Goal: Task Accomplishment & Management: Manage account settings

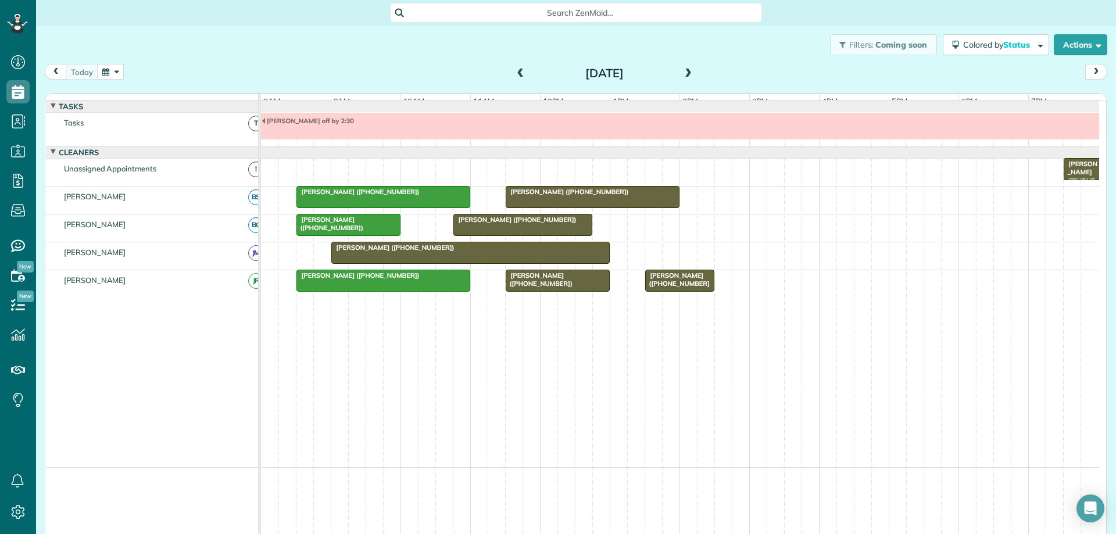
scroll to position [5, 5]
click at [686, 75] on span at bounding box center [688, 74] width 13 height 10
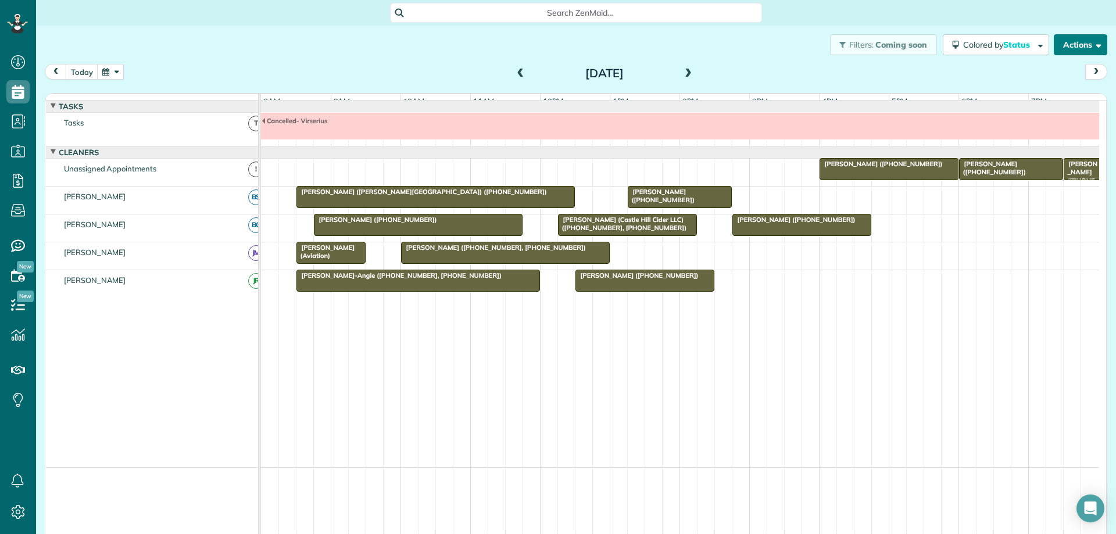
click at [1063, 51] on button "Actions" at bounding box center [1080, 44] width 53 height 21
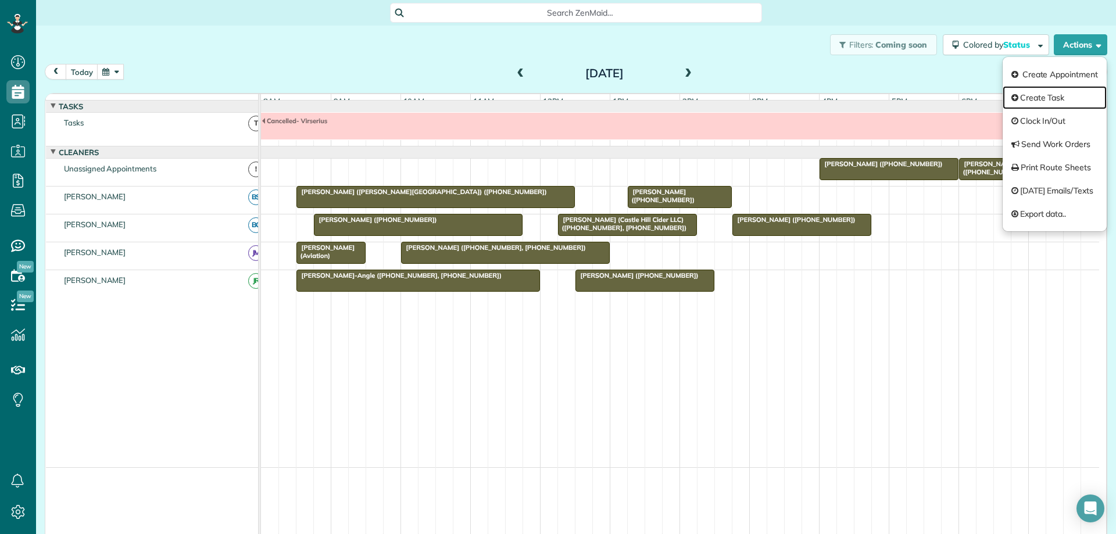
drag, startPoint x: 1058, startPoint y: 92, endPoint x: 1032, endPoint y: 94, distance: 26.2
click at [1058, 94] on link "Create Task" at bounding box center [1055, 97] width 104 height 23
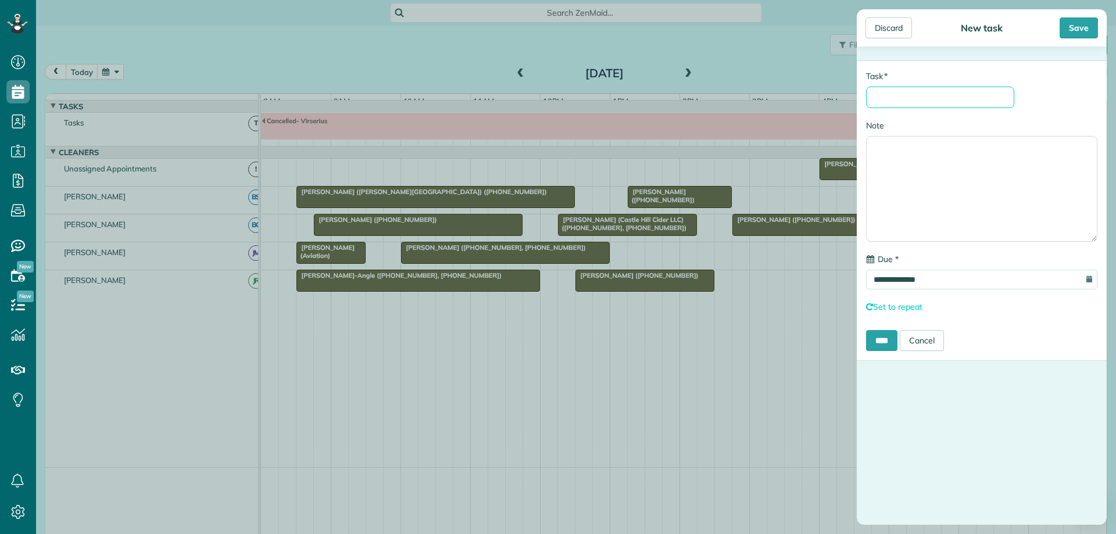
click at [976, 92] on input "* Task" at bounding box center [940, 98] width 148 height 22
type input "**********"
click at [977, 284] on input "**********" at bounding box center [981, 280] width 231 height 20
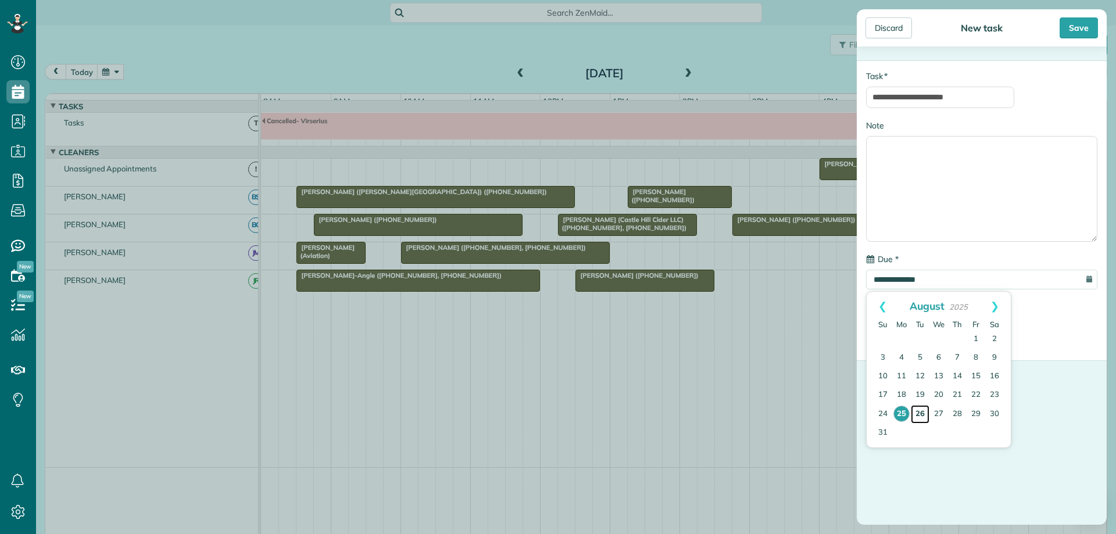
click at [923, 411] on link "26" at bounding box center [920, 414] width 19 height 19
type input "**********"
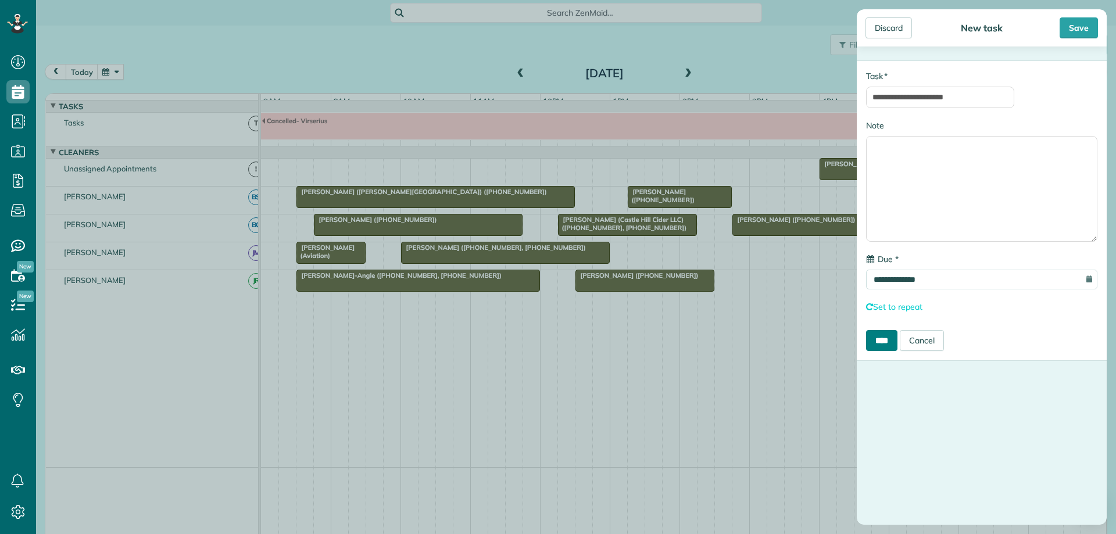
click at [884, 344] on input "****" at bounding box center [881, 340] width 31 height 21
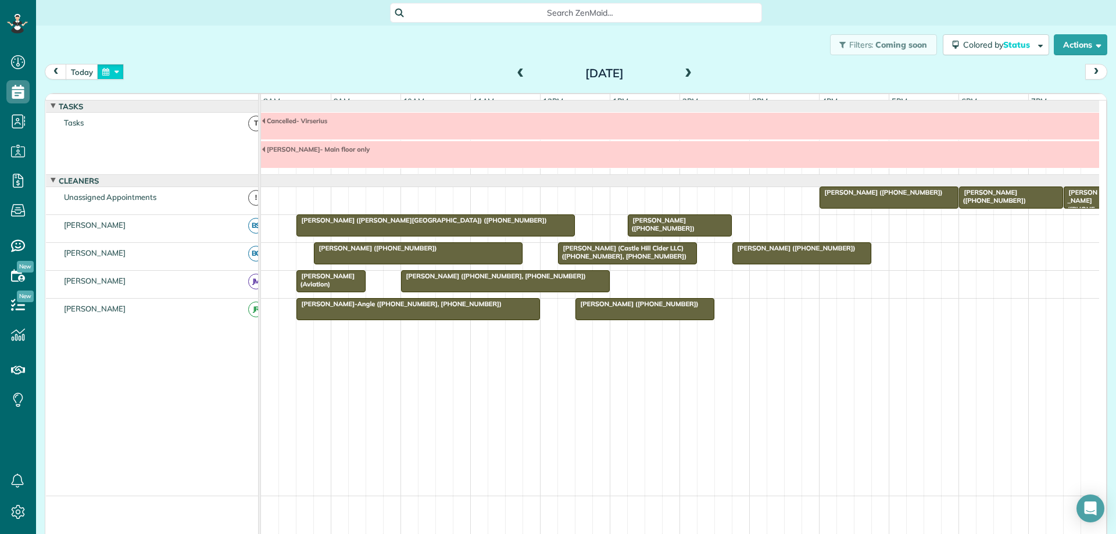
click at [113, 74] on button "button" at bounding box center [110, 72] width 27 height 16
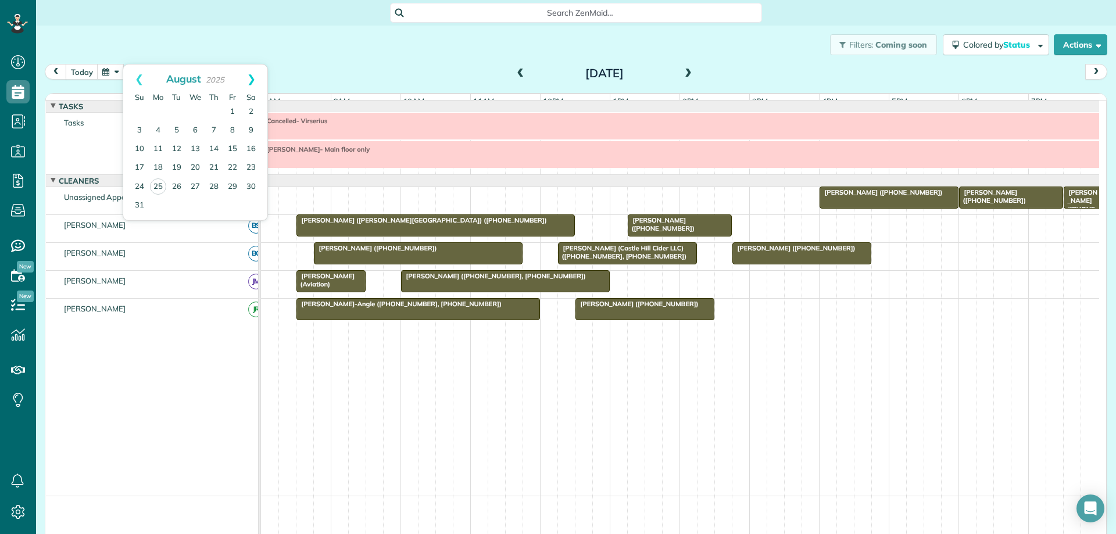
click at [252, 76] on link "Next" at bounding box center [251, 79] width 32 height 29
click at [159, 148] on link "15" at bounding box center [158, 149] width 19 height 19
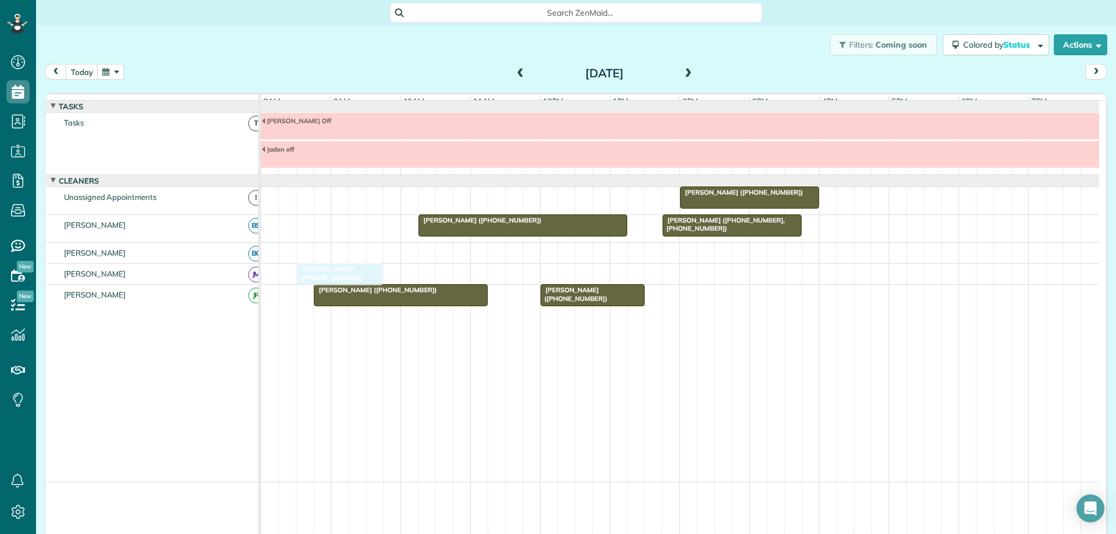
drag, startPoint x: 344, startPoint y: 235, endPoint x: 336, endPoint y: 279, distance: 43.8
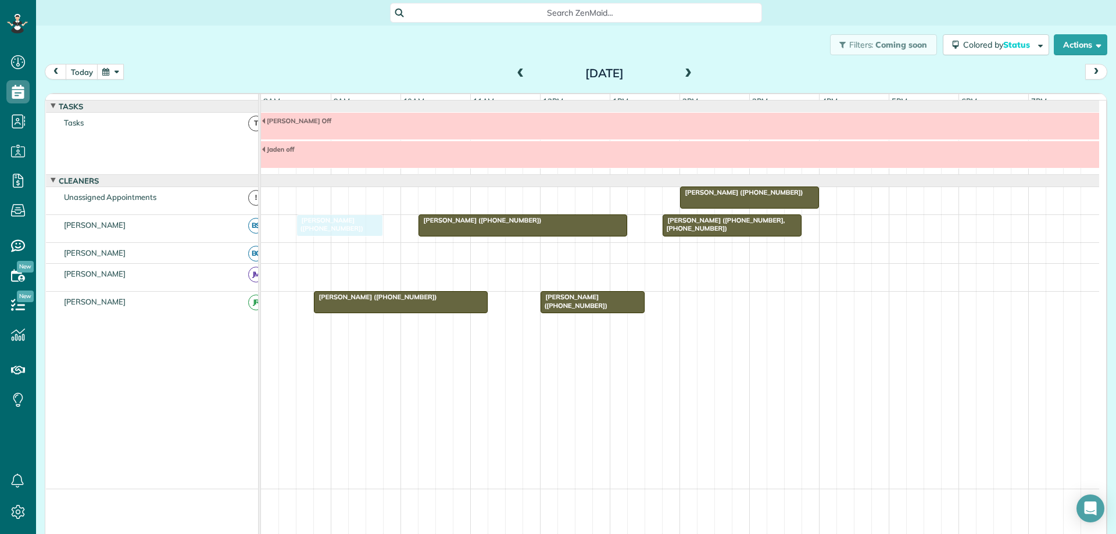
drag, startPoint x: 324, startPoint y: 286, endPoint x: 322, endPoint y: 248, distance: 38.4
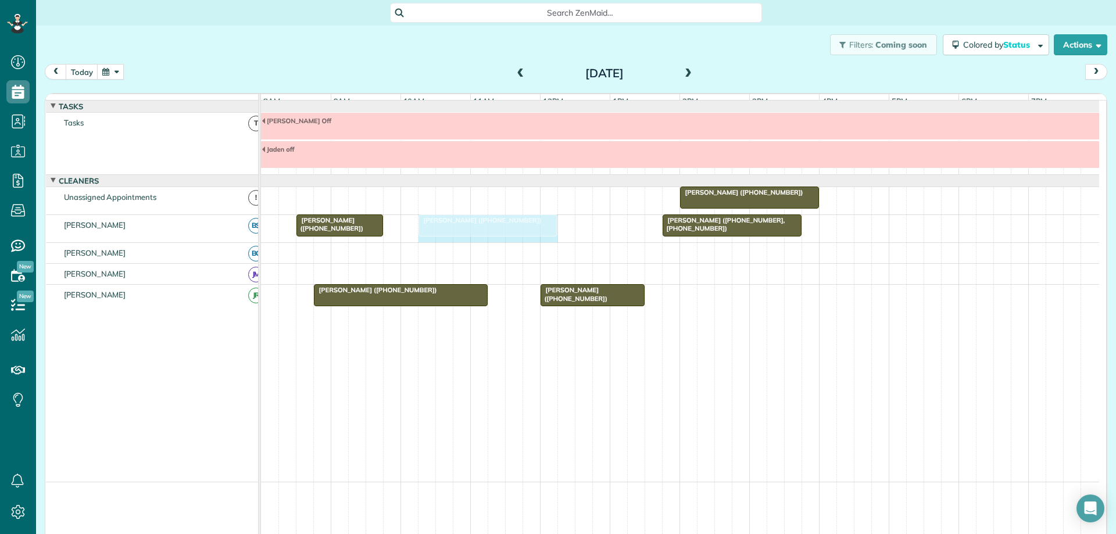
drag, startPoint x: 622, startPoint y: 232, endPoint x: 552, endPoint y: 241, distance: 69.8
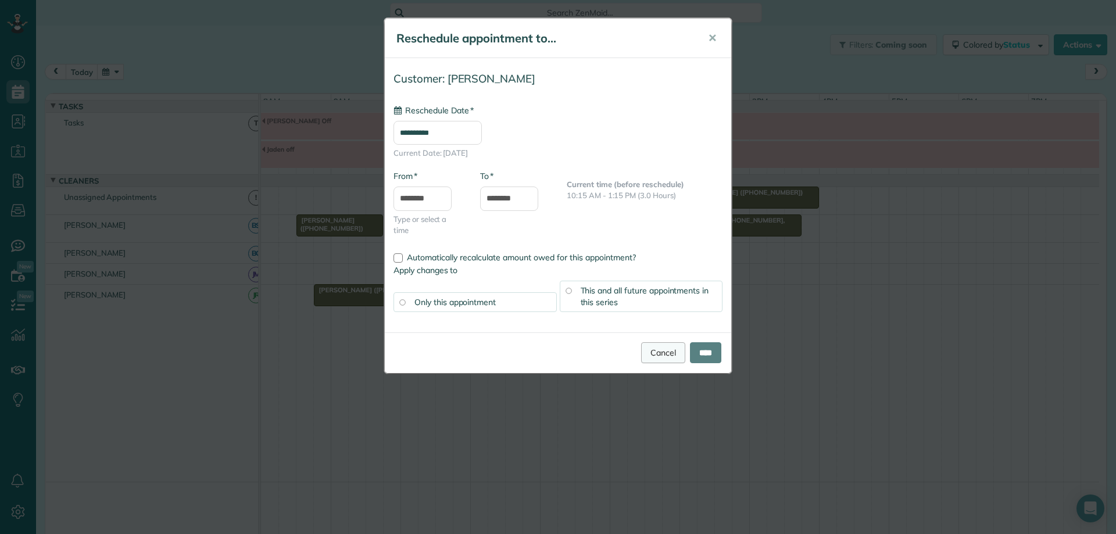
type input "**********"
click at [696, 351] on input "****" at bounding box center [705, 352] width 31 height 21
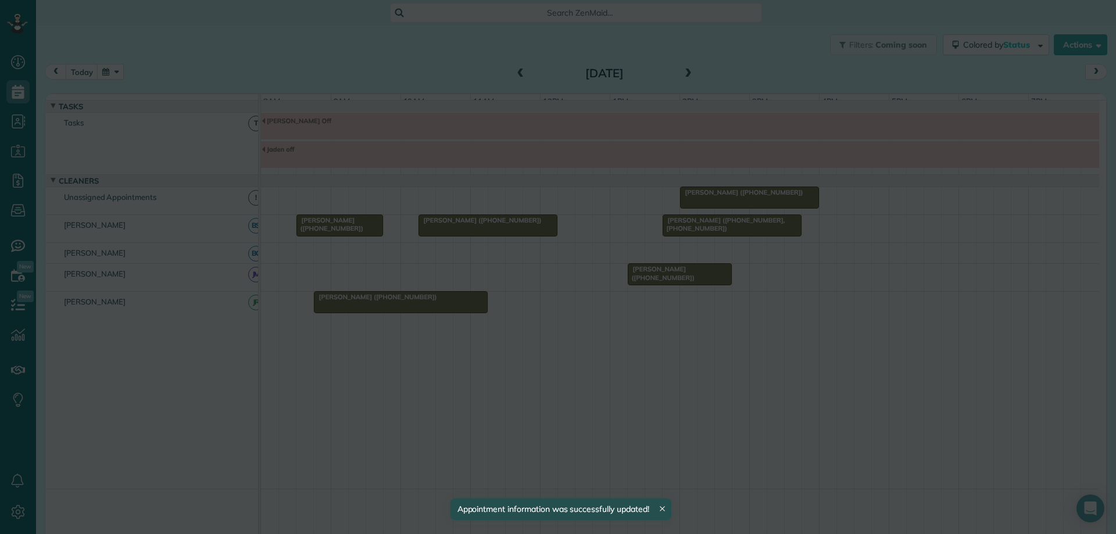
drag, startPoint x: 589, startPoint y: 301, endPoint x: 674, endPoint y: 274, distance: 88.8
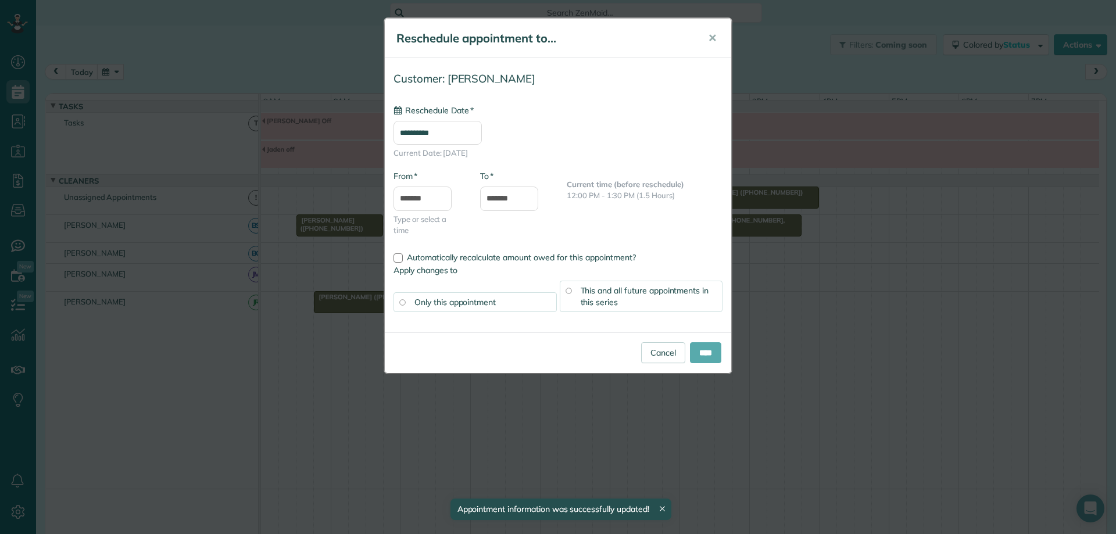
type input "**********"
click at [719, 350] on input "****" at bounding box center [705, 352] width 31 height 21
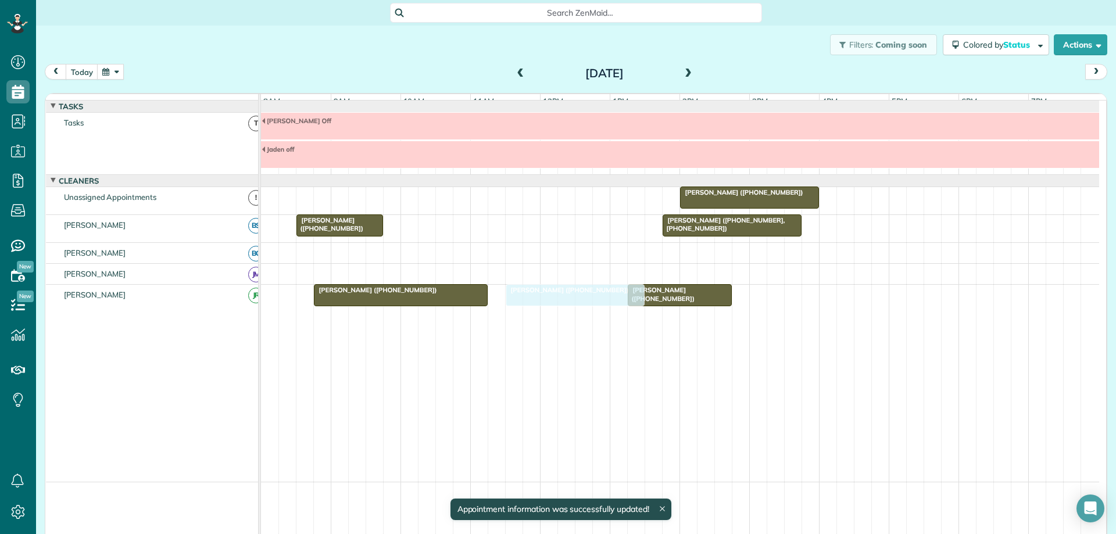
drag, startPoint x: 465, startPoint y: 233, endPoint x: 549, endPoint y: 309, distance: 113.6
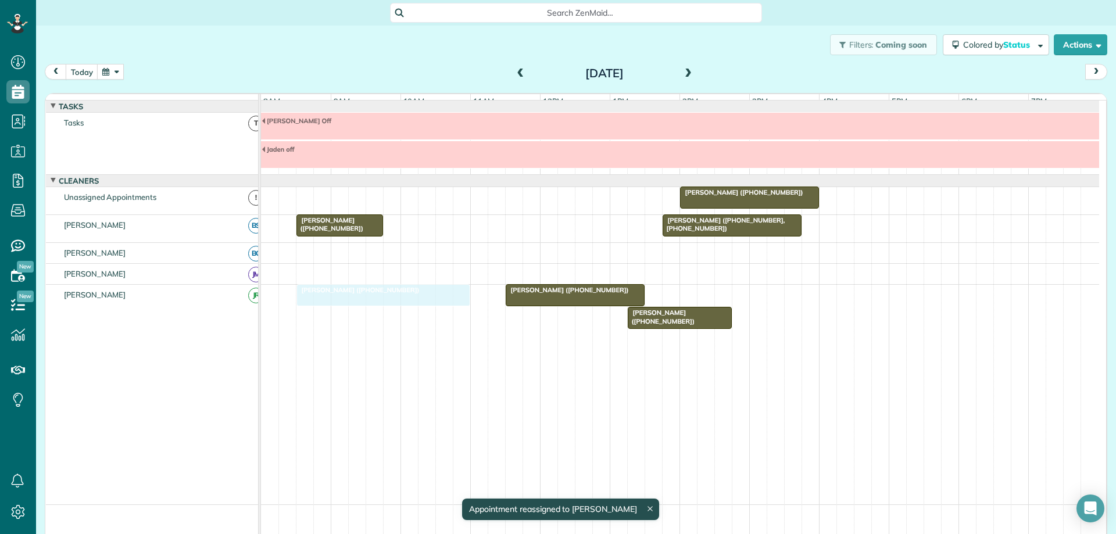
drag, startPoint x: 473, startPoint y: 305, endPoint x: 465, endPoint y: 305, distance: 8.7
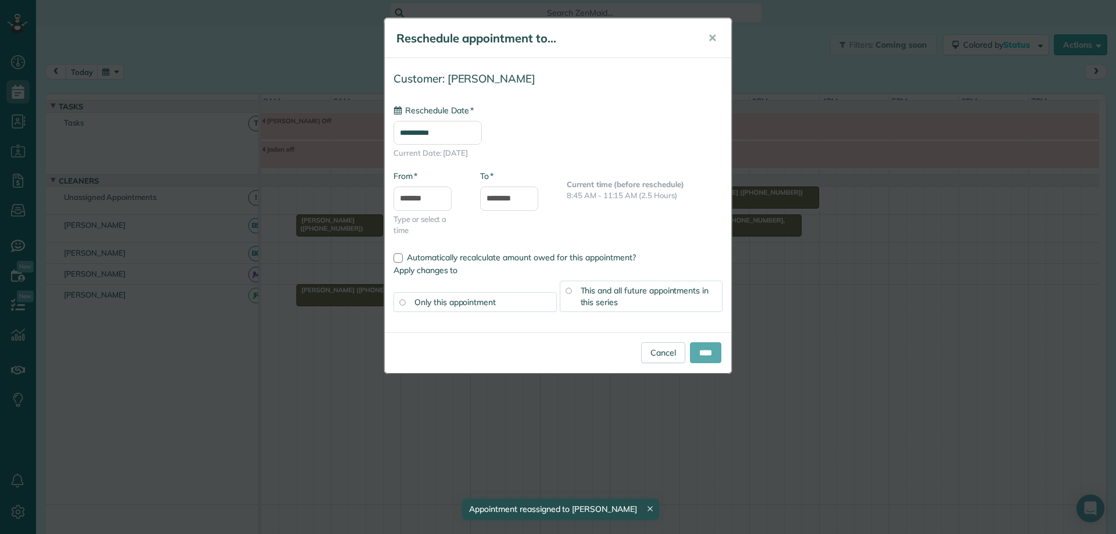
type input "**********"
click at [709, 355] on input "****" at bounding box center [705, 352] width 31 height 21
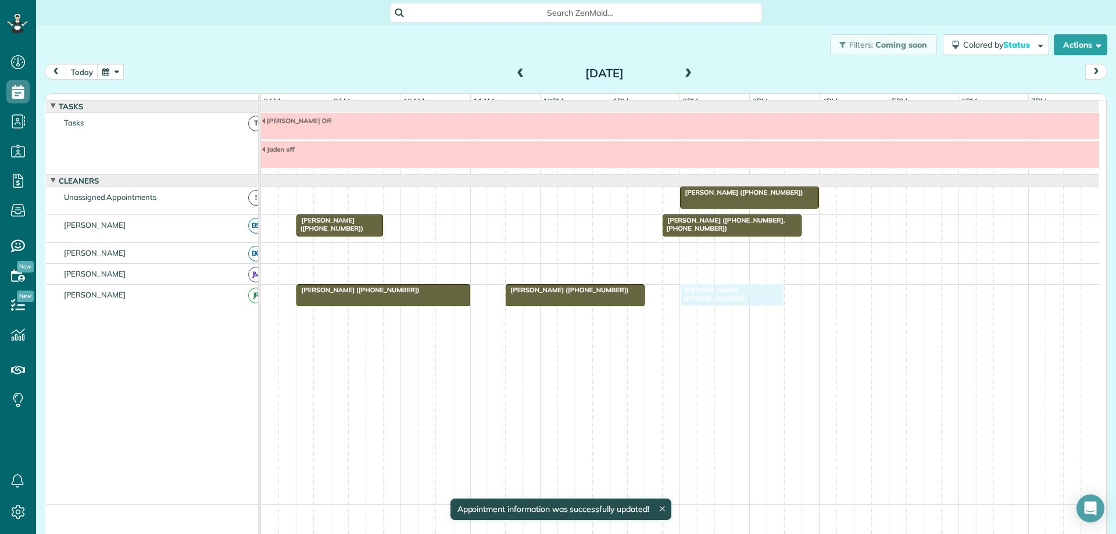
drag, startPoint x: 680, startPoint y: 329, endPoint x: 727, endPoint y: 312, distance: 50.4
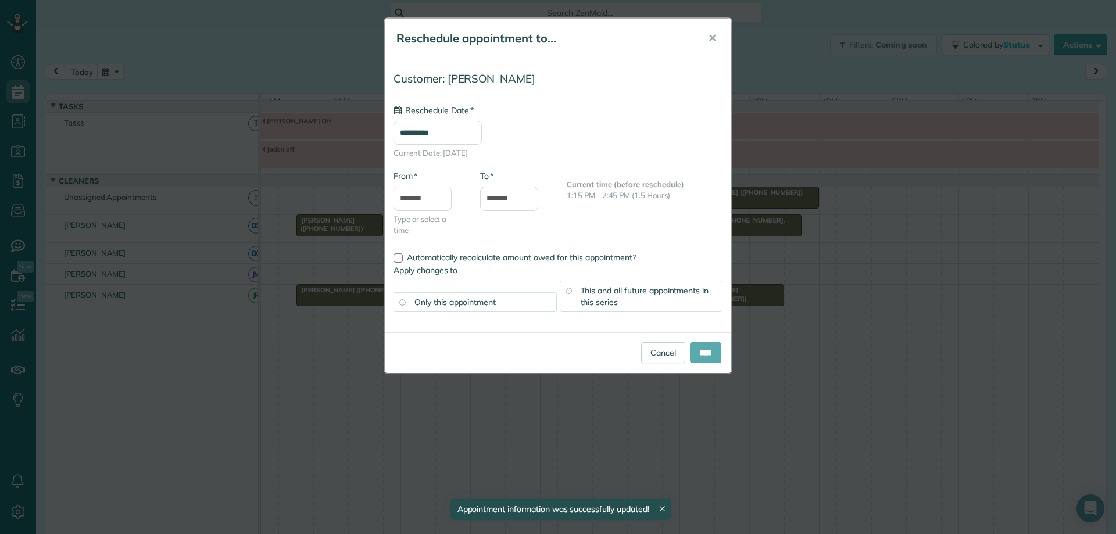
type input "**********"
click at [694, 347] on input "****" at bounding box center [705, 352] width 31 height 21
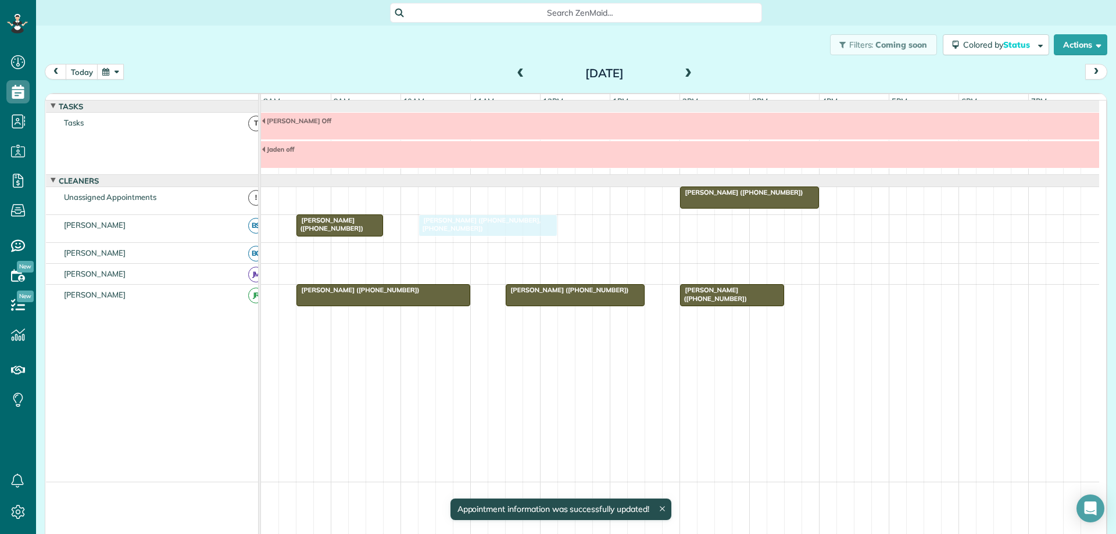
drag, startPoint x: 691, startPoint y: 234, endPoint x: 453, endPoint y: 228, distance: 237.9
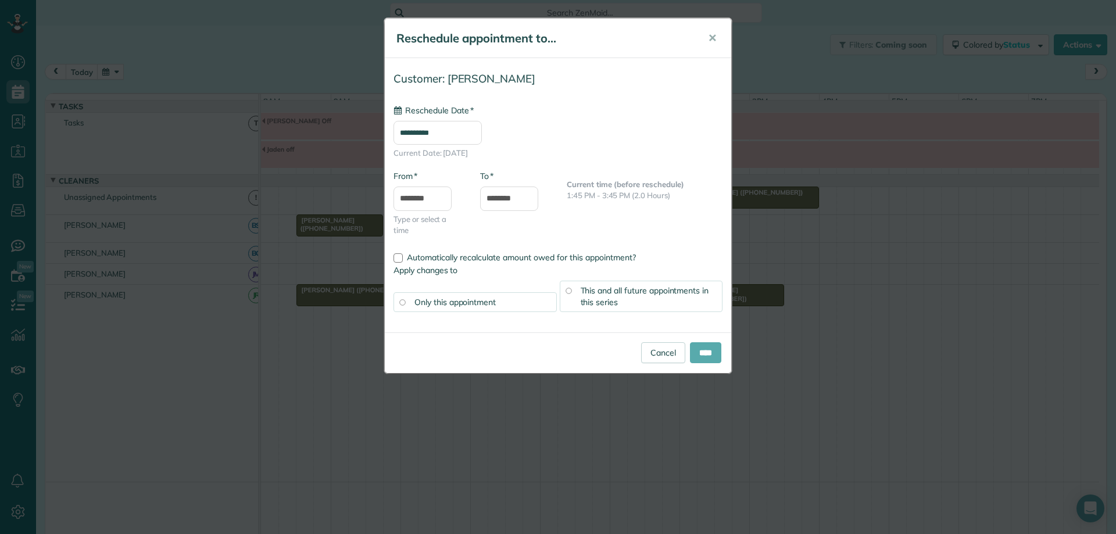
type input "**********"
click at [698, 345] on input "****" at bounding box center [705, 352] width 31 height 21
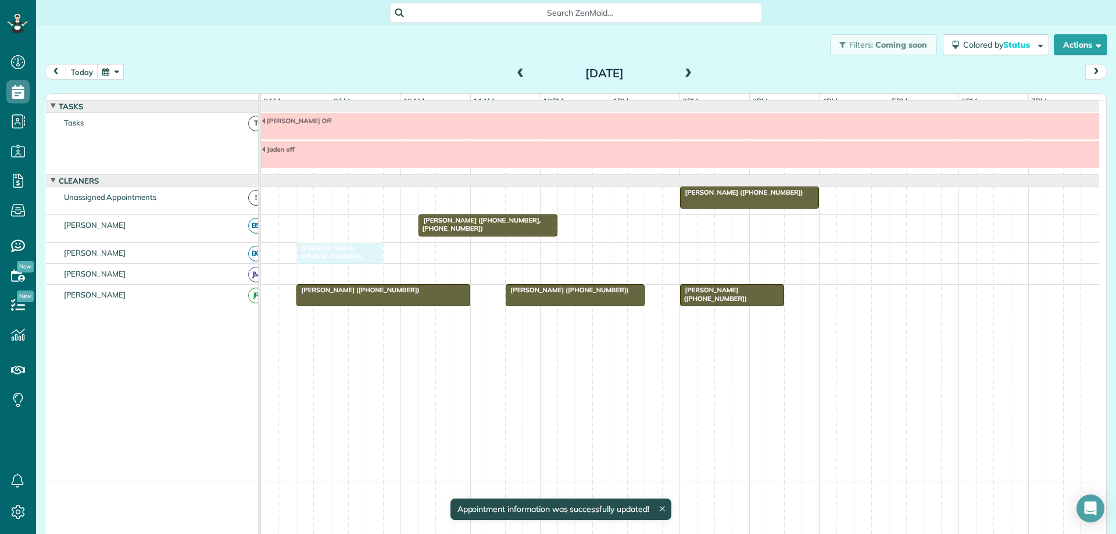
drag, startPoint x: 355, startPoint y: 227, endPoint x: 358, endPoint y: 250, distance: 22.9
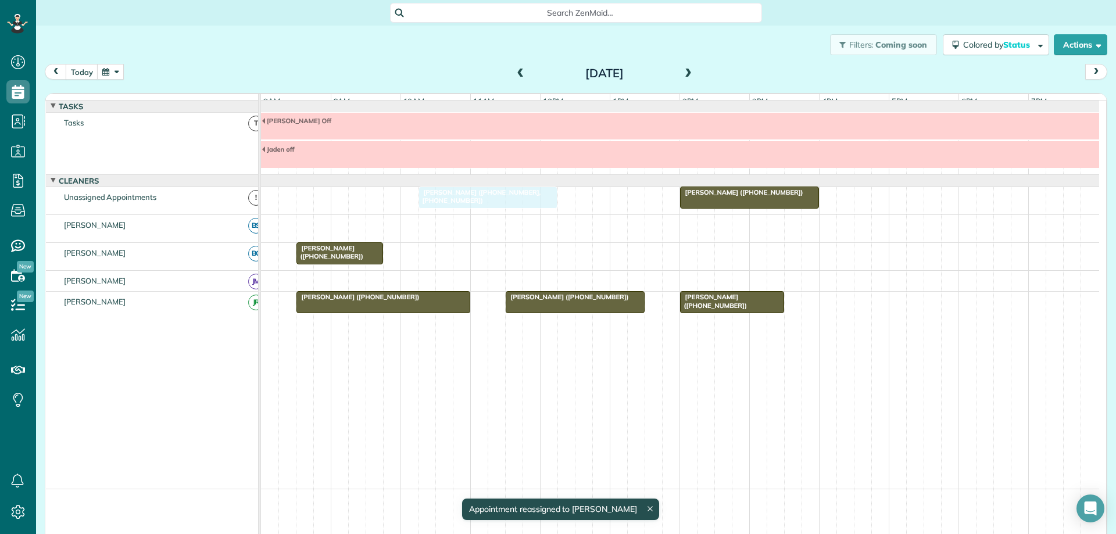
drag, startPoint x: 486, startPoint y: 232, endPoint x: 488, endPoint y: 213, distance: 19.3
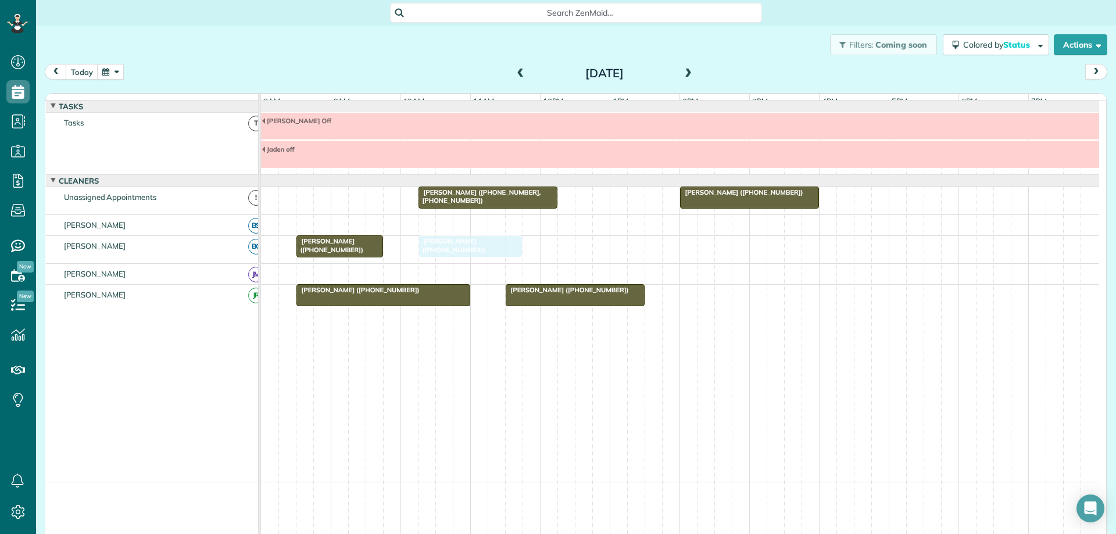
drag, startPoint x: 715, startPoint y: 305, endPoint x: 461, endPoint y: 262, distance: 257.7
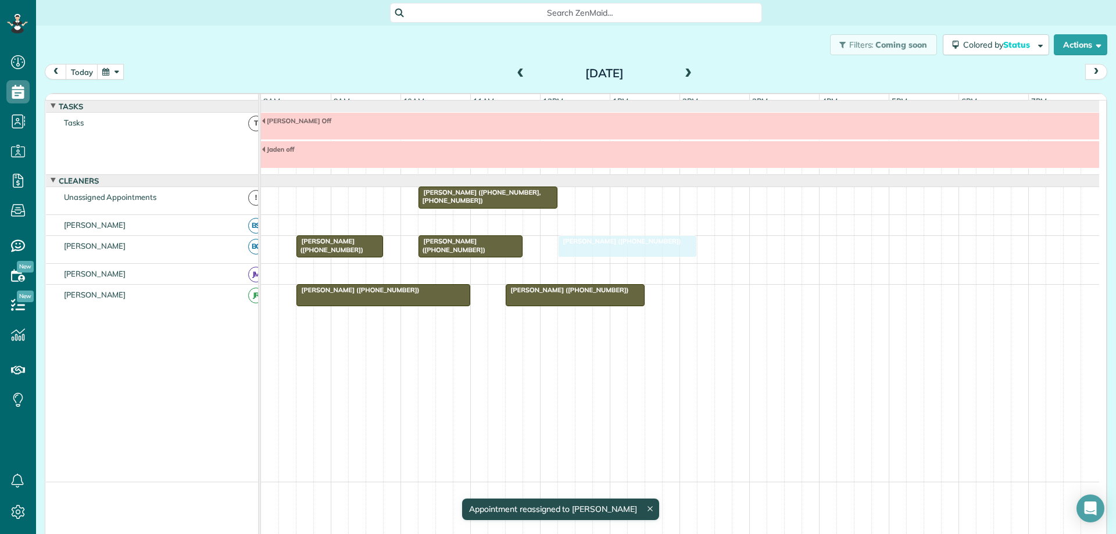
drag, startPoint x: 711, startPoint y: 205, endPoint x: 593, endPoint y: 257, distance: 128.9
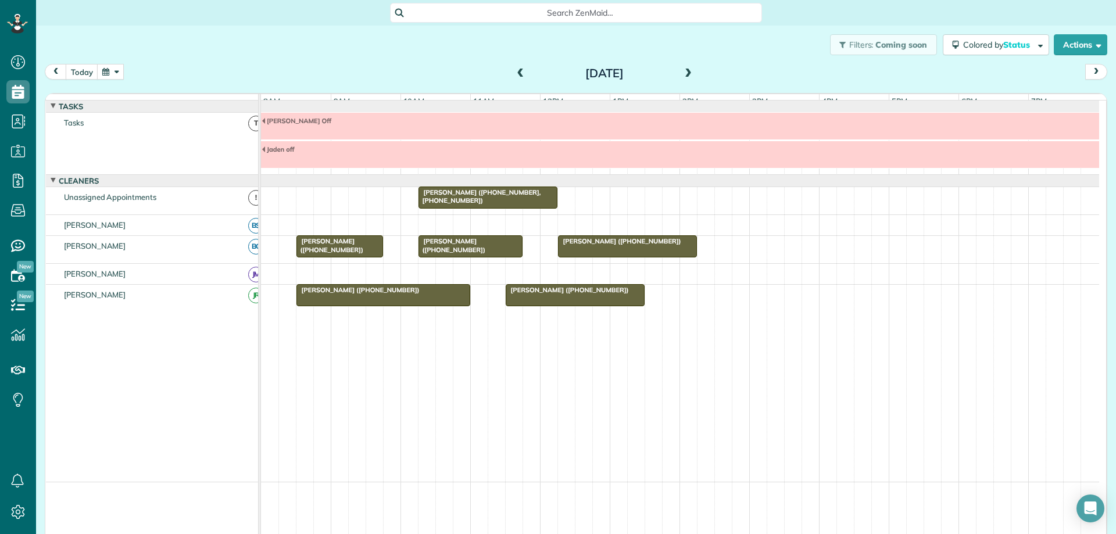
click at [302, 229] on div at bounding box center [680, 225] width 838 height 20
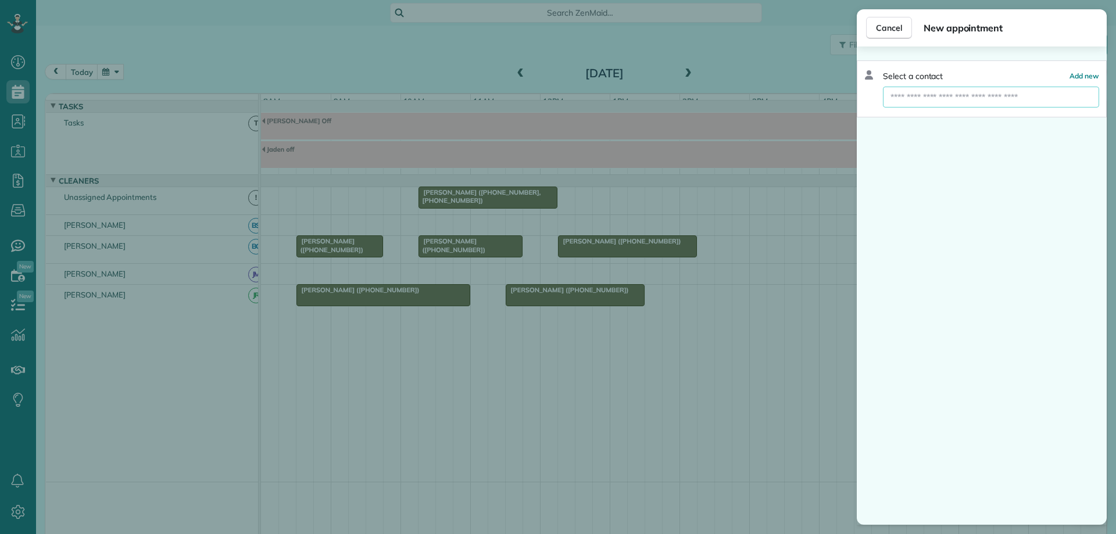
click at [919, 96] on input "text" at bounding box center [991, 97] width 216 height 21
type input "*****"
click at [916, 116] on span "Laurie Hynes" at bounding box center [963, 118] width 133 height 10
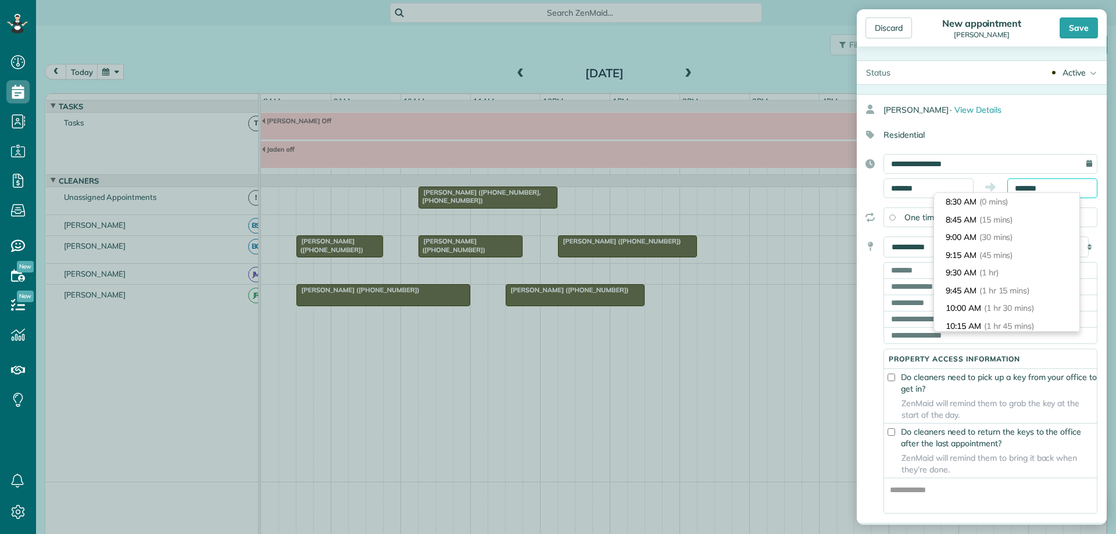
click at [1025, 190] on input "*******" at bounding box center [1053, 189] width 90 height 20
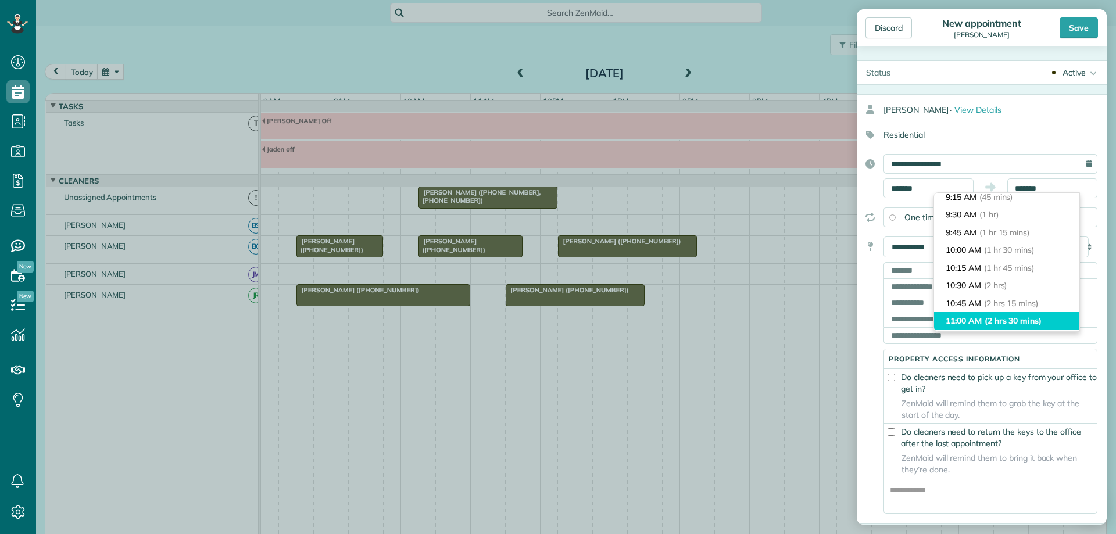
type input "********"
click at [1039, 314] on li "11:00 AM (2 hrs 30 mins)" at bounding box center [1006, 321] width 145 height 18
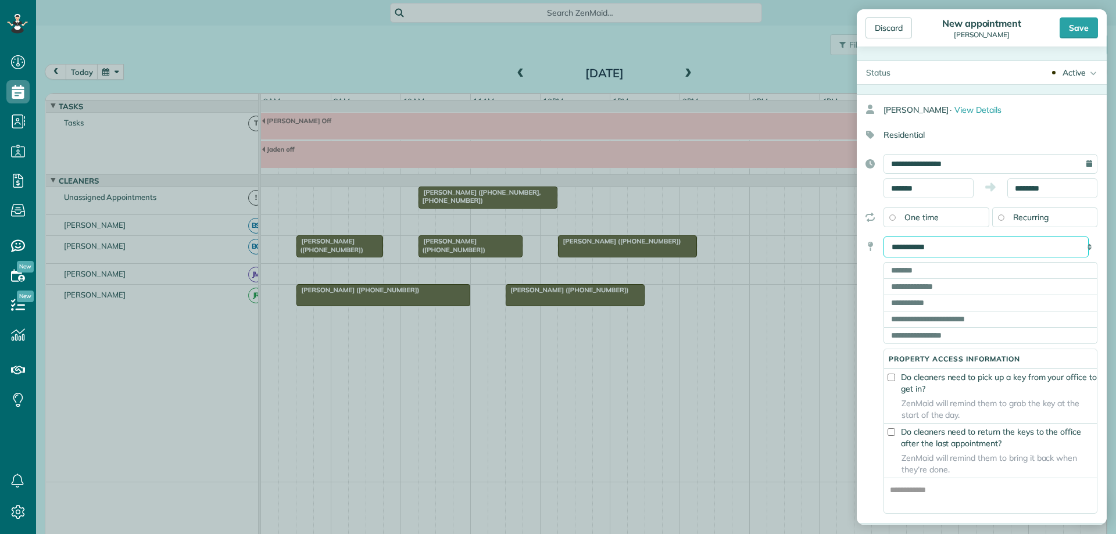
click at [1004, 254] on select "**********" at bounding box center [986, 247] width 205 height 21
select select "******"
click at [884, 237] on select "**********" at bounding box center [986, 247] width 205 height 21
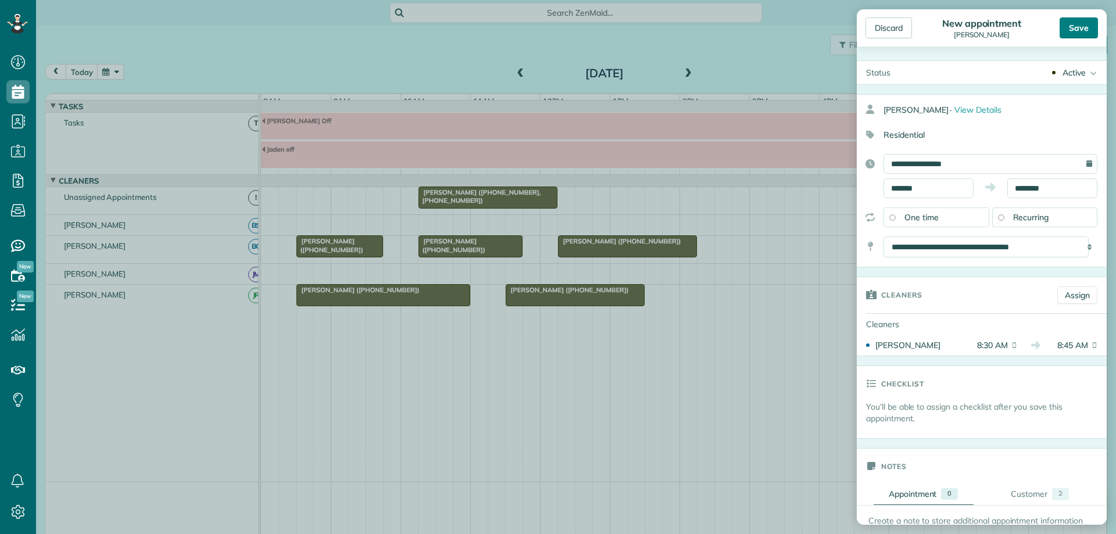
click at [1086, 27] on div "Save" at bounding box center [1079, 27] width 38 height 21
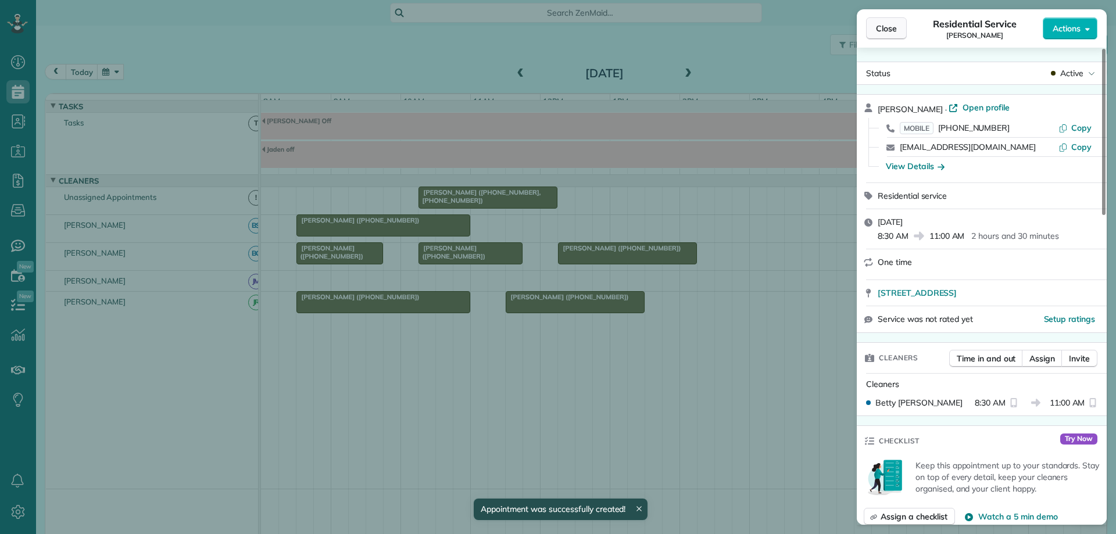
click at [894, 32] on span "Close" at bounding box center [886, 29] width 21 height 12
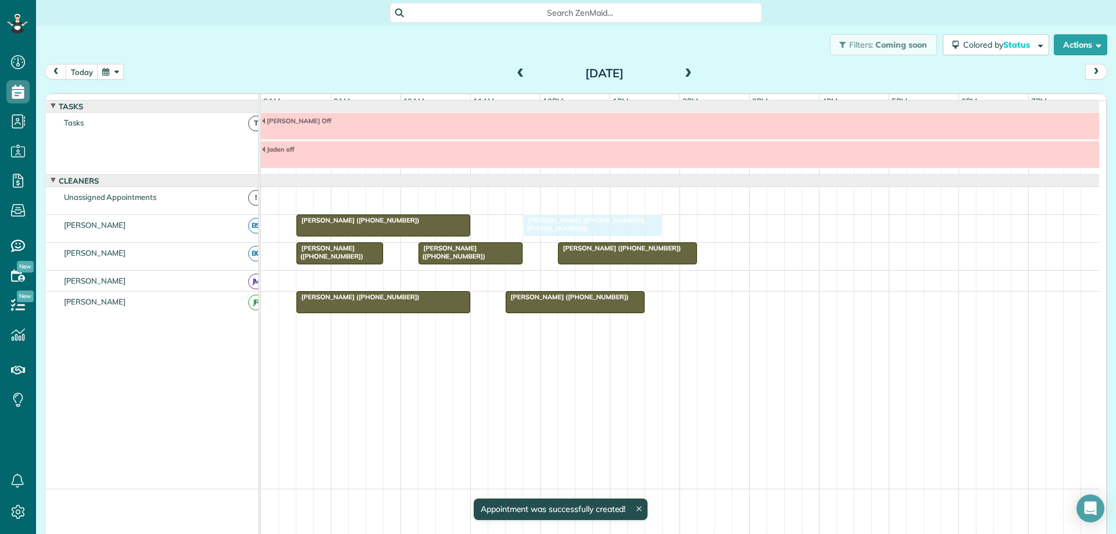
drag, startPoint x: 449, startPoint y: 206, endPoint x: 547, endPoint y: 233, distance: 101.4
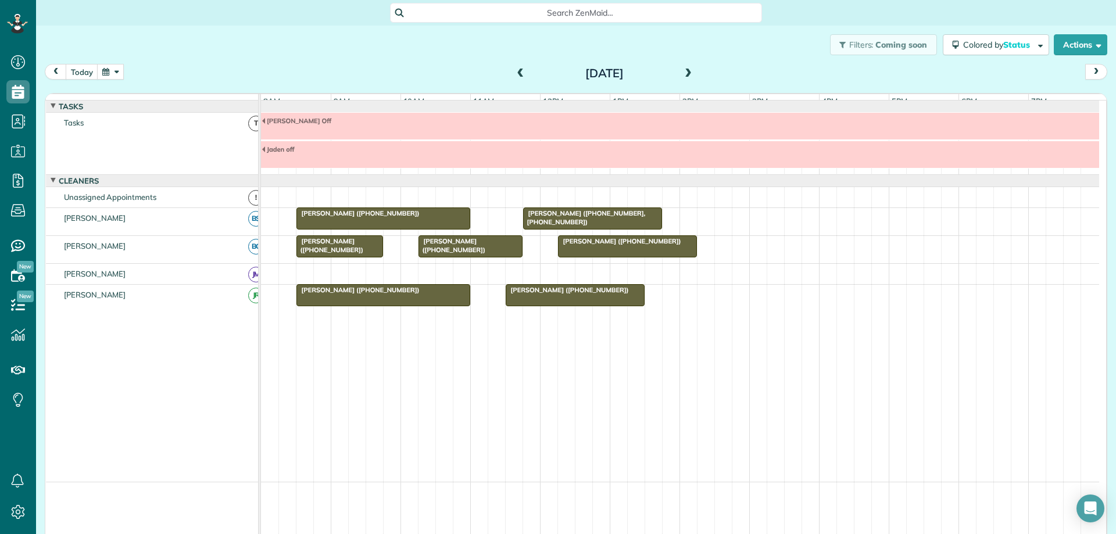
click at [116, 76] on button "button" at bounding box center [110, 72] width 27 height 16
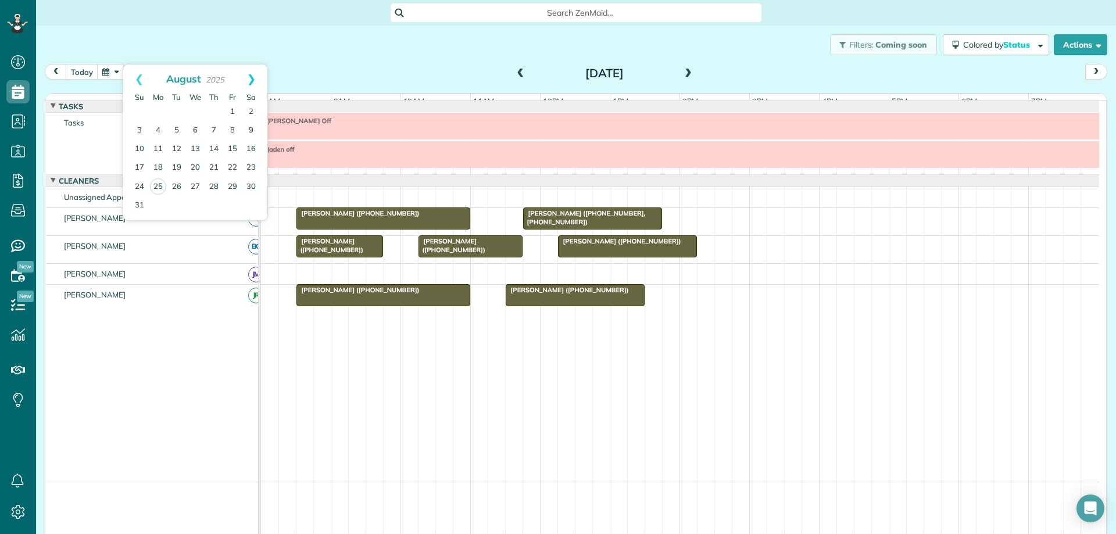
click at [254, 78] on link "Next" at bounding box center [251, 79] width 32 height 29
click at [194, 145] on link "17" at bounding box center [195, 149] width 19 height 19
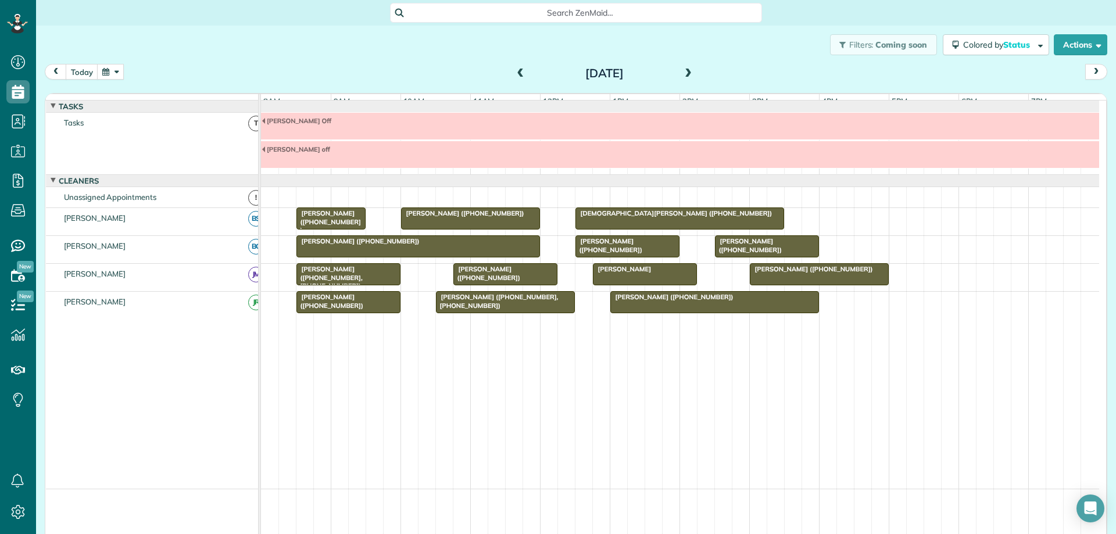
click at [111, 77] on button "button" at bounding box center [110, 72] width 27 height 16
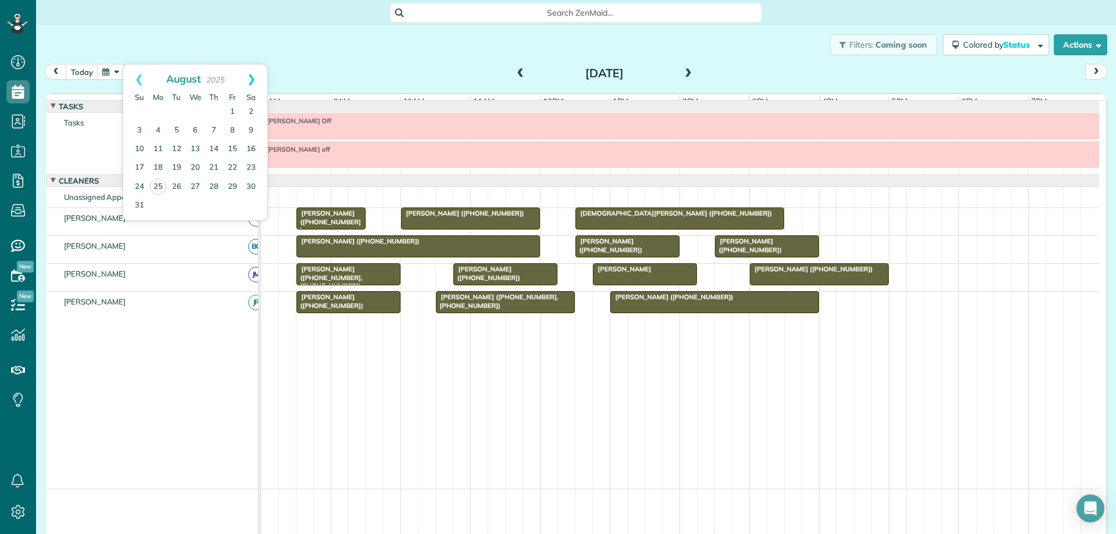
click at [249, 80] on link "Next" at bounding box center [251, 79] width 32 height 29
click at [173, 129] on link "9" at bounding box center [176, 131] width 19 height 19
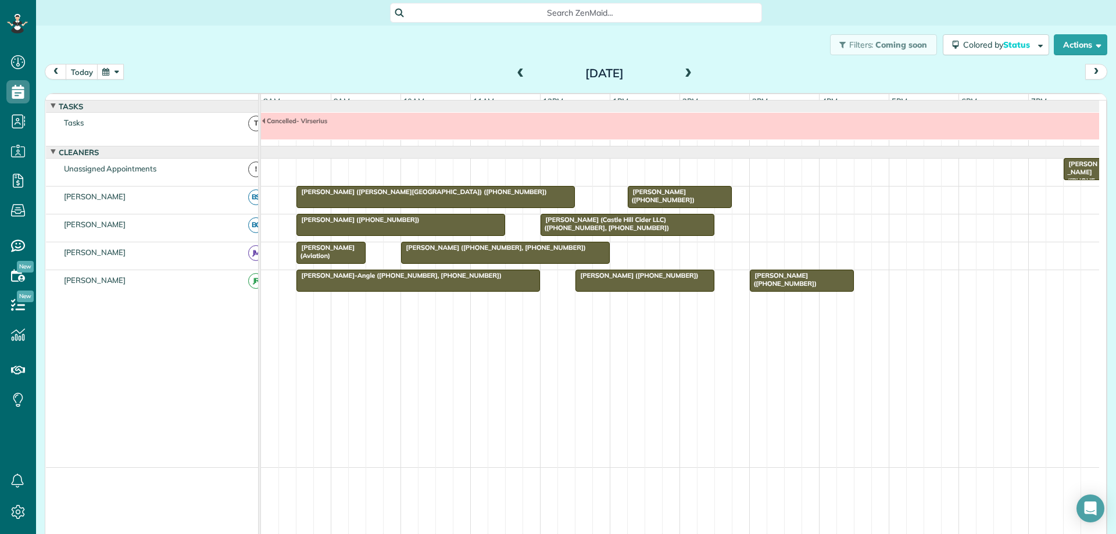
click at [684, 77] on span at bounding box center [688, 74] width 13 height 10
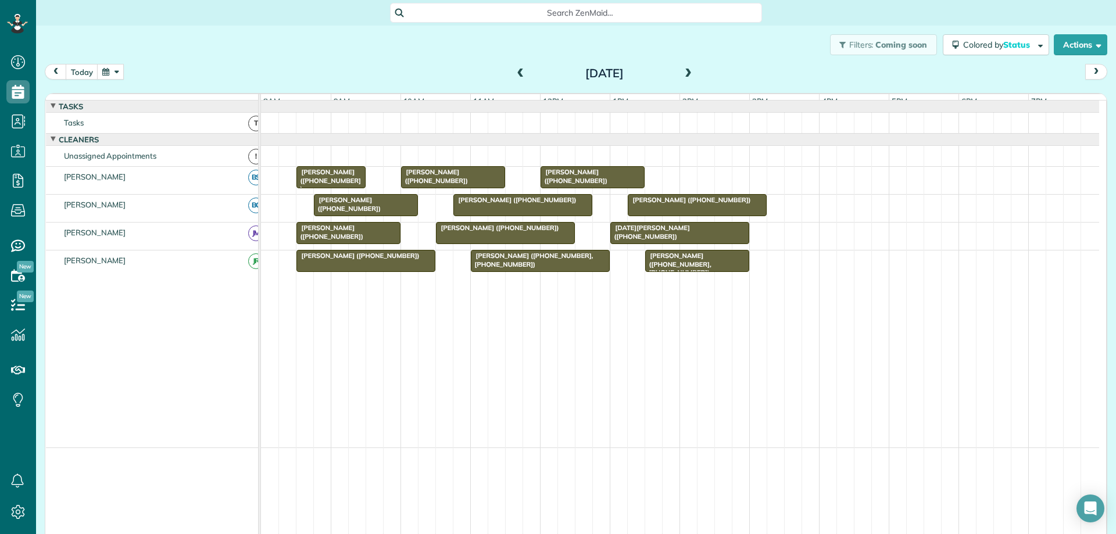
click at [684, 77] on span at bounding box center [688, 74] width 13 height 10
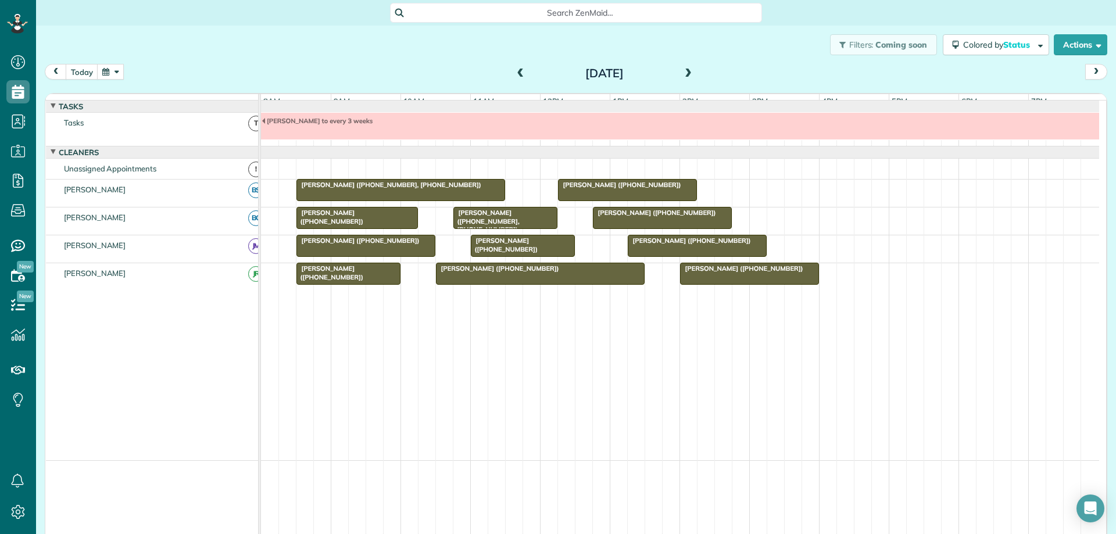
click at [517, 76] on span at bounding box center [521, 74] width 13 height 10
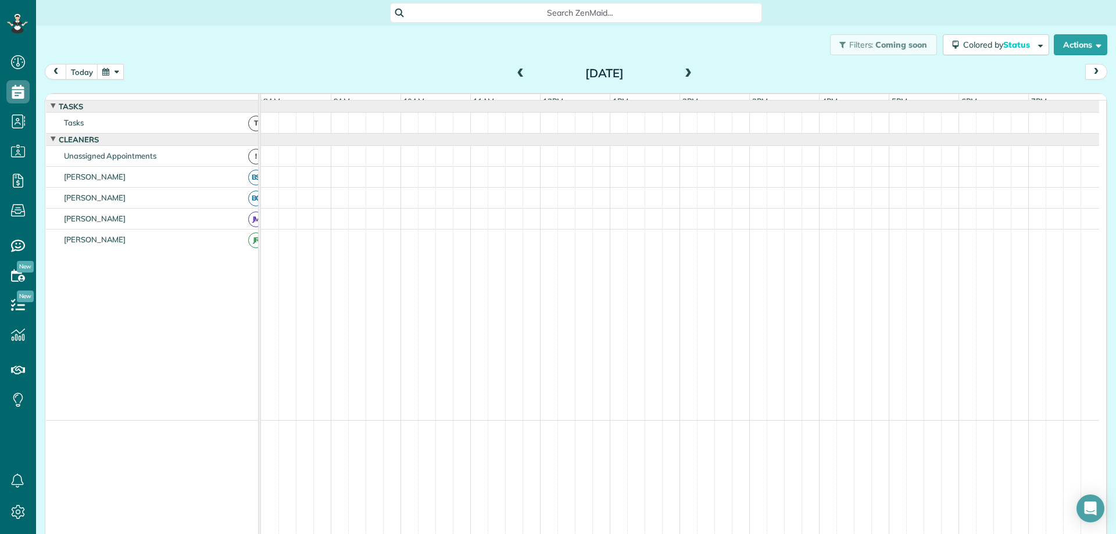
click at [517, 76] on span at bounding box center [521, 74] width 13 height 10
click at [682, 77] on span at bounding box center [688, 74] width 13 height 10
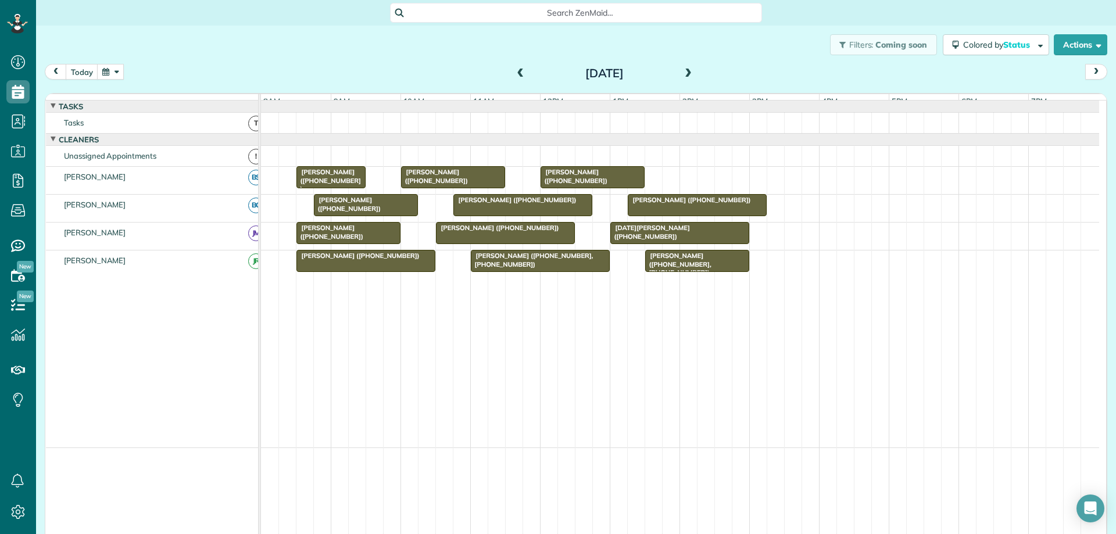
click at [518, 74] on span at bounding box center [521, 74] width 13 height 10
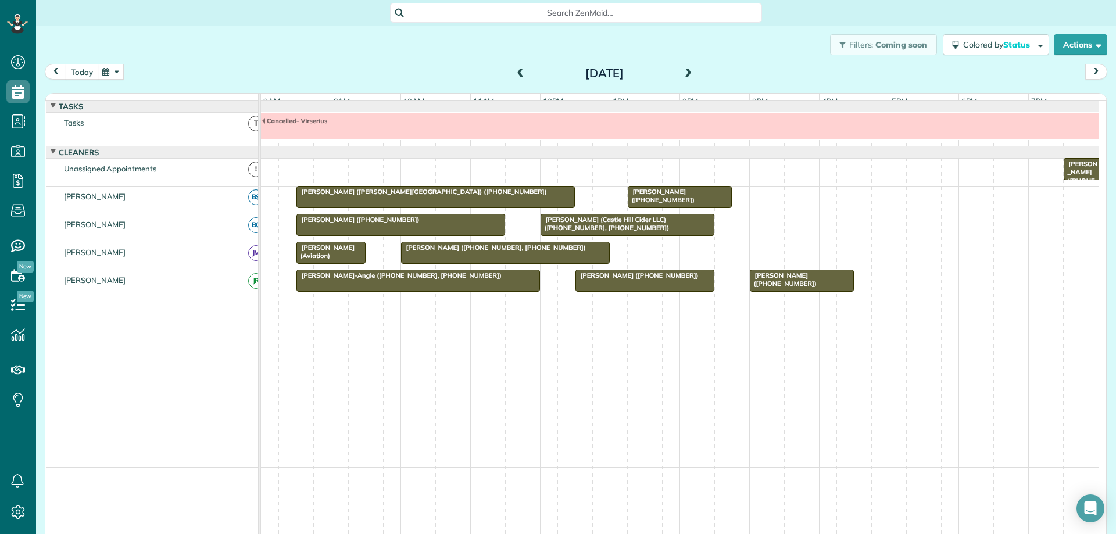
click at [76, 80] on button "today" at bounding box center [82, 72] width 33 height 16
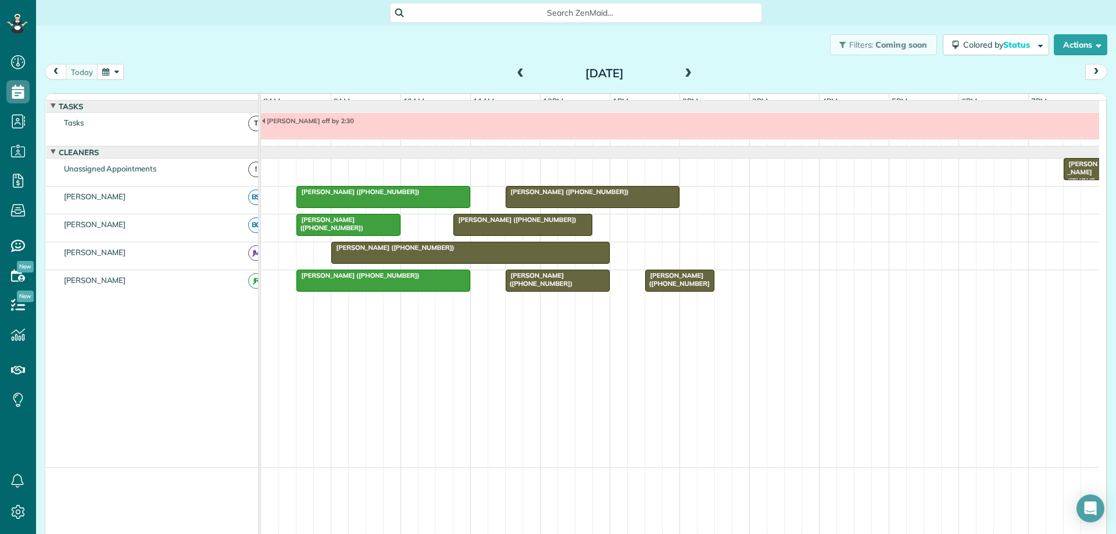
click at [685, 73] on span at bounding box center [688, 74] width 13 height 10
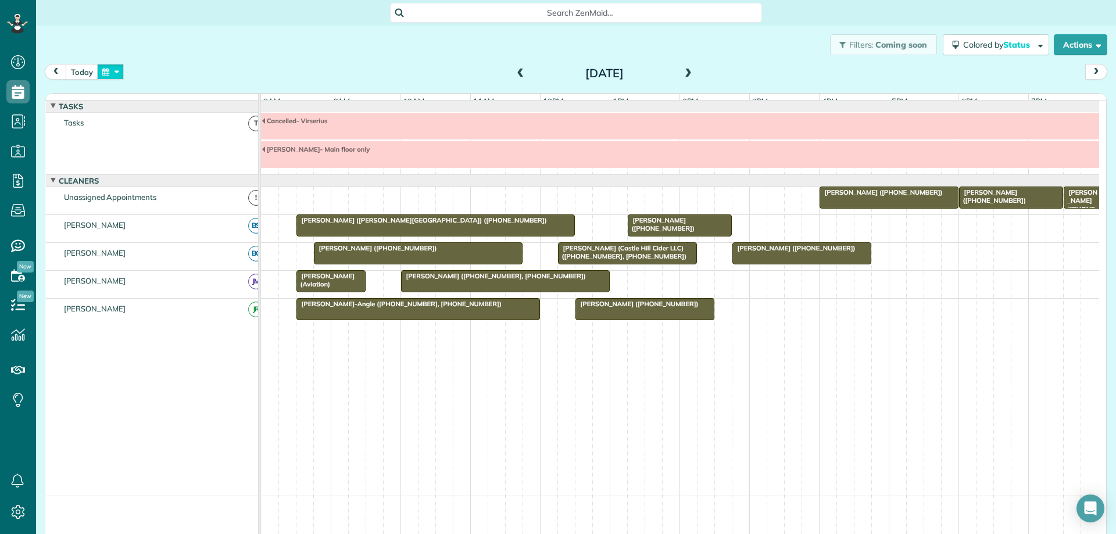
click at [108, 69] on button "button" at bounding box center [110, 72] width 27 height 16
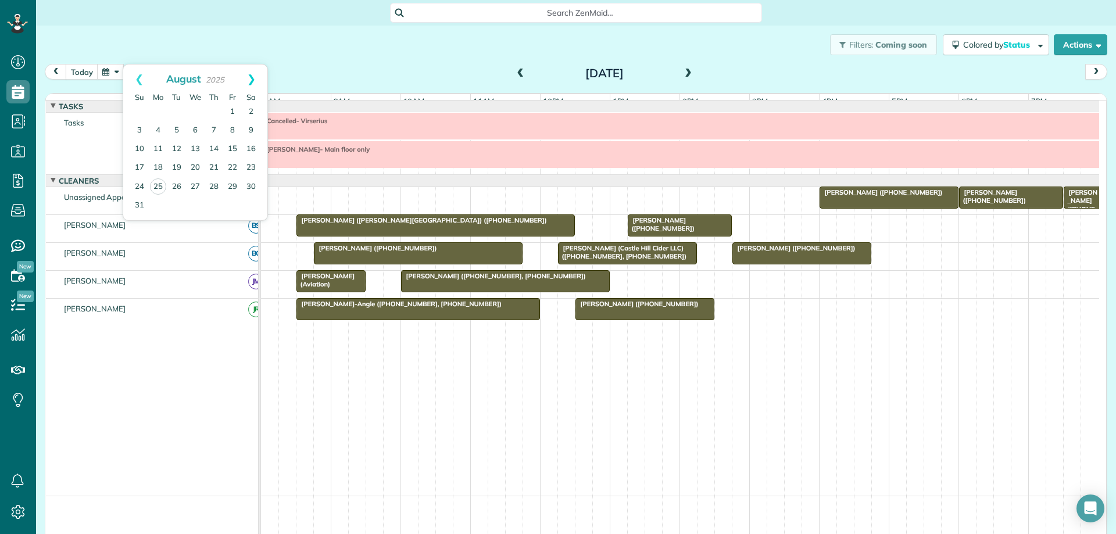
click at [254, 77] on link "Next" at bounding box center [251, 79] width 32 height 29
click at [198, 147] on link "17" at bounding box center [195, 149] width 19 height 19
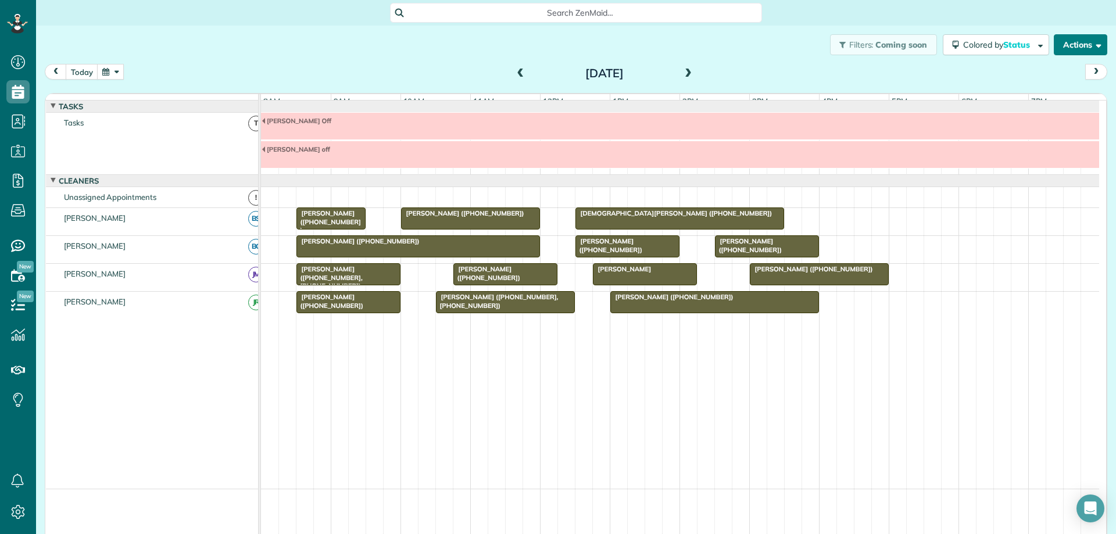
click at [1086, 49] on button "Actions" at bounding box center [1080, 44] width 53 height 21
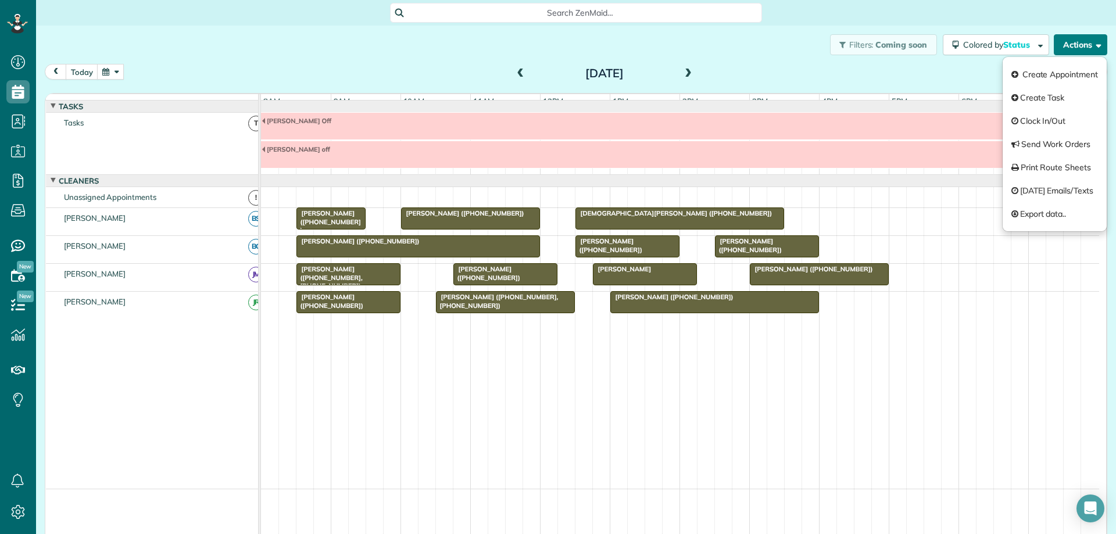
click at [813, 284] on div at bounding box center [820, 274] width 138 height 21
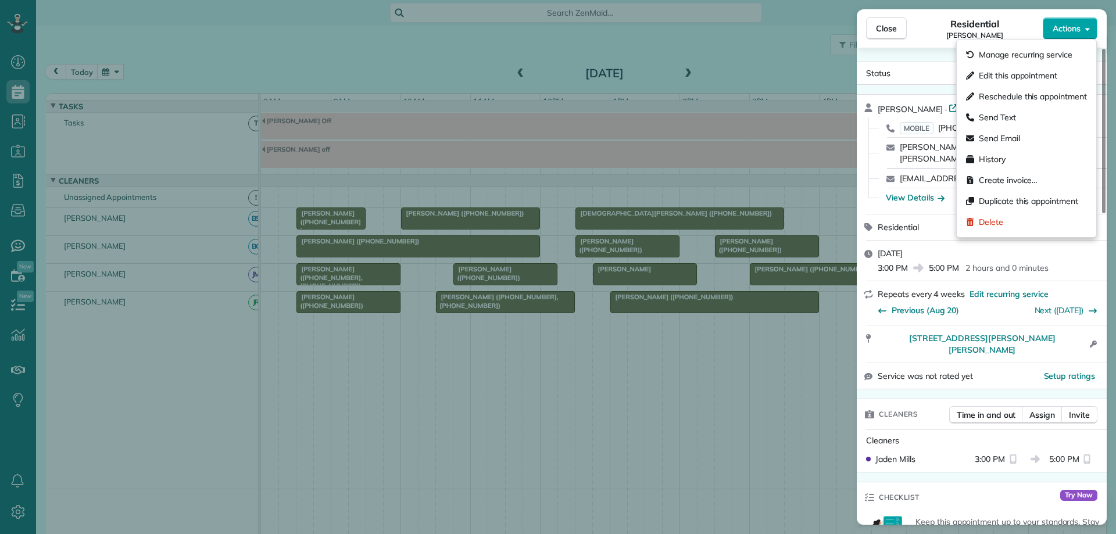
click at [1071, 34] on span "Actions" at bounding box center [1067, 29] width 28 height 12
click at [1058, 74] on span "Edit this appointment" at bounding box center [1018, 76] width 78 height 12
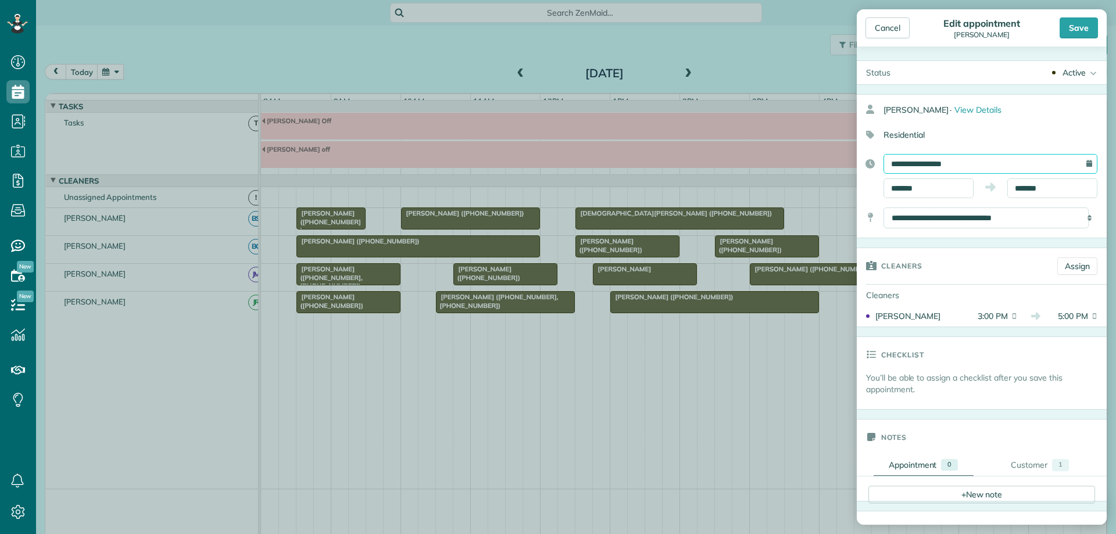
click at [965, 159] on input "**********" at bounding box center [991, 164] width 214 height 20
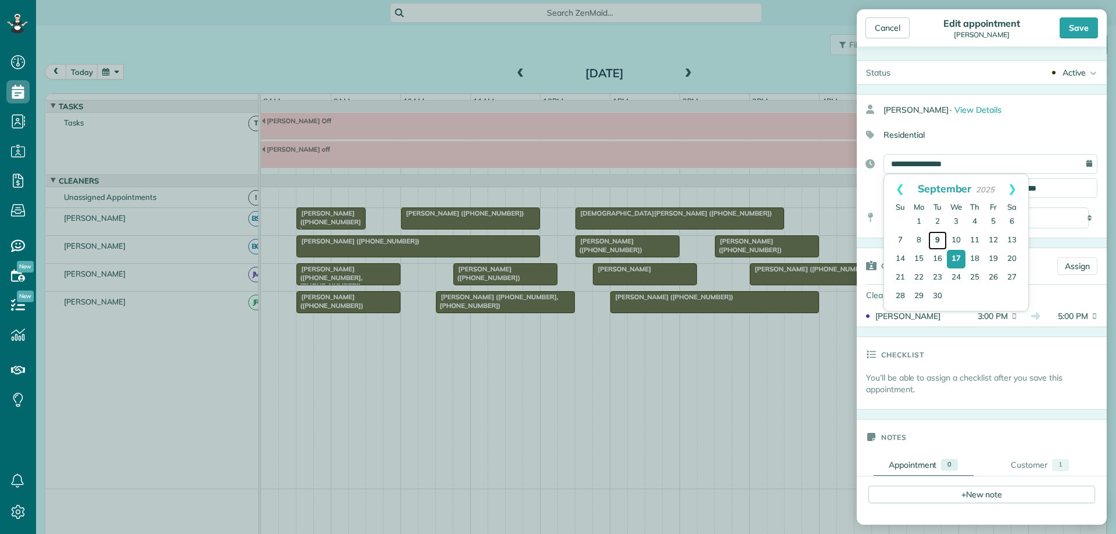
click at [938, 239] on link "9" at bounding box center [938, 240] width 19 height 19
type input "**********"
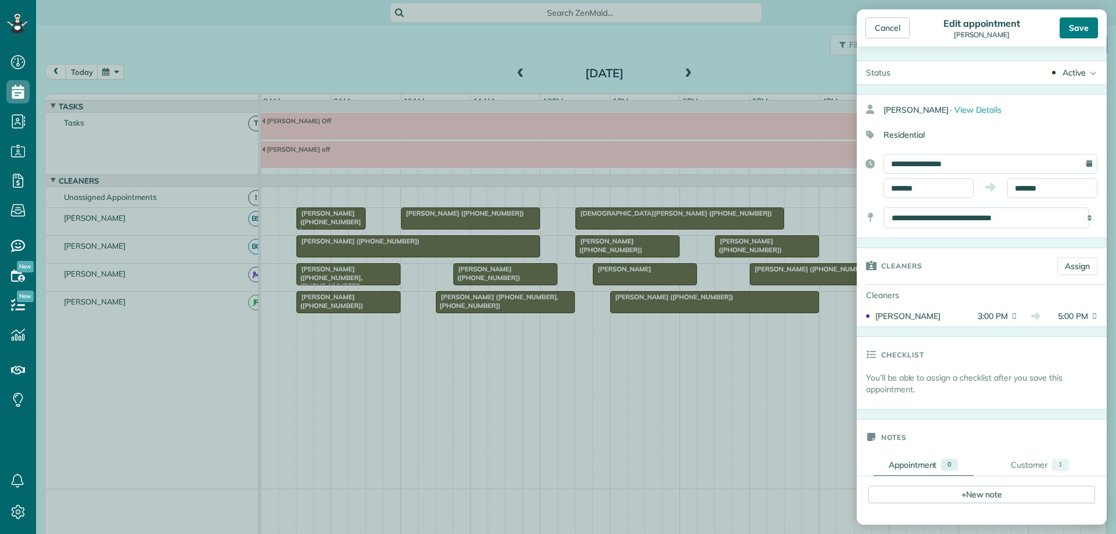
click at [1086, 27] on div "Save" at bounding box center [1079, 27] width 38 height 21
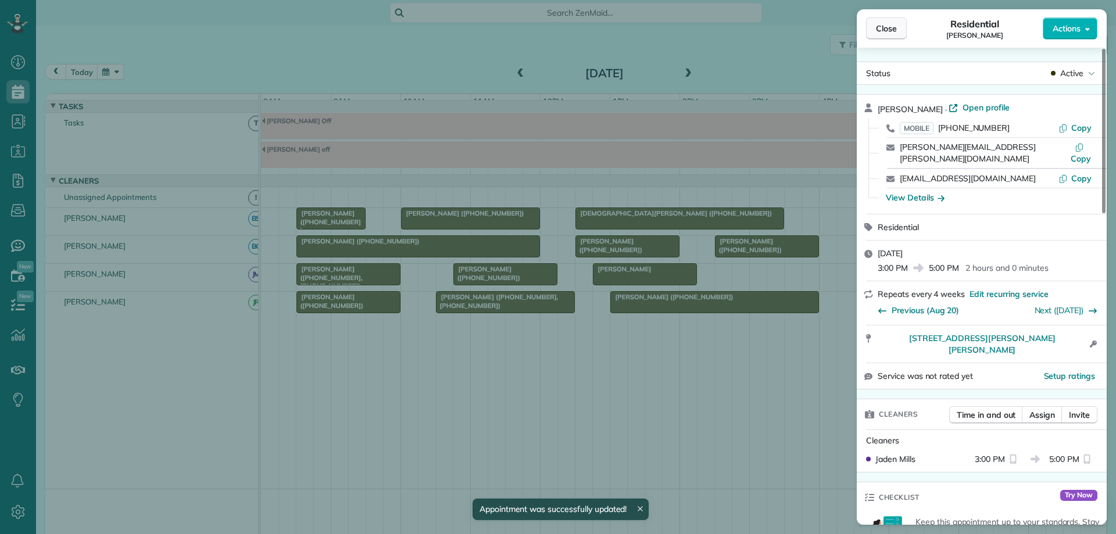
click at [891, 27] on span "Close" at bounding box center [886, 29] width 21 height 12
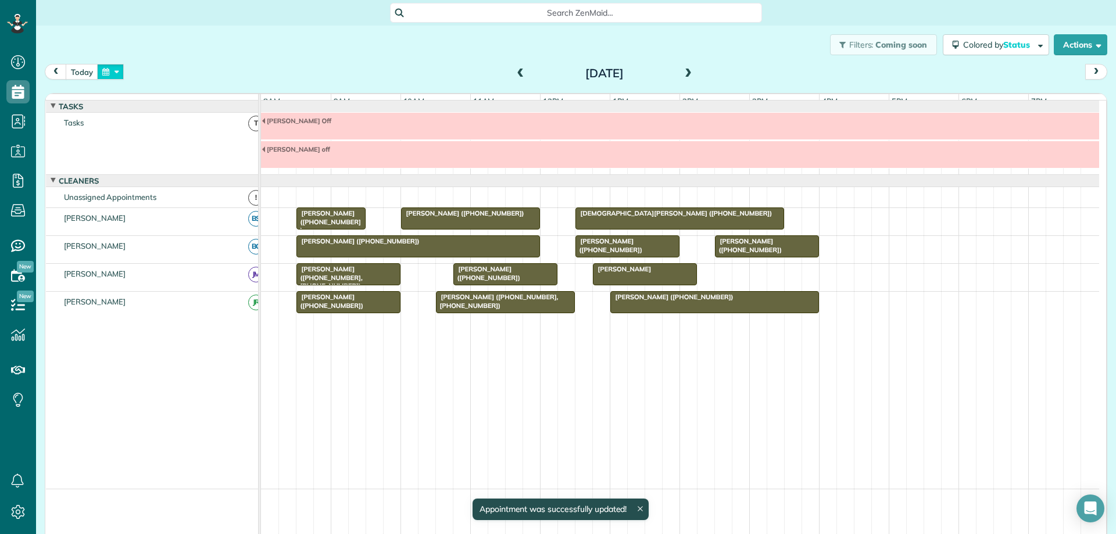
click at [99, 76] on button "button" at bounding box center [110, 72] width 27 height 16
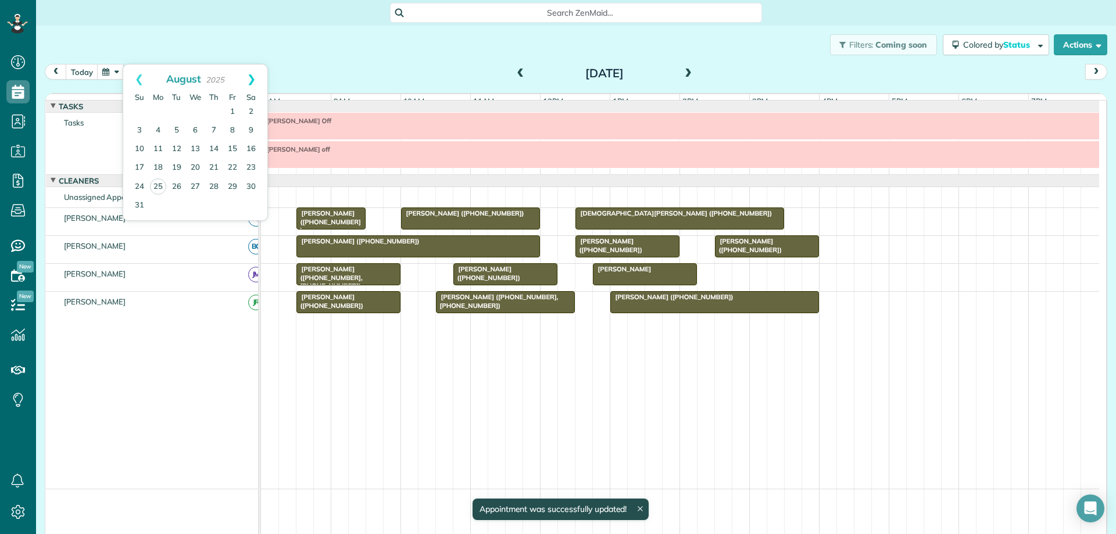
click at [250, 77] on link "Next" at bounding box center [251, 79] width 32 height 29
click at [174, 127] on link "9" at bounding box center [176, 131] width 19 height 19
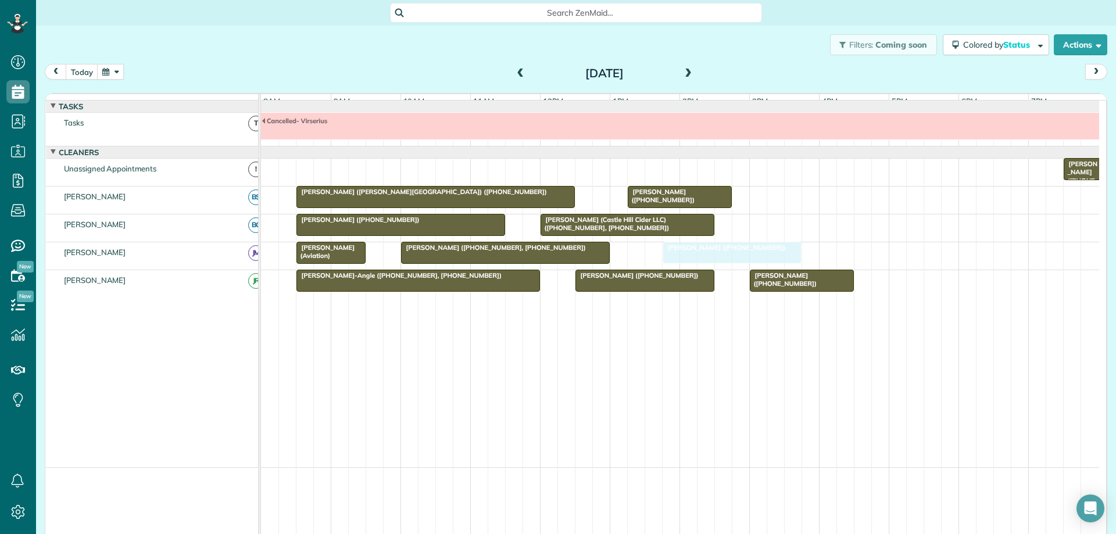
drag, startPoint x: 787, startPoint y: 256, endPoint x: 704, endPoint y: 267, distance: 84.5
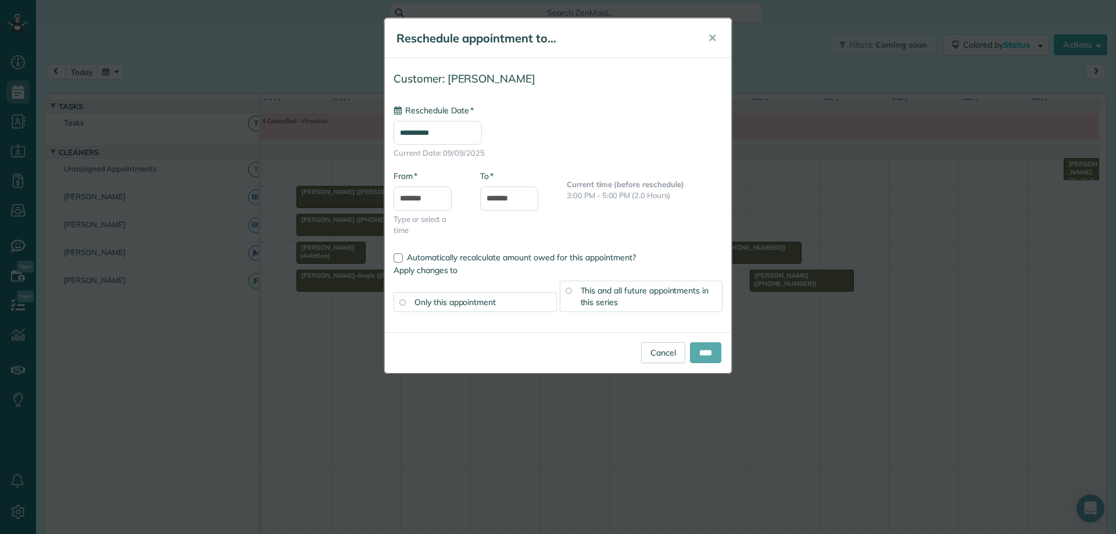
type input "**********"
click at [708, 348] on input "****" at bounding box center [705, 352] width 31 height 21
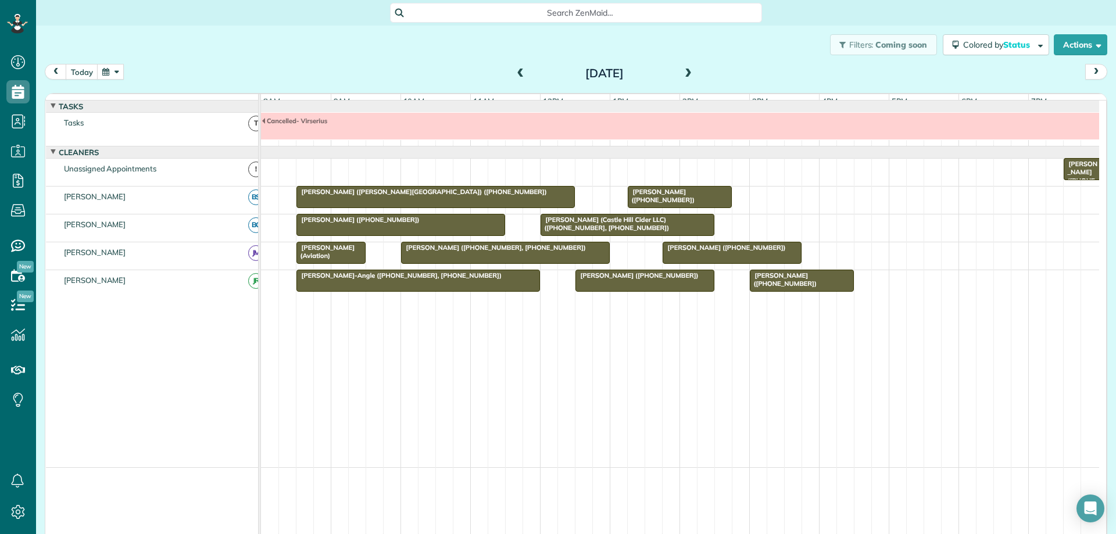
click at [754, 263] on div at bounding box center [732, 252] width 138 height 21
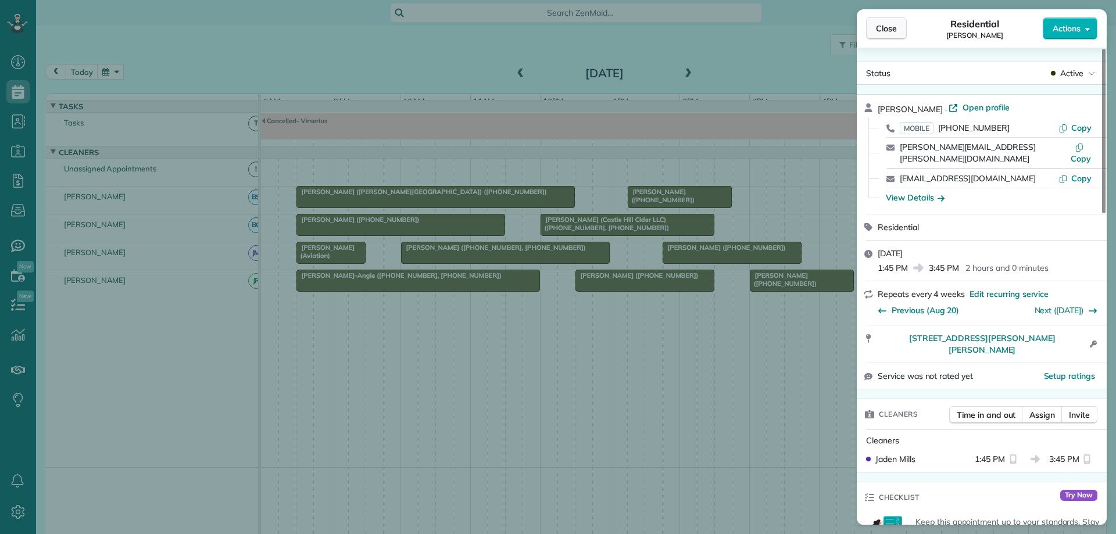
click at [891, 28] on span "Close" at bounding box center [886, 29] width 21 height 12
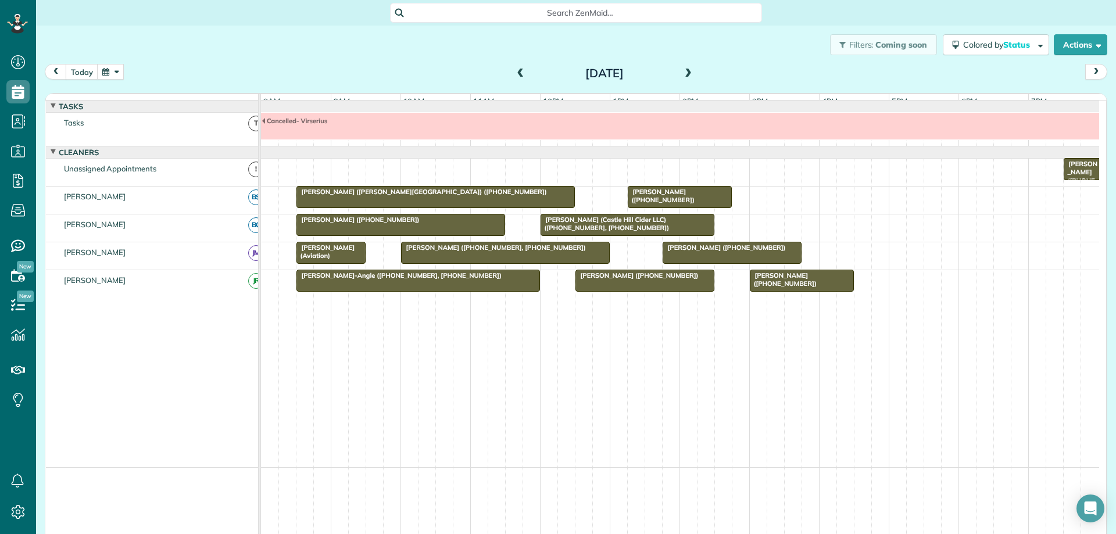
click at [109, 77] on button "button" at bounding box center [110, 72] width 27 height 16
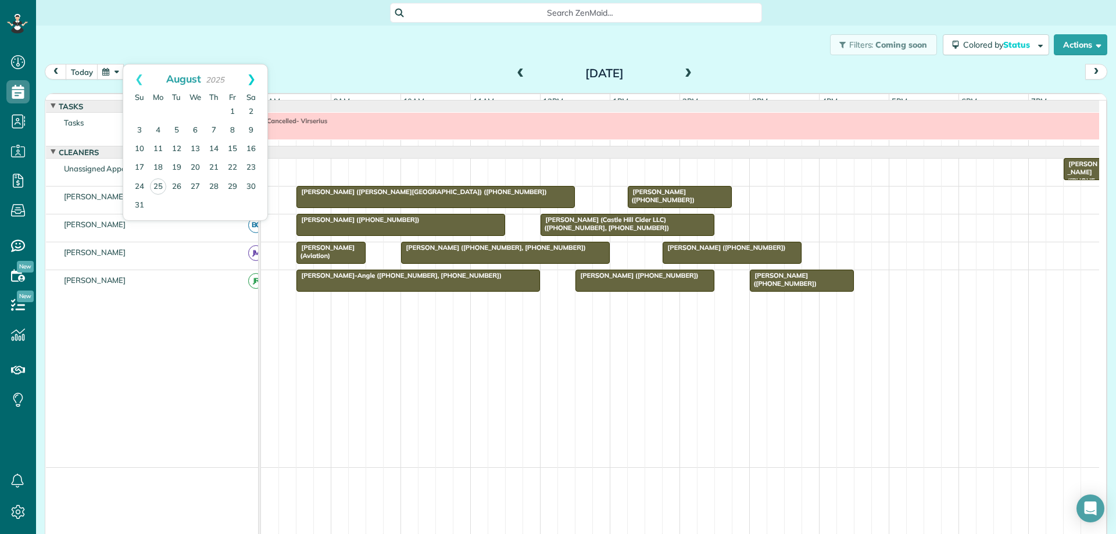
click at [252, 78] on link "Next" at bounding box center [251, 79] width 32 height 29
click at [160, 148] on link "15" at bounding box center [158, 149] width 19 height 19
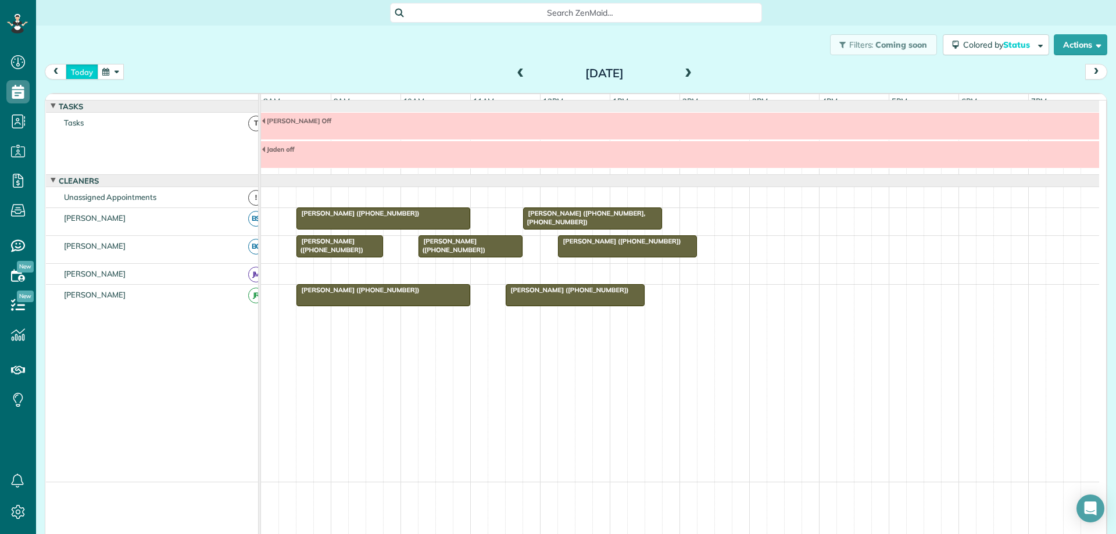
click at [88, 73] on button "today" at bounding box center [82, 72] width 33 height 16
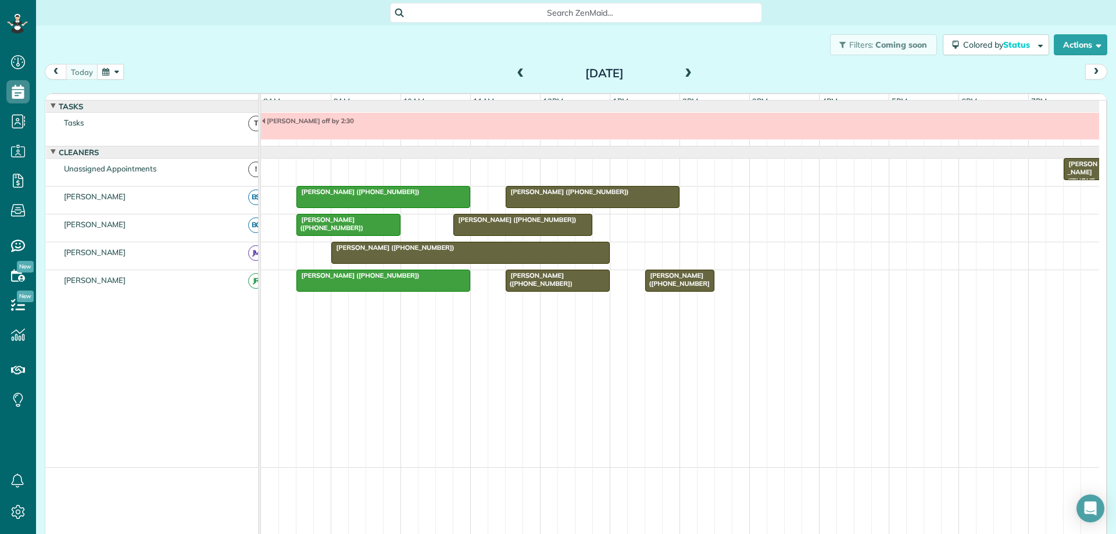
click at [533, 224] on span "[PERSON_NAME] ([PHONE_NUMBER])" at bounding box center [515, 220] width 124 height 8
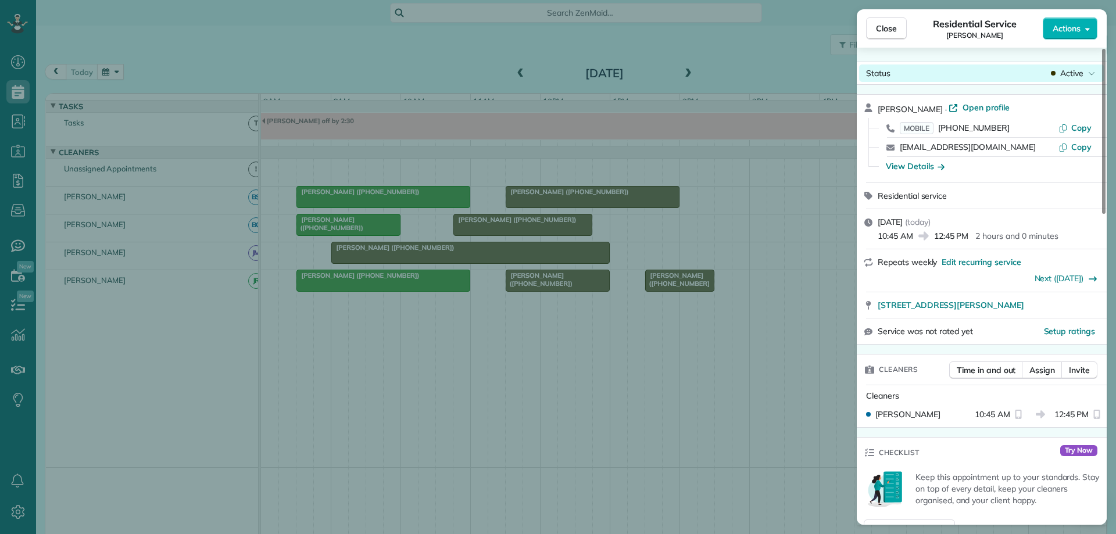
click at [1068, 74] on span "Active" at bounding box center [1072, 73] width 23 height 12
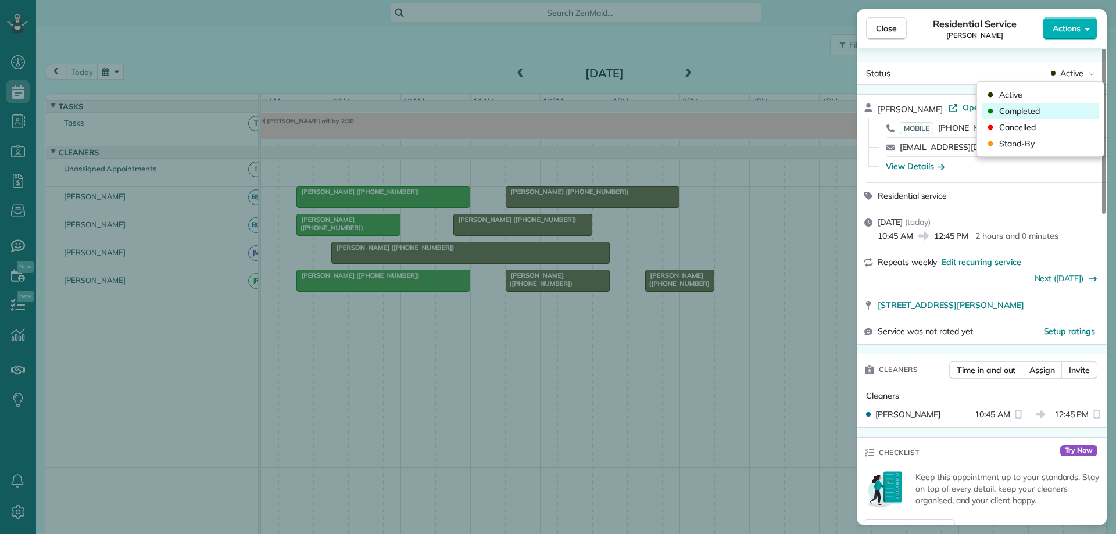
click at [1053, 111] on div "Completed" at bounding box center [1040, 111] width 117 height 16
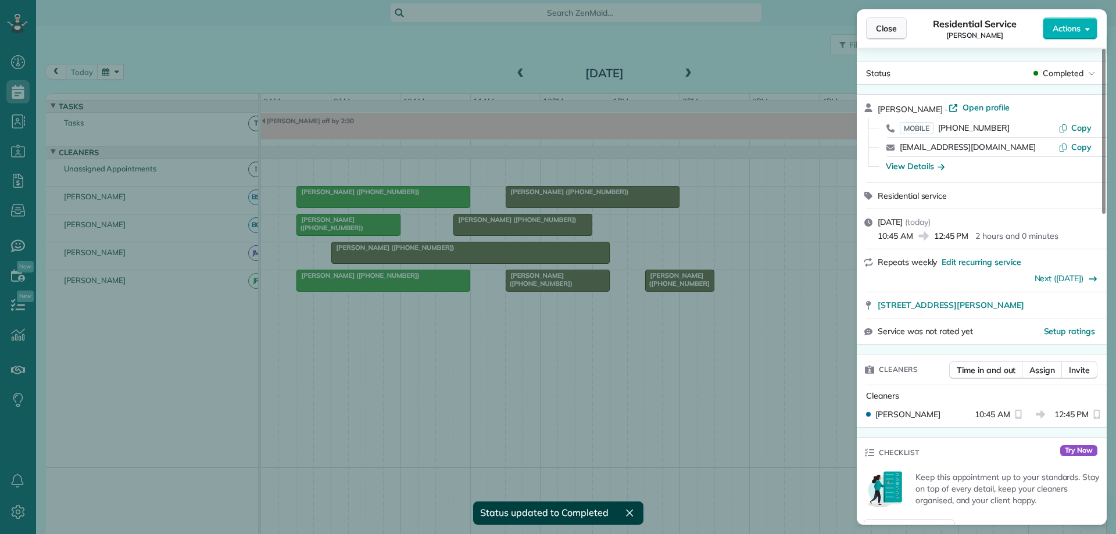
click at [897, 35] on button "Close" at bounding box center [886, 28] width 41 height 22
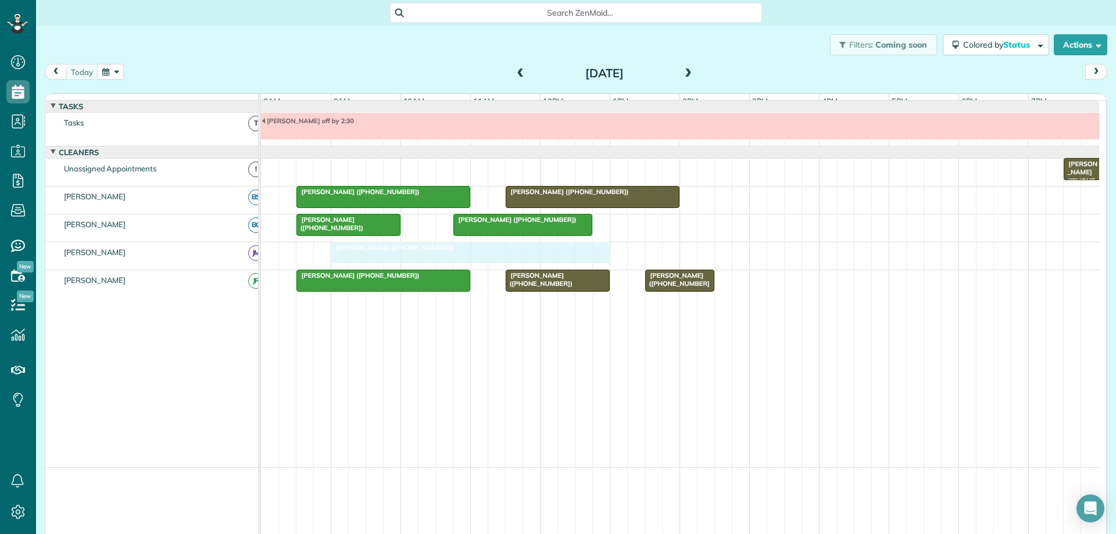
drag, startPoint x: 602, startPoint y: 260, endPoint x: 594, endPoint y: 265, distance: 9.4
drag, startPoint x: 581, startPoint y: 261, endPoint x: 572, endPoint y: 262, distance: 9.4
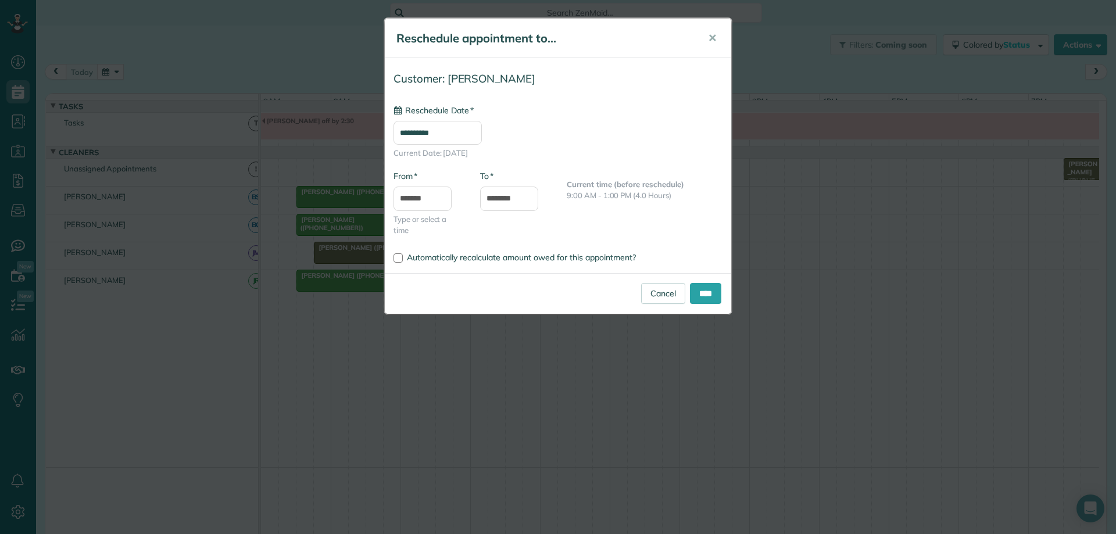
type input "**********"
click at [697, 299] on input "****" at bounding box center [705, 293] width 31 height 21
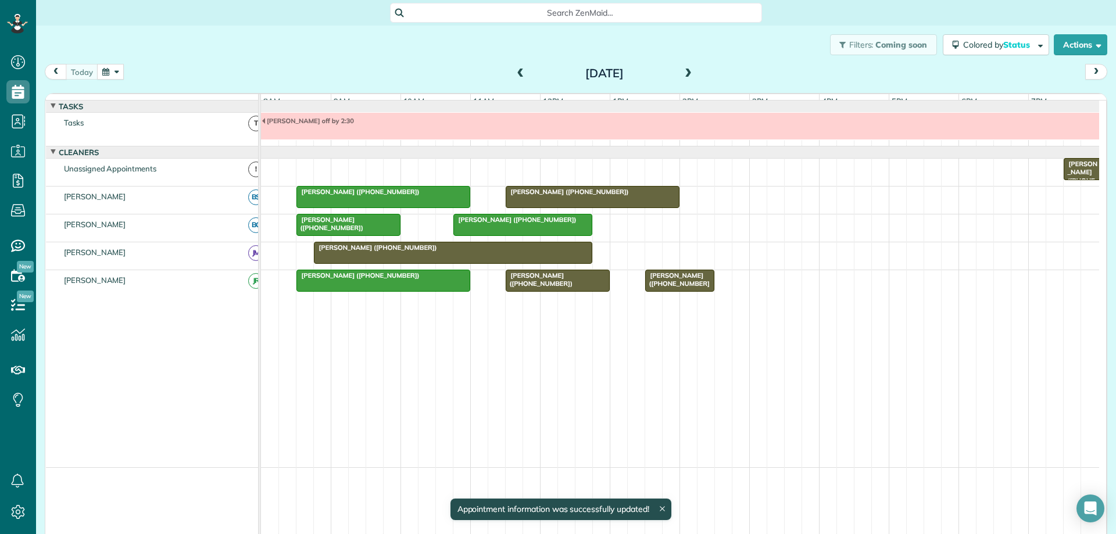
click at [565, 252] on div "[PERSON_NAME] ([PHONE_NUMBER])" at bounding box center [453, 248] width 272 height 8
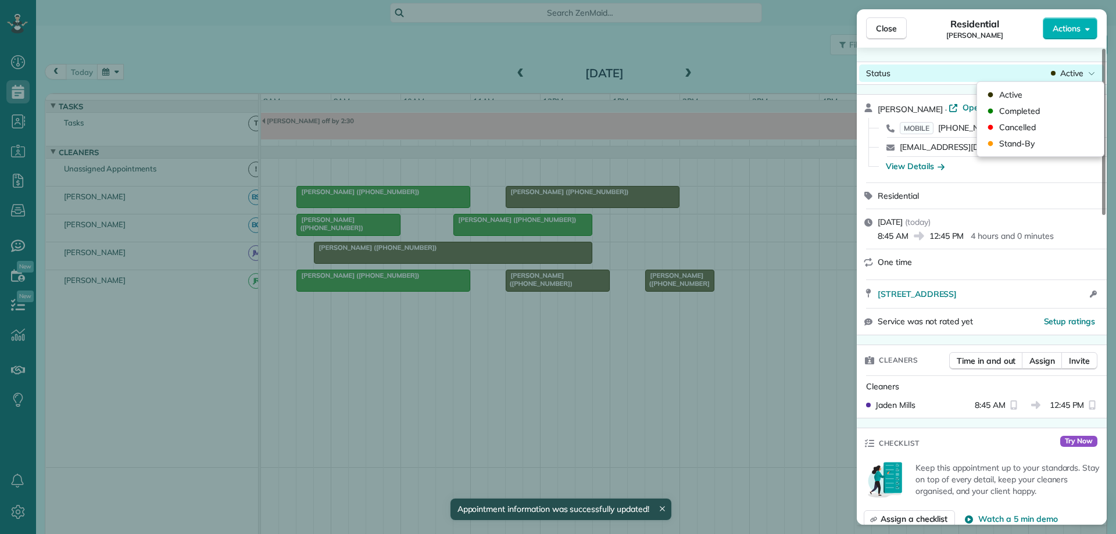
click at [1059, 74] on div "Active" at bounding box center [1073, 73] width 49 height 12
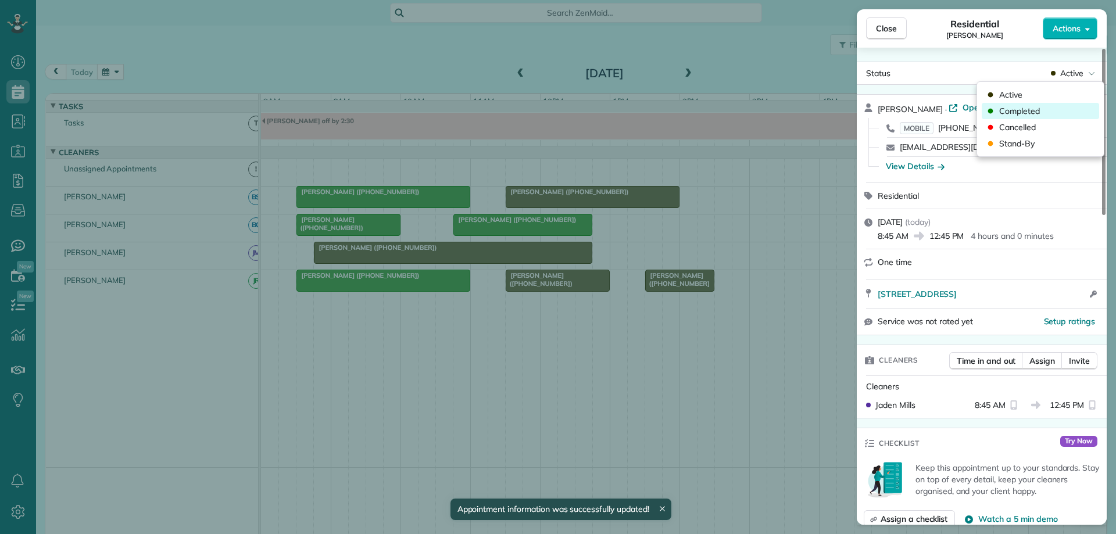
click at [1057, 108] on div "Completed" at bounding box center [1040, 111] width 117 height 16
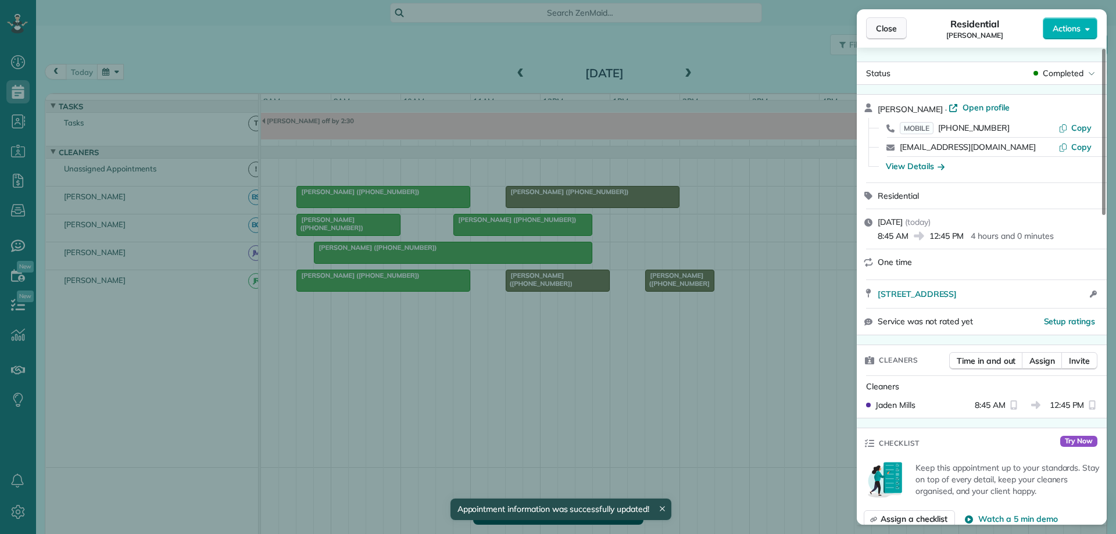
click at [890, 27] on span "Close" at bounding box center [886, 29] width 21 height 12
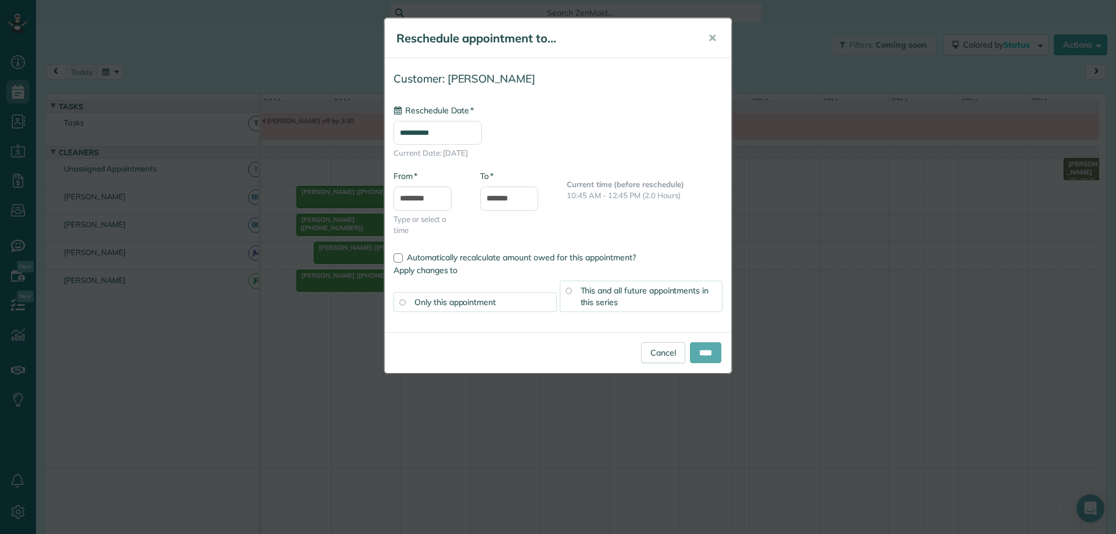
type input "**********"
click at [690, 349] on input "****" at bounding box center [705, 352] width 31 height 21
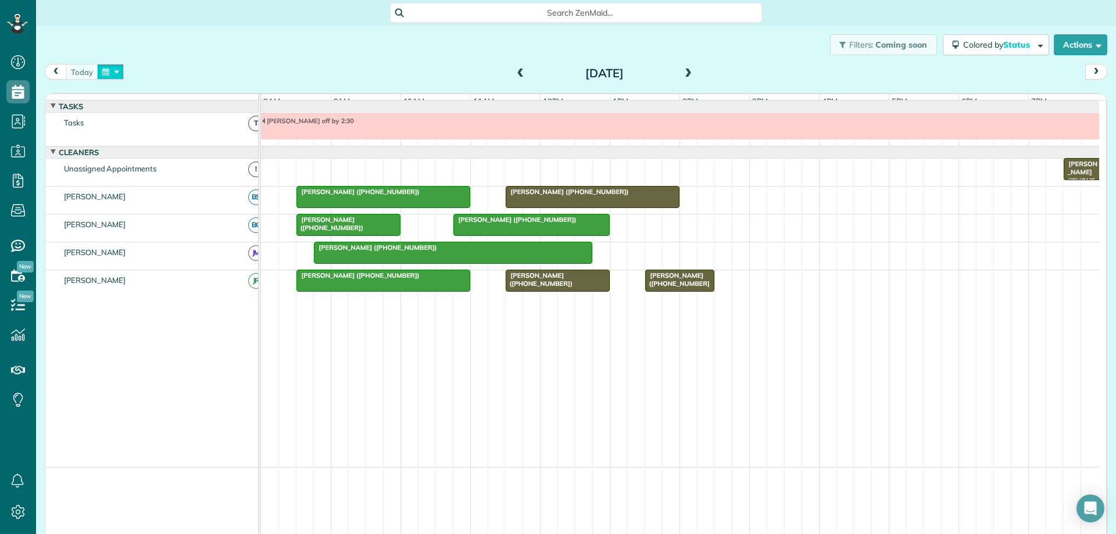
click at [120, 78] on button "button" at bounding box center [110, 72] width 27 height 16
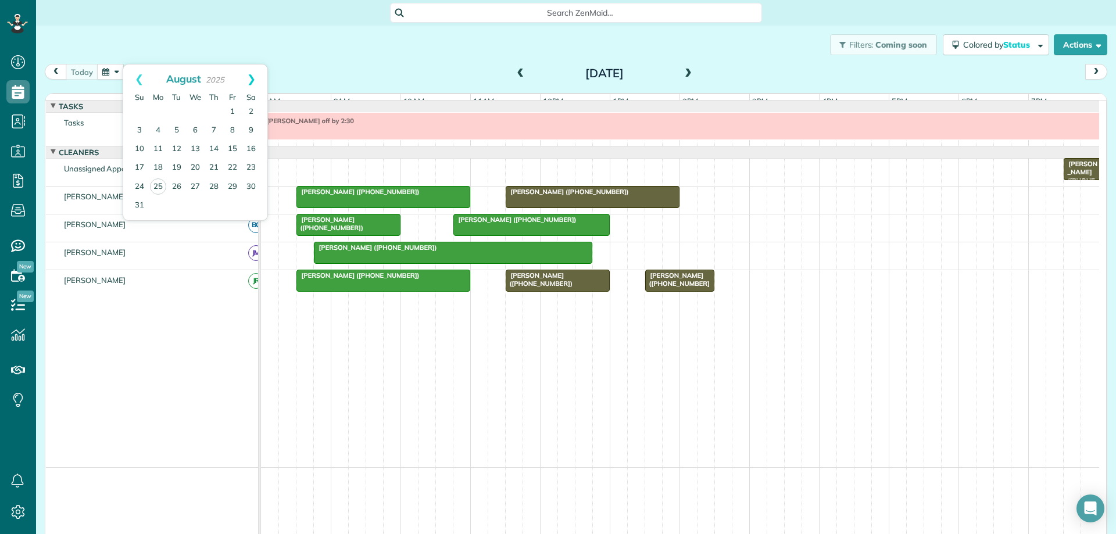
click at [252, 82] on link "Next" at bounding box center [251, 79] width 32 height 29
click at [174, 113] on link "2" at bounding box center [176, 112] width 19 height 19
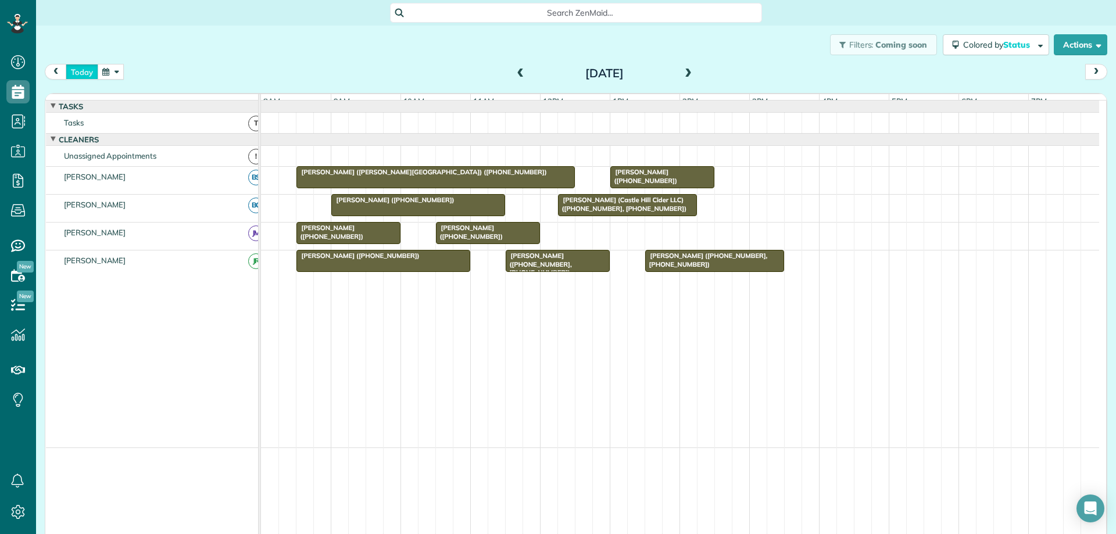
click at [91, 75] on button "today" at bounding box center [82, 72] width 33 height 16
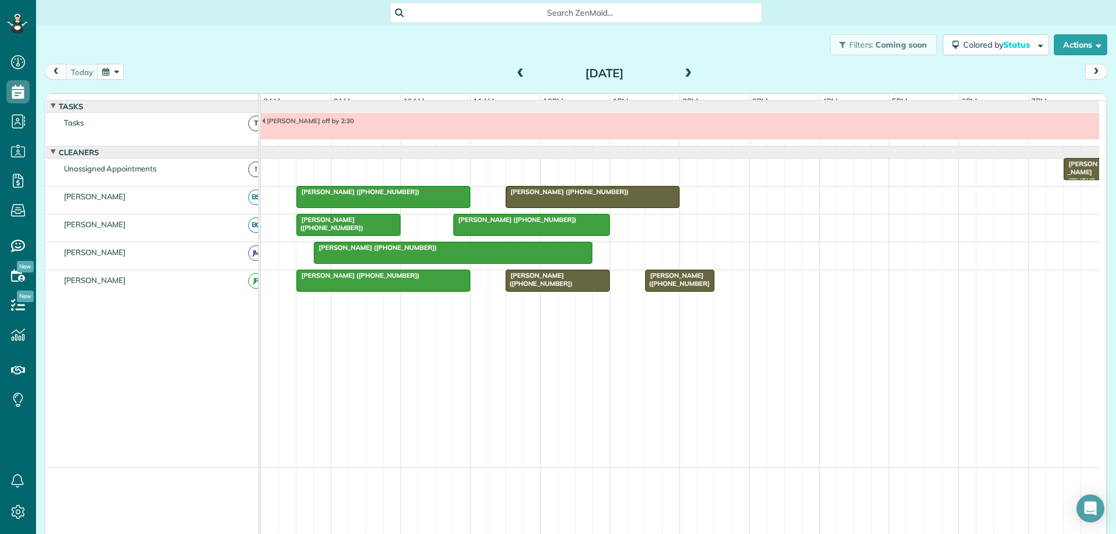
click at [686, 70] on span at bounding box center [688, 74] width 13 height 10
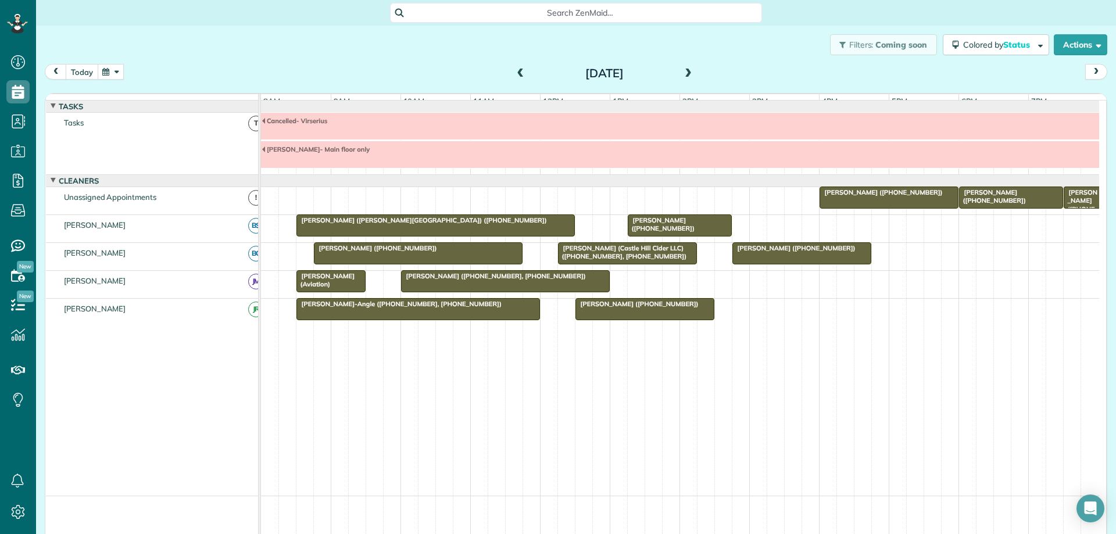
click at [84, 73] on button "today" at bounding box center [82, 72] width 33 height 16
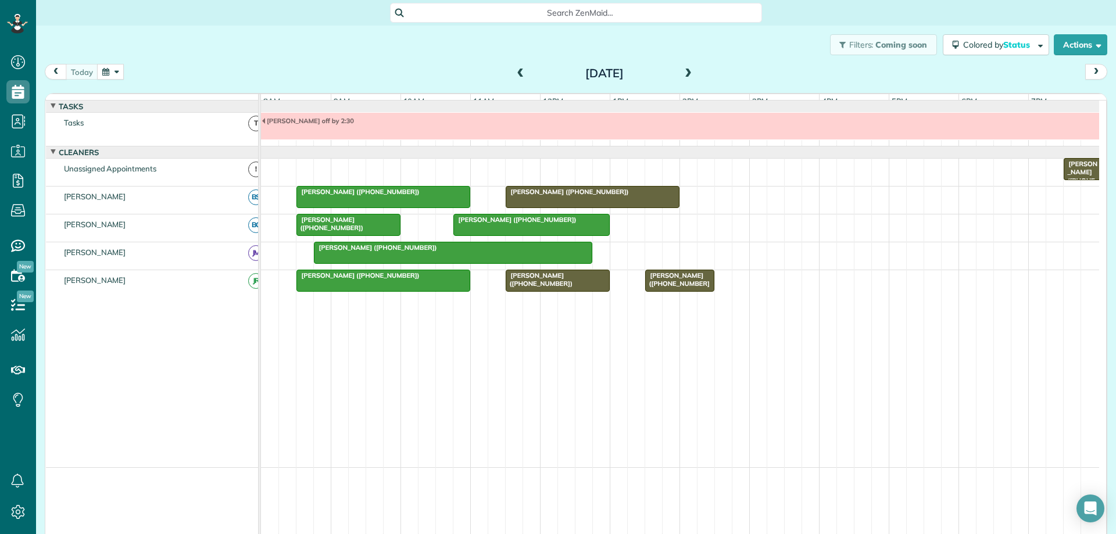
click at [556, 284] on div "[PERSON_NAME] ([PHONE_NUMBER])" at bounding box center [557, 280] width 97 height 17
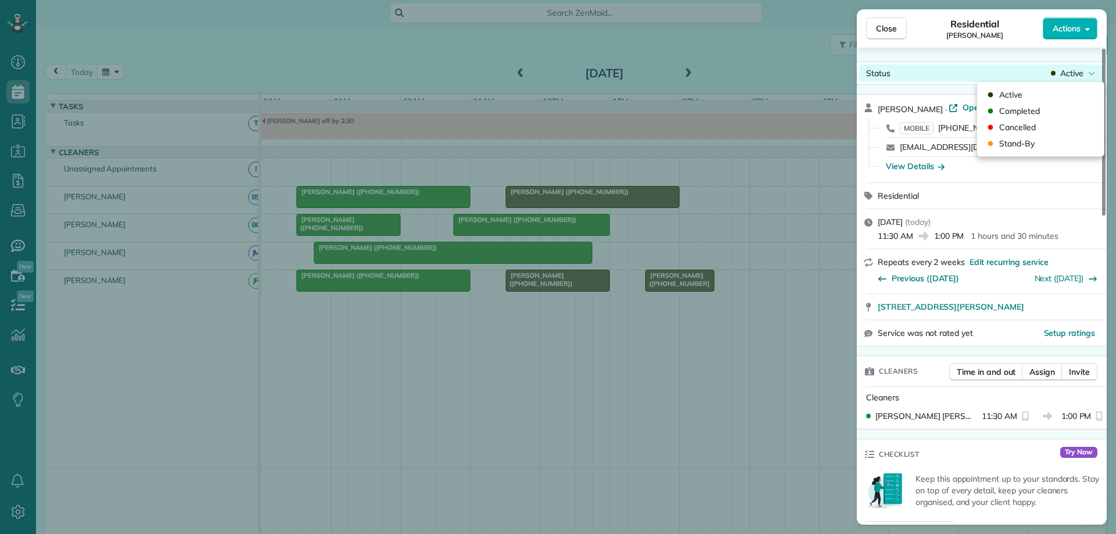
click at [1077, 74] on span "Active" at bounding box center [1072, 73] width 23 height 12
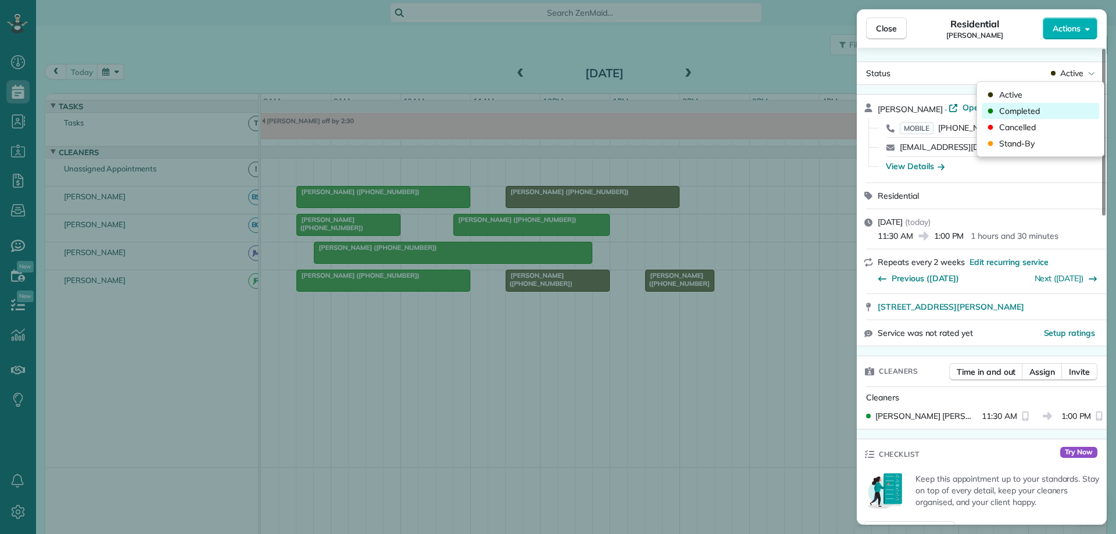
click at [1047, 107] on div "Completed" at bounding box center [1040, 111] width 117 height 16
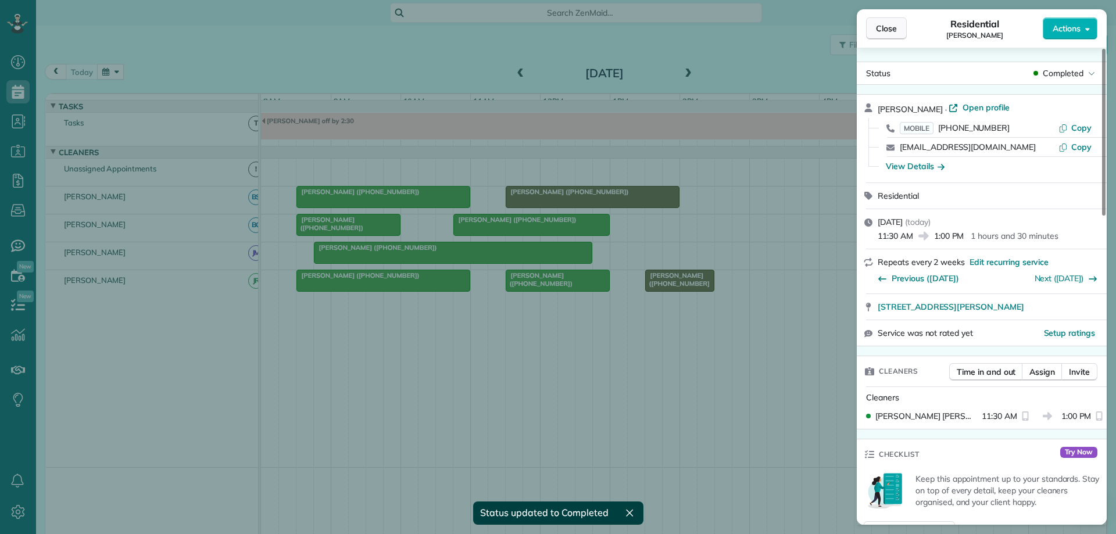
click at [881, 29] on span "Close" at bounding box center [886, 29] width 21 height 12
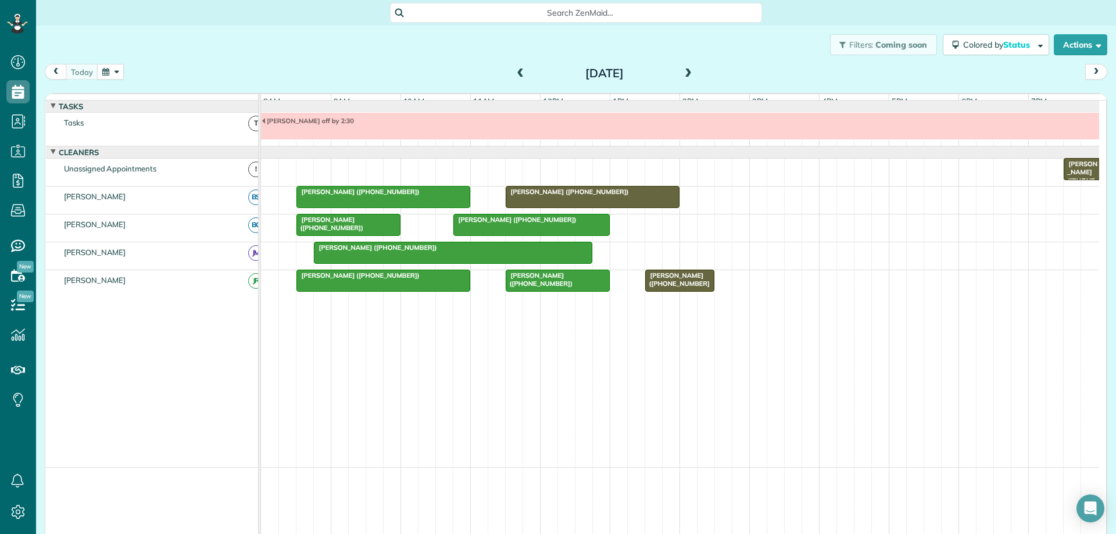
click at [113, 73] on button "button" at bounding box center [110, 72] width 27 height 16
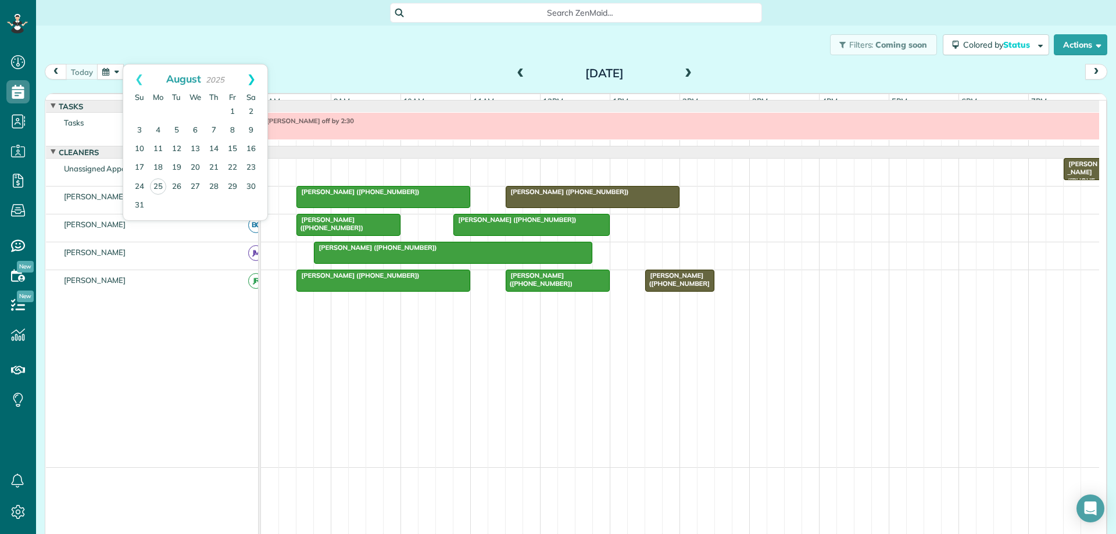
click at [250, 85] on link "Next" at bounding box center [251, 79] width 32 height 29
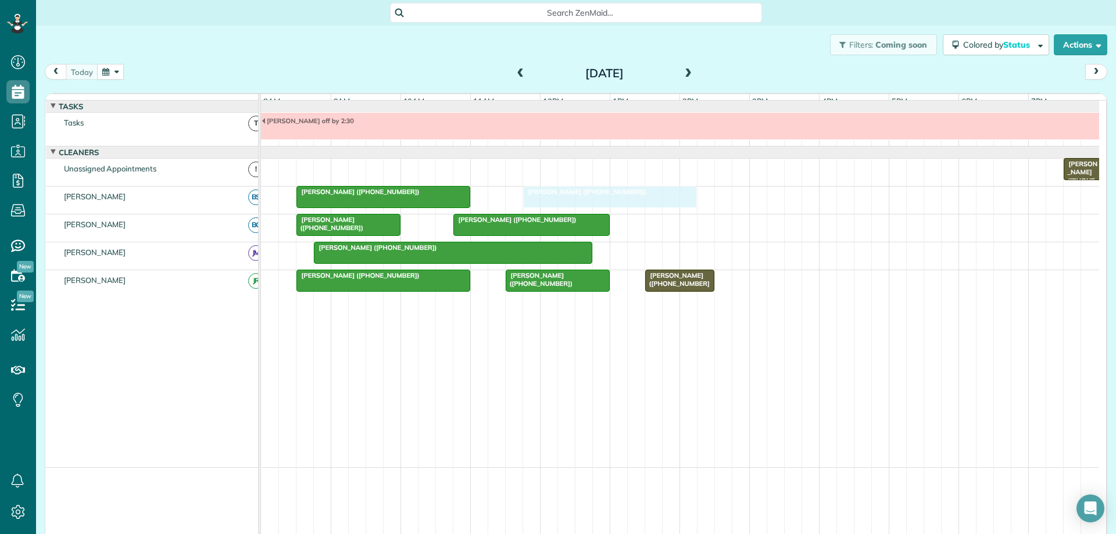
drag, startPoint x: 548, startPoint y: 205, endPoint x: 558, endPoint y: 209, distance: 10.5
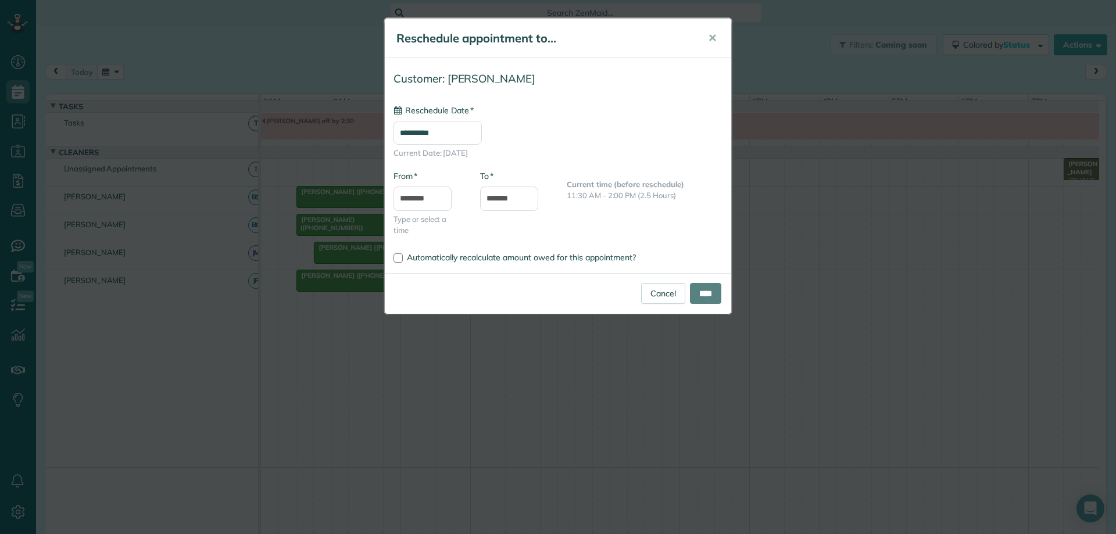
type input "**********"
click at [705, 295] on input "****" at bounding box center [705, 293] width 31 height 21
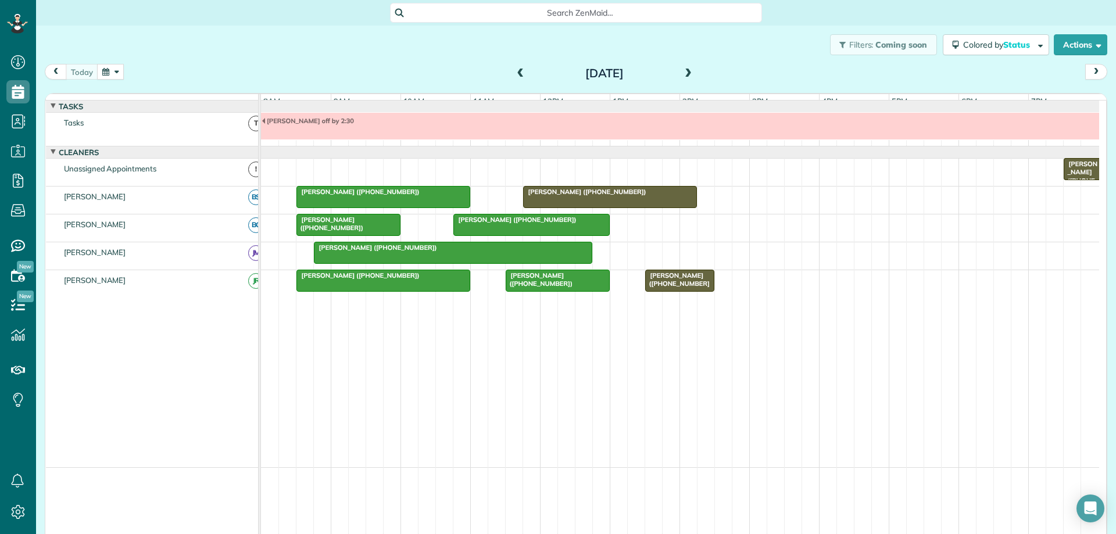
click at [682, 74] on span at bounding box center [688, 74] width 13 height 10
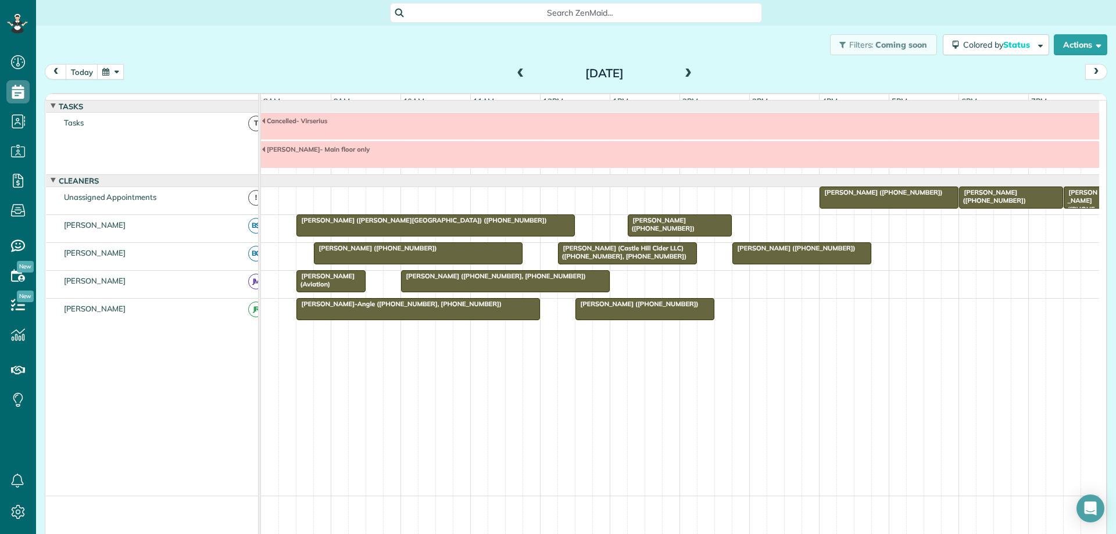
click at [687, 76] on span at bounding box center [688, 74] width 13 height 10
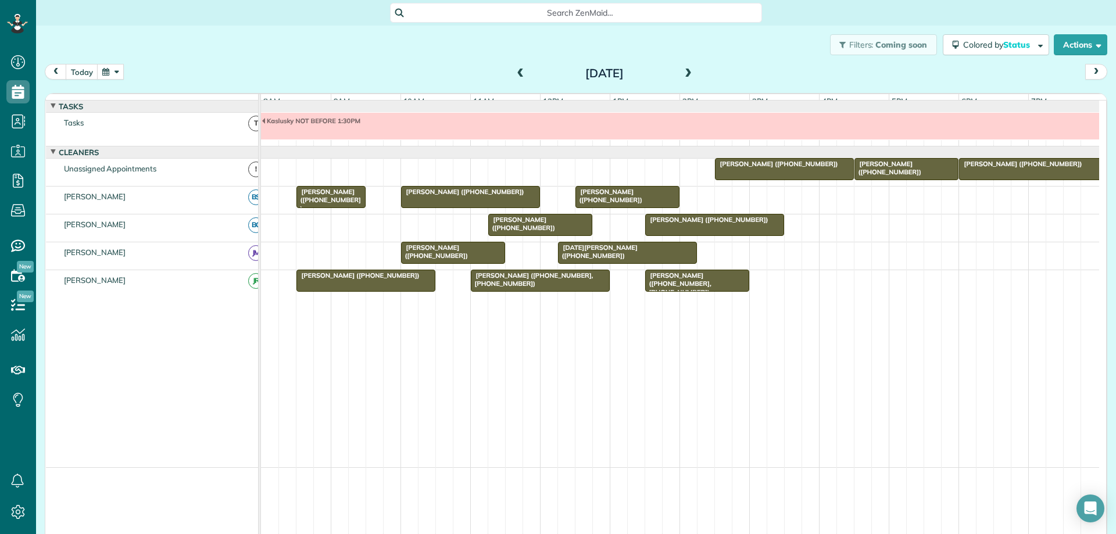
click at [486, 260] on div "Lelia Hernandez (+18049312340)" at bounding box center [453, 252] width 97 height 17
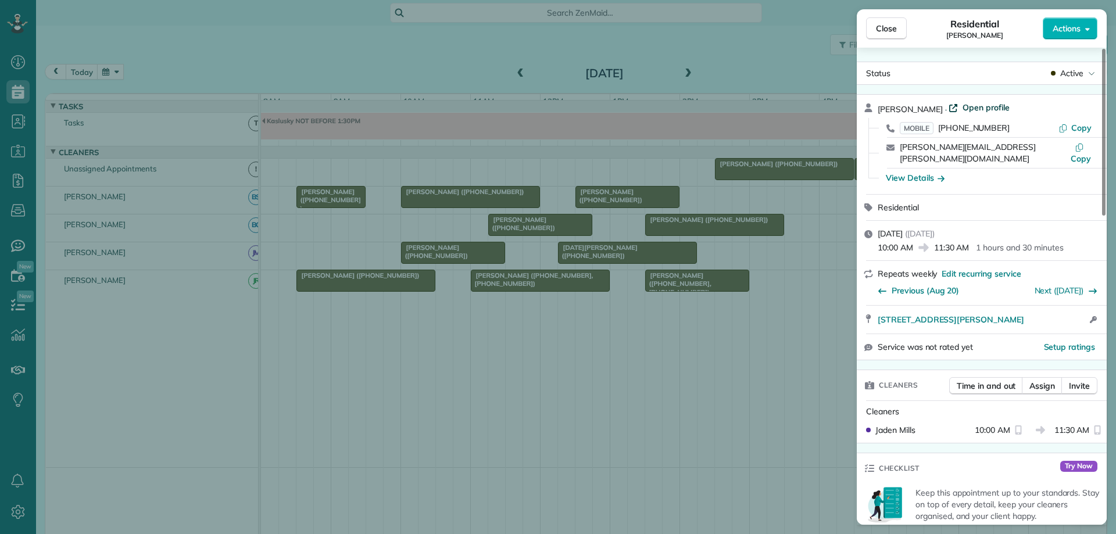
click at [993, 107] on span "Open profile" at bounding box center [986, 108] width 47 height 12
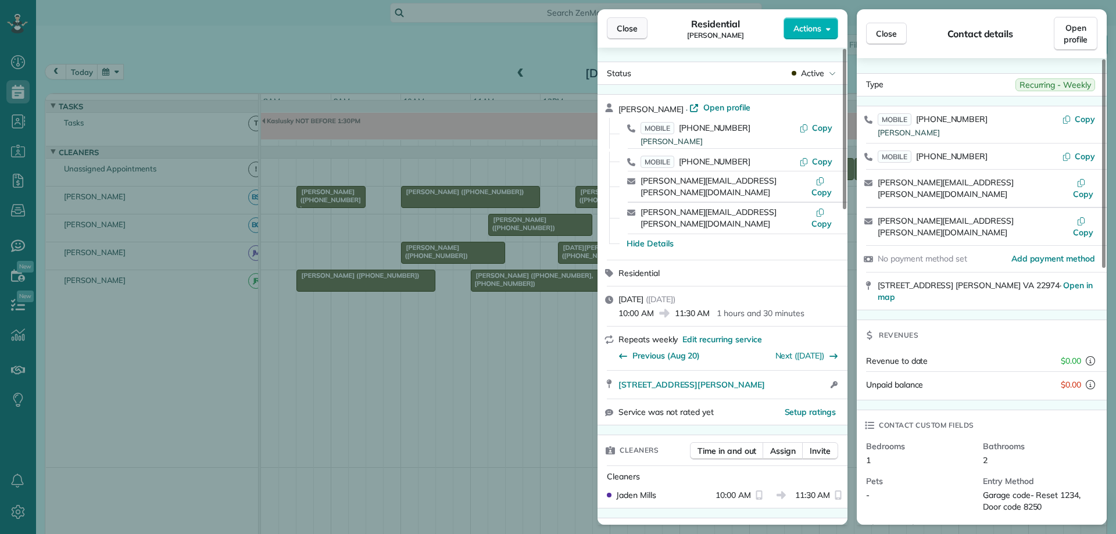
click at [634, 30] on span "Close" at bounding box center [627, 29] width 21 height 12
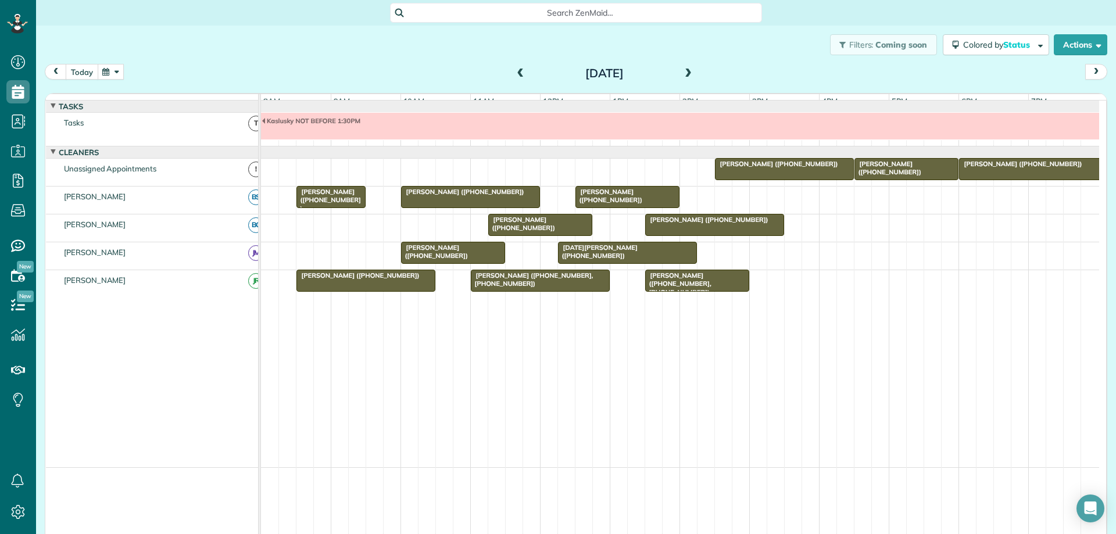
click at [83, 72] on button "today" at bounding box center [82, 72] width 33 height 16
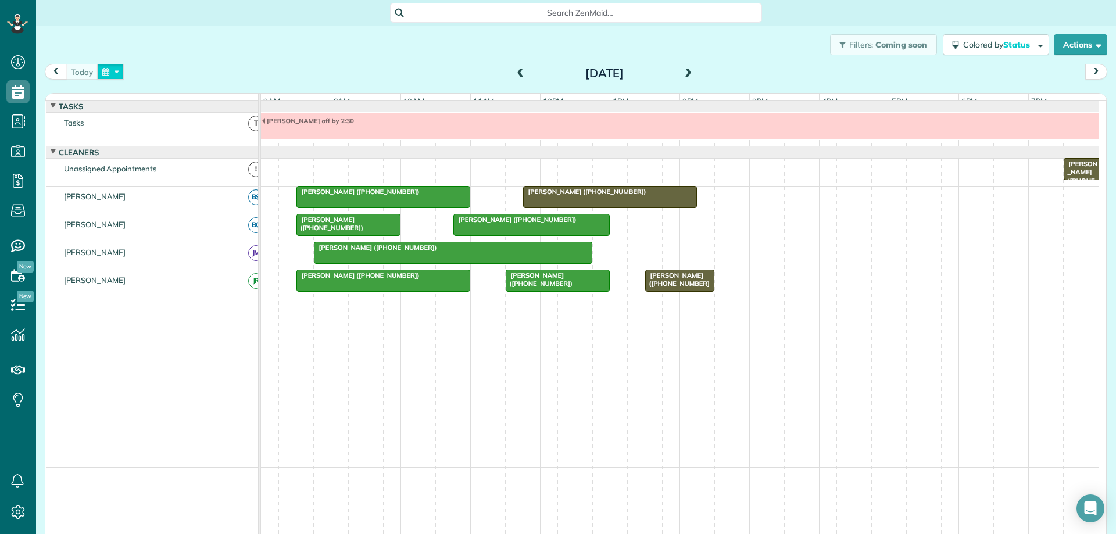
click at [113, 71] on button "button" at bounding box center [110, 72] width 27 height 16
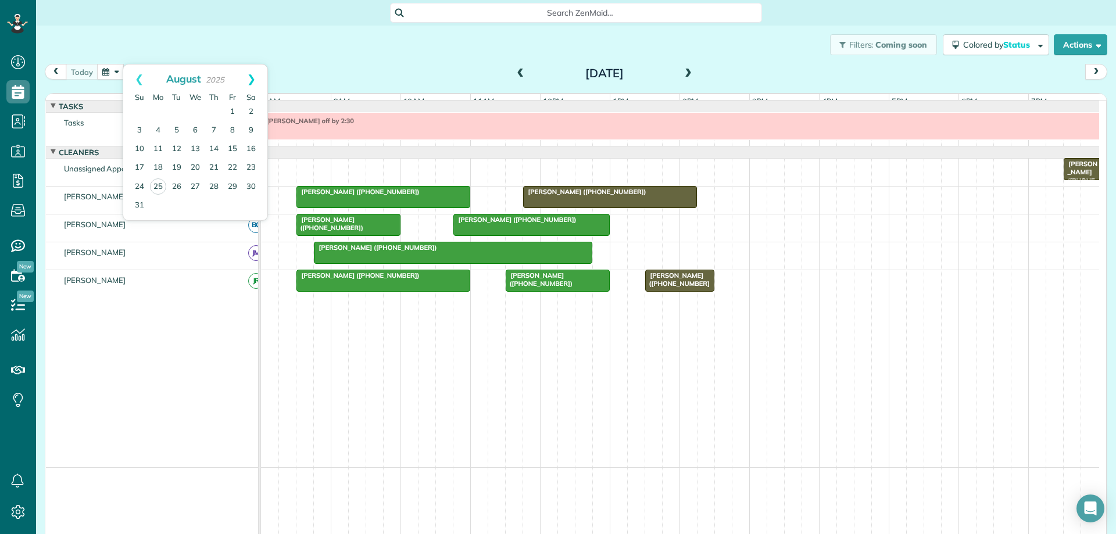
click at [254, 80] on link "Next" at bounding box center [251, 79] width 32 height 29
click at [159, 109] on link "1" at bounding box center [158, 112] width 19 height 19
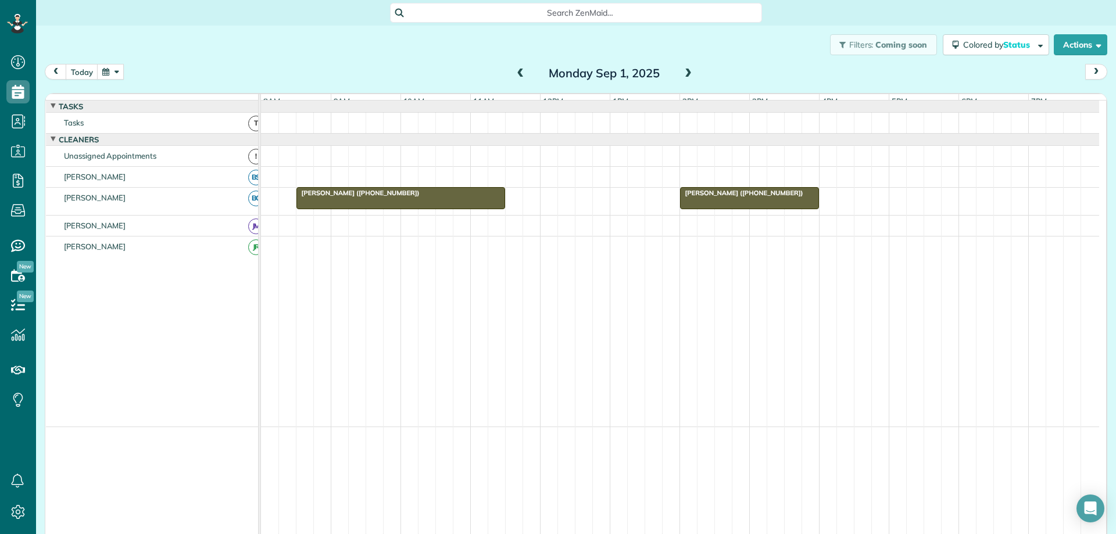
click at [719, 209] on div at bounding box center [750, 198] width 138 height 21
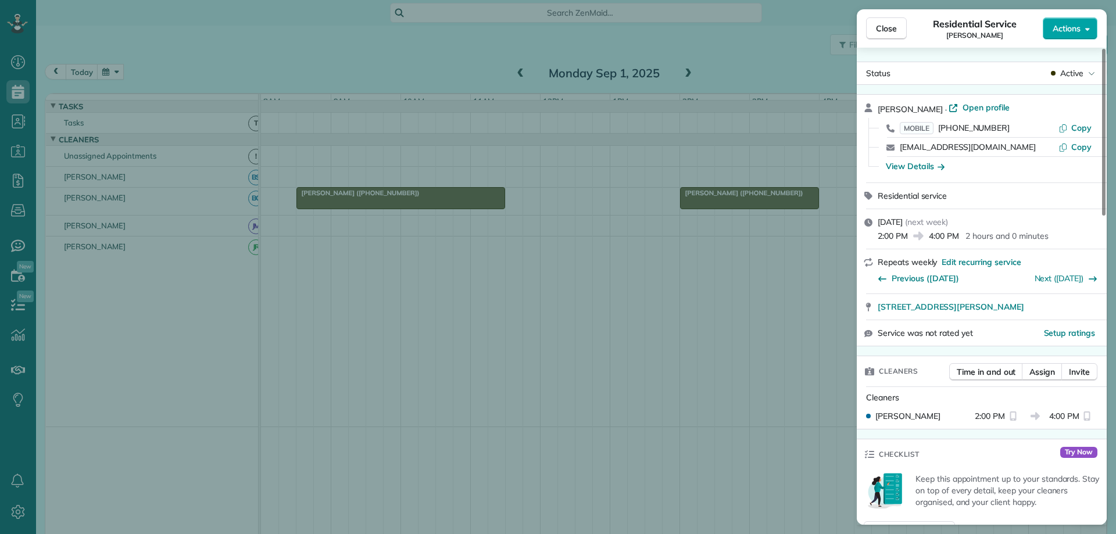
click at [1071, 34] on button "Actions" at bounding box center [1070, 28] width 55 height 22
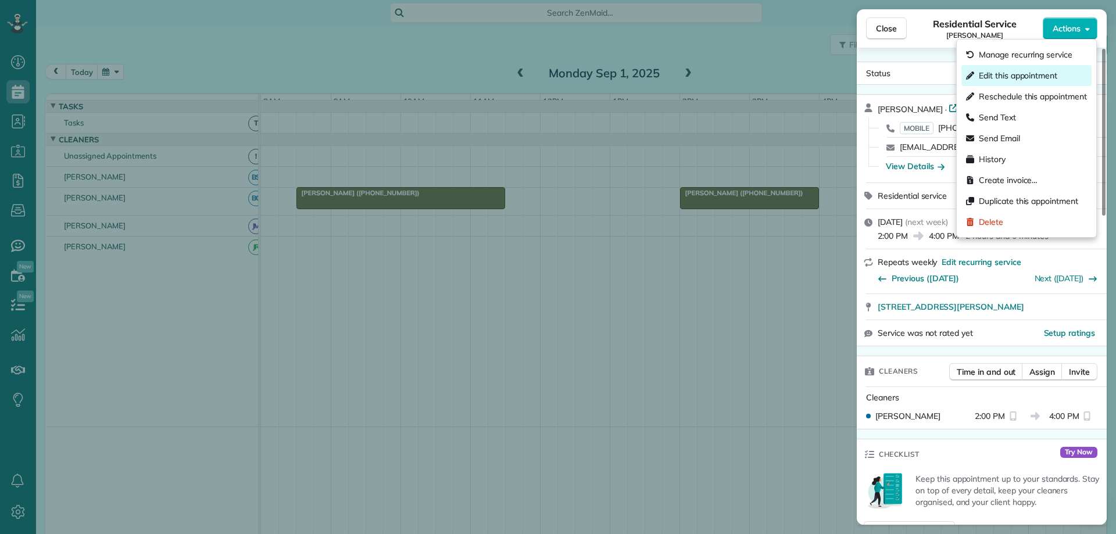
click at [1043, 77] on span "Edit this appointment" at bounding box center [1018, 76] width 78 height 12
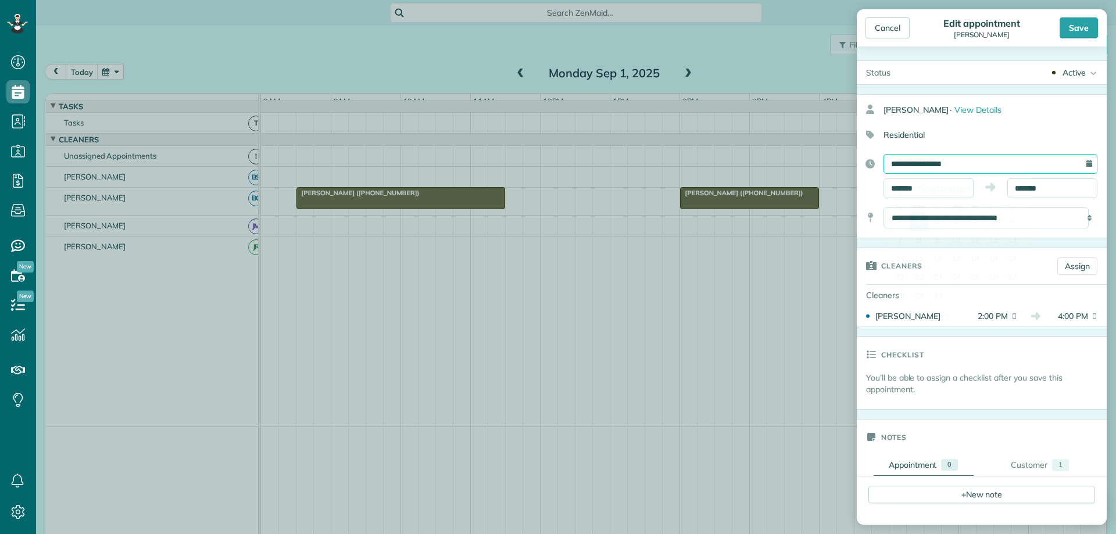
click at [981, 166] on input "**********" at bounding box center [991, 164] width 214 height 20
click at [938, 222] on link "2" at bounding box center [938, 222] width 19 height 19
type input "**********"
click at [1090, 27] on div "Save" at bounding box center [1079, 27] width 38 height 21
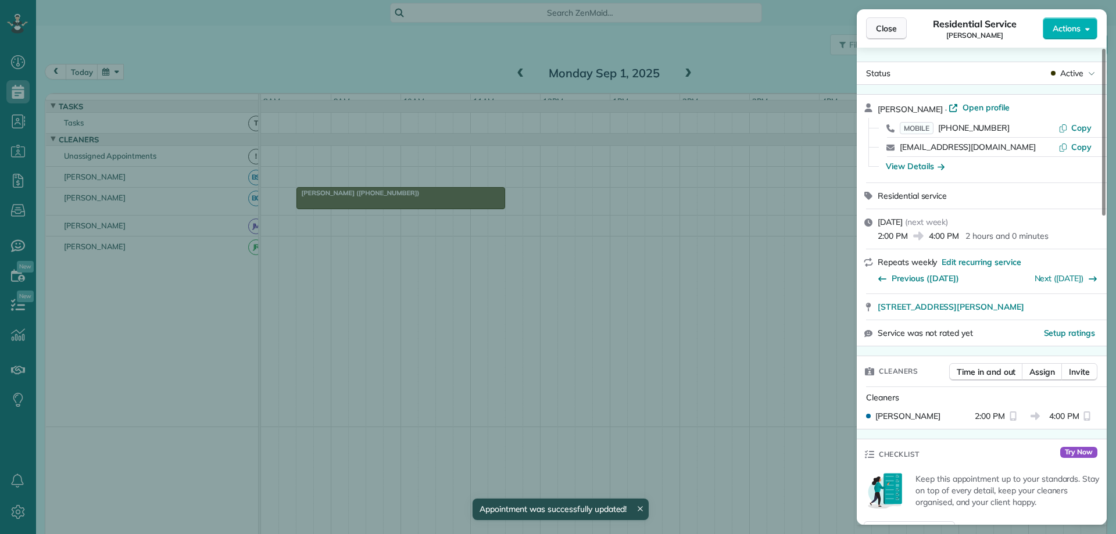
click at [880, 27] on span "Close" at bounding box center [886, 29] width 21 height 12
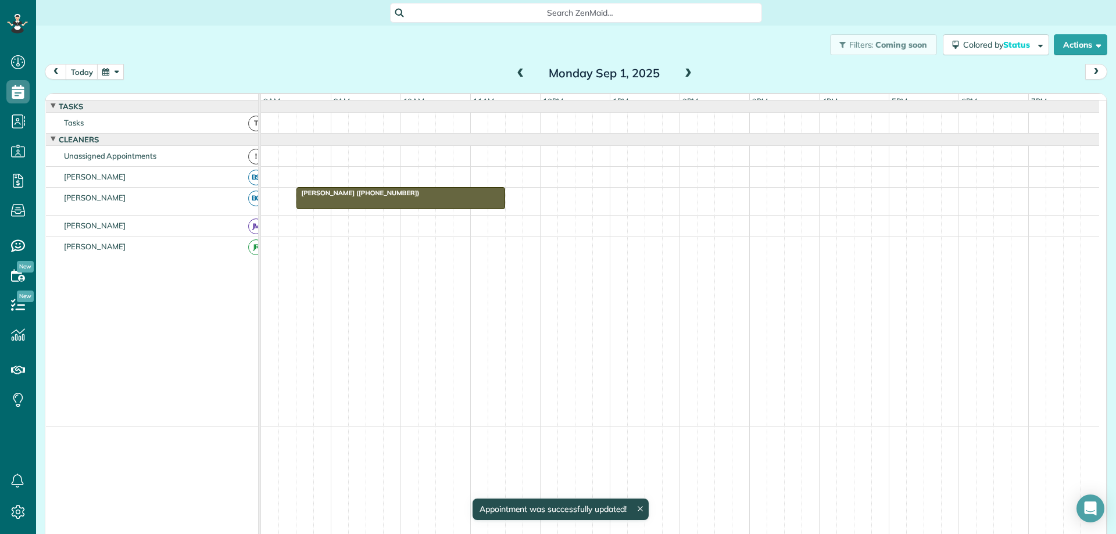
click at [683, 70] on span at bounding box center [688, 74] width 13 height 10
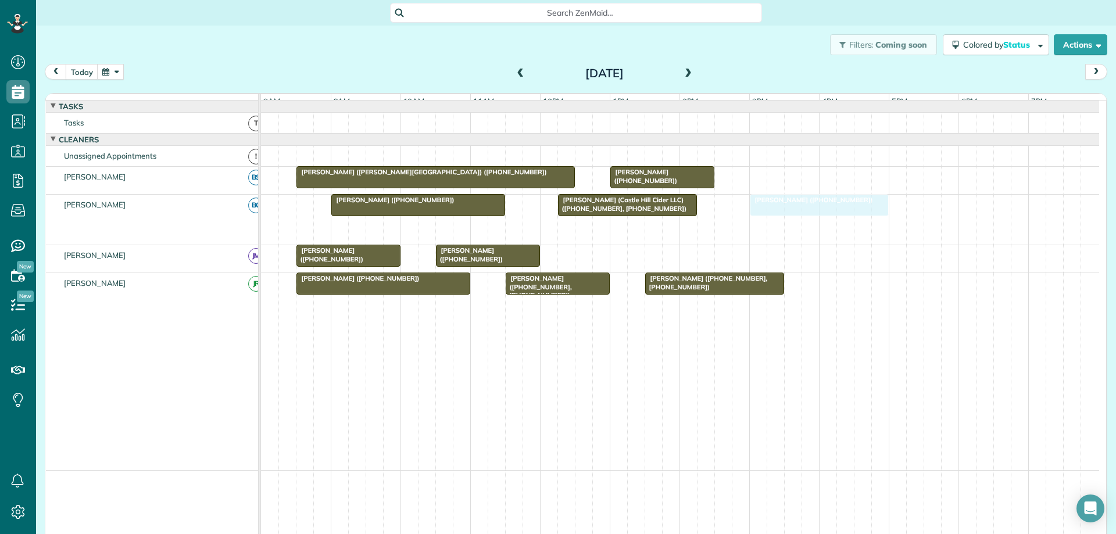
drag, startPoint x: 709, startPoint y: 236, endPoint x: 774, endPoint y: 212, distance: 69.0
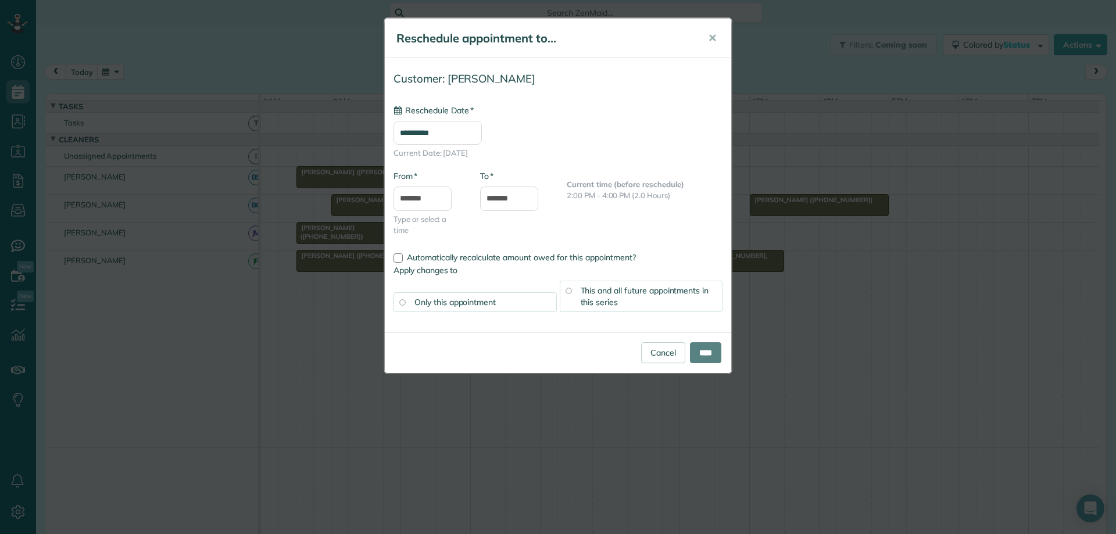
type input "**********"
click at [711, 349] on input "****" at bounding box center [705, 352] width 31 height 21
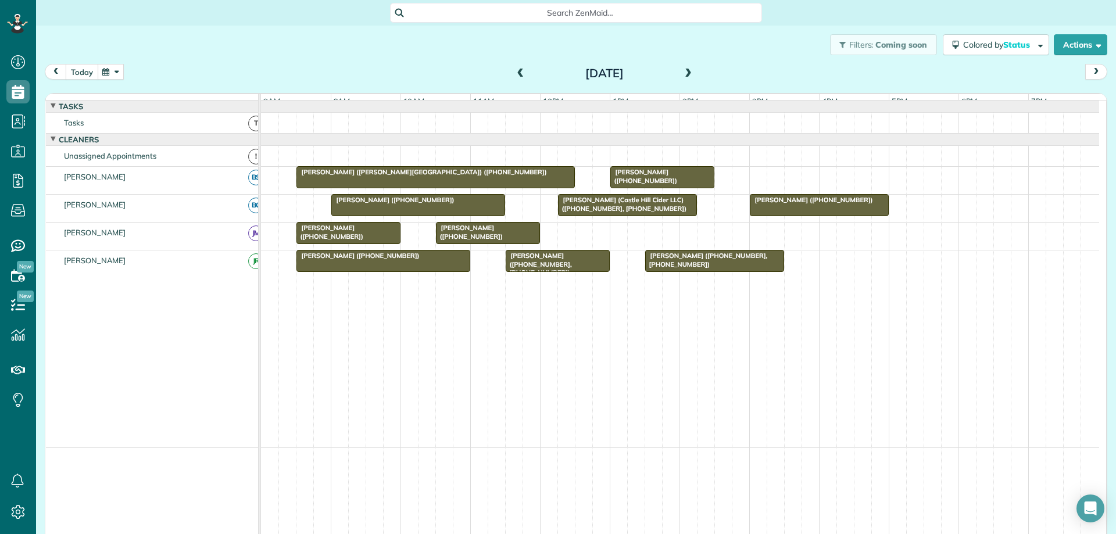
click at [89, 71] on button "today" at bounding box center [82, 72] width 33 height 16
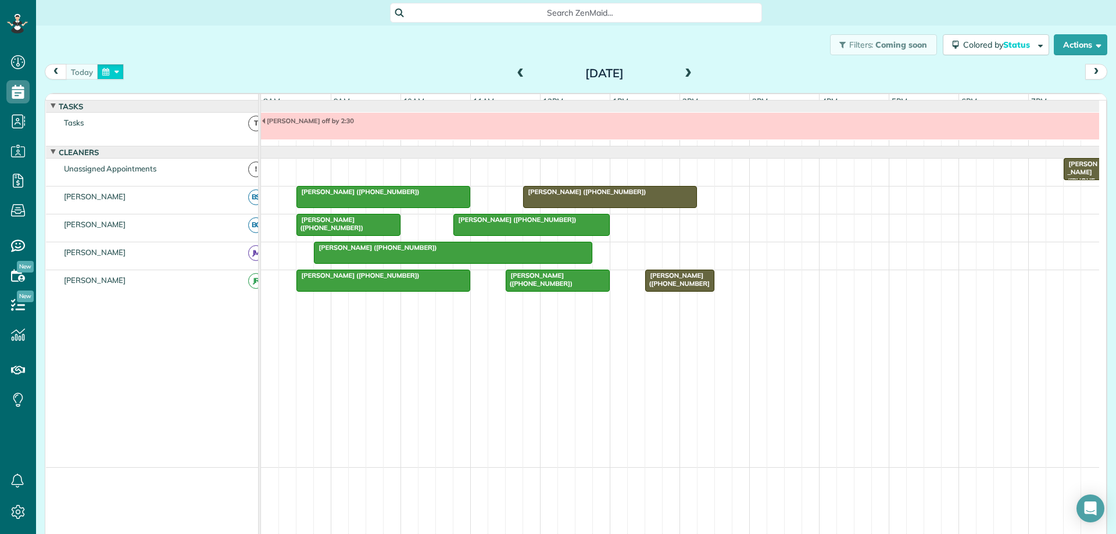
click at [112, 67] on button "button" at bounding box center [110, 72] width 27 height 16
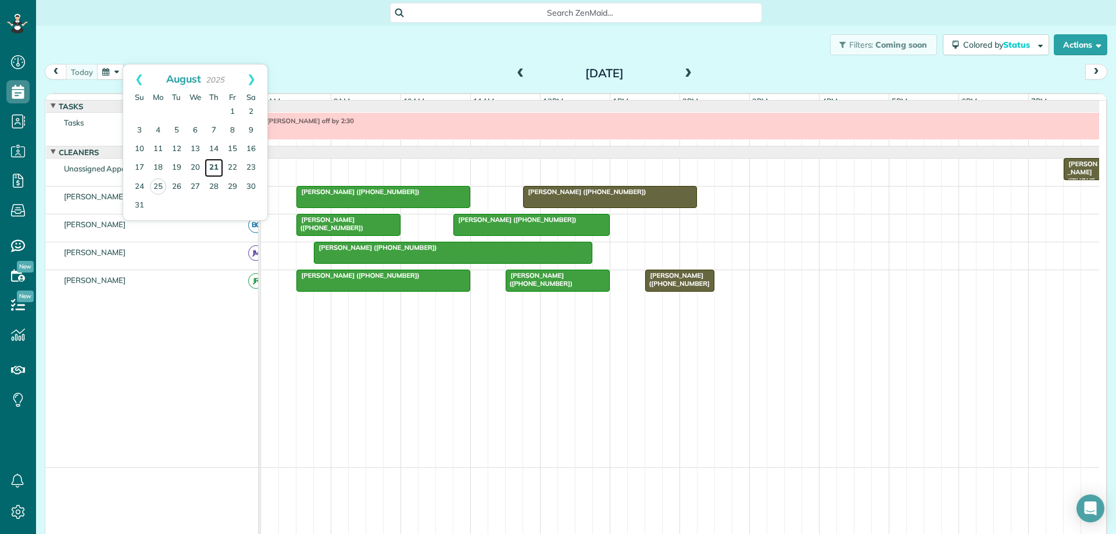
click at [215, 164] on link "21" at bounding box center [214, 168] width 19 height 19
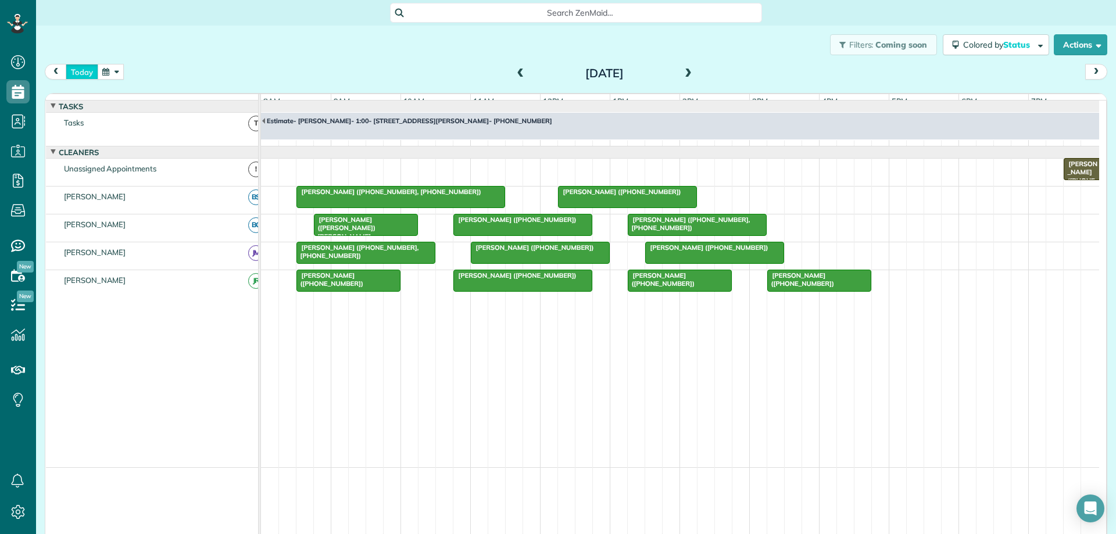
click at [80, 77] on button "today" at bounding box center [82, 72] width 33 height 16
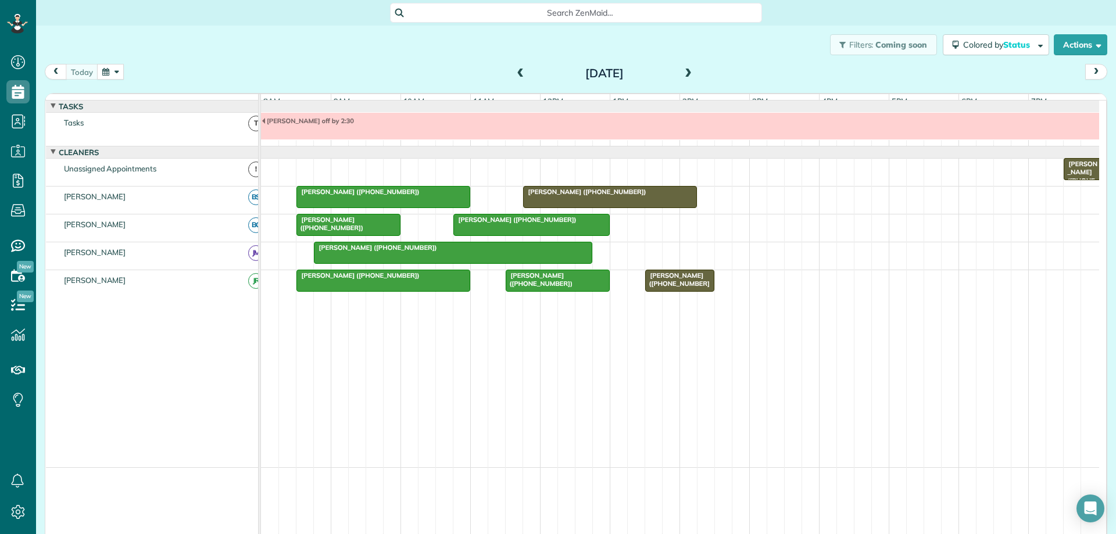
click at [111, 76] on button "button" at bounding box center [110, 72] width 27 height 16
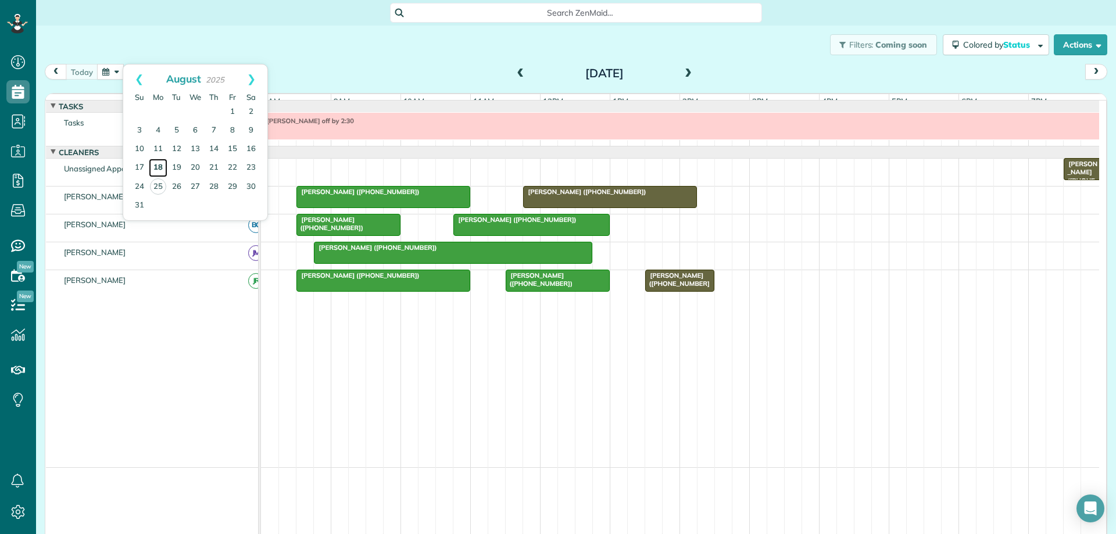
click at [159, 167] on link "18" at bounding box center [158, 168] width 19 height 19
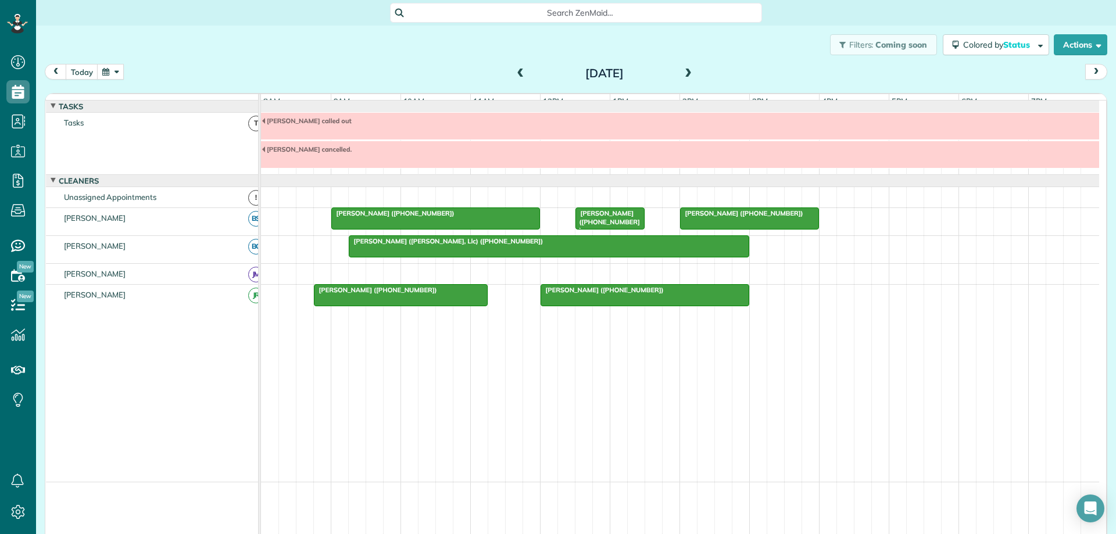
click at [684, 73] on span at bounding box center [688, 74] width 13 height 10
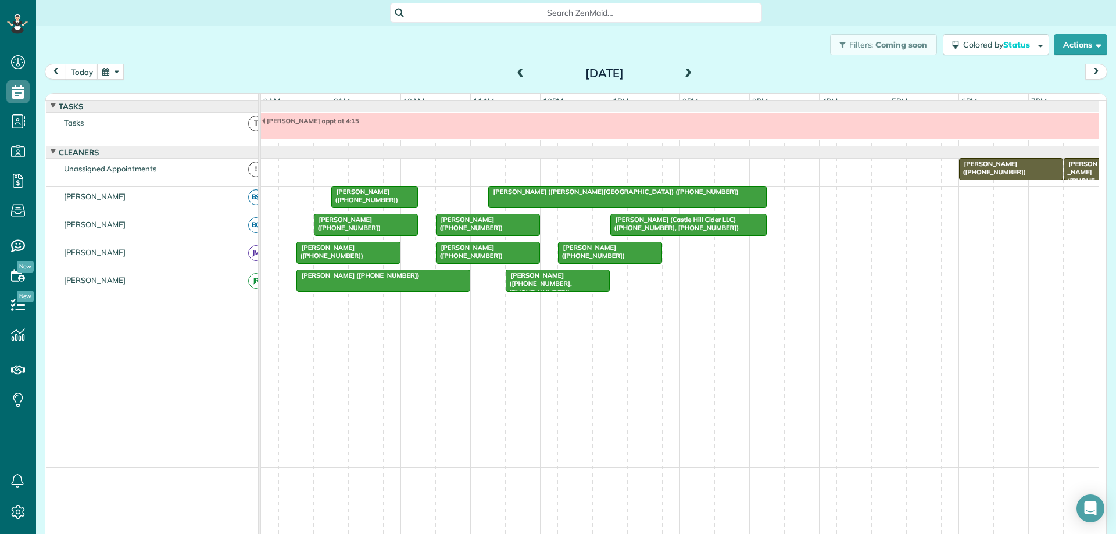
click at [684, 73] on span at bounding box center [688, 74] width 13 height 10
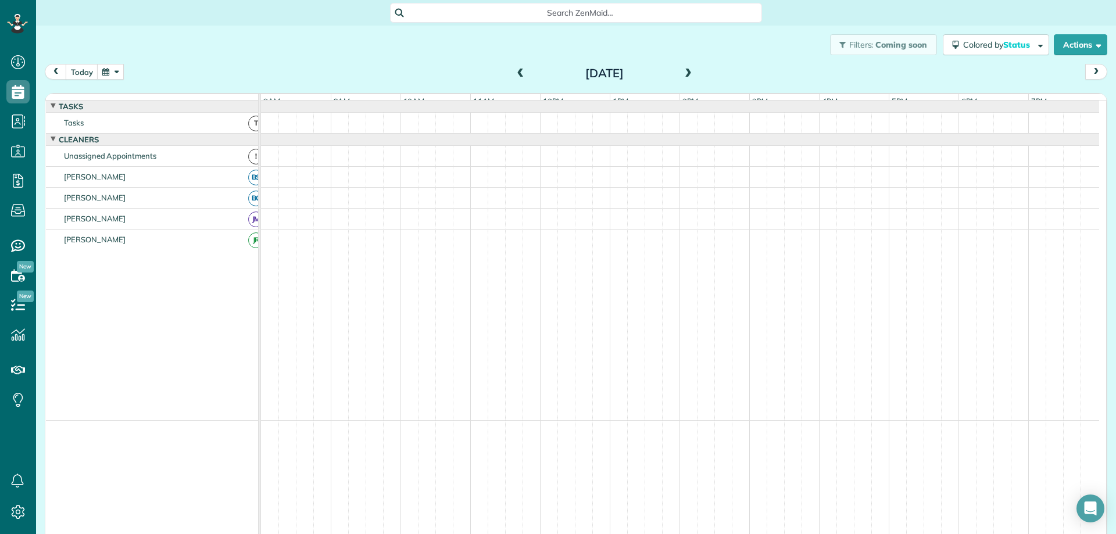
scroll to position [2, 0]
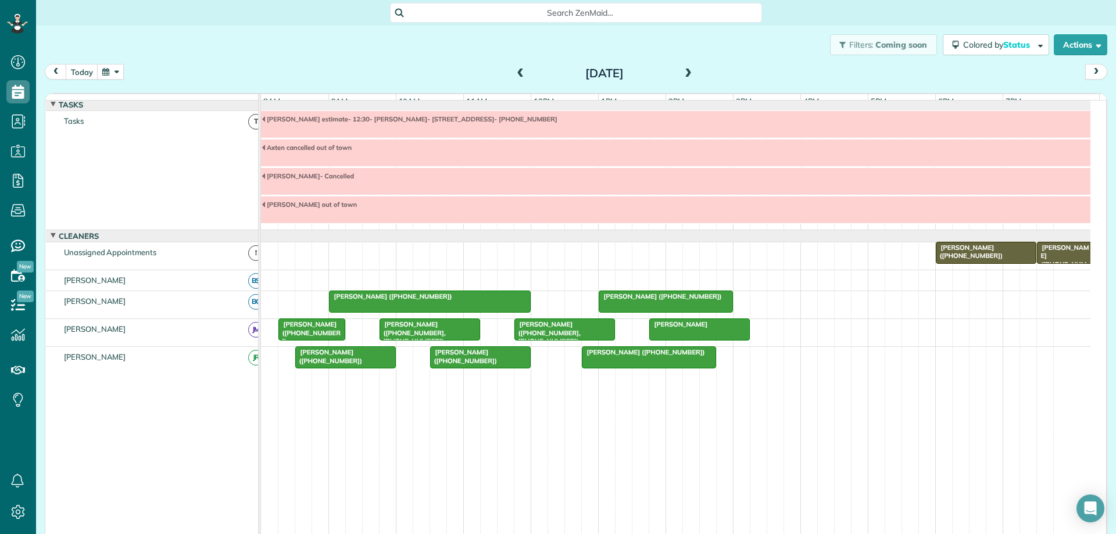
click at [682, 76] on span at bounding box center [688, 74] width 13 height 10
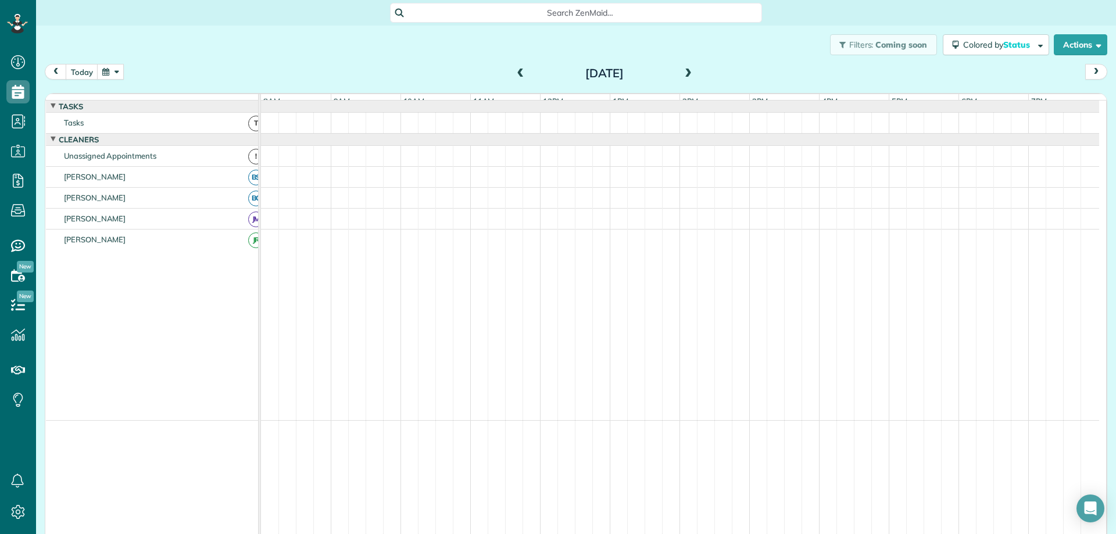
scroll to position [0, 0]
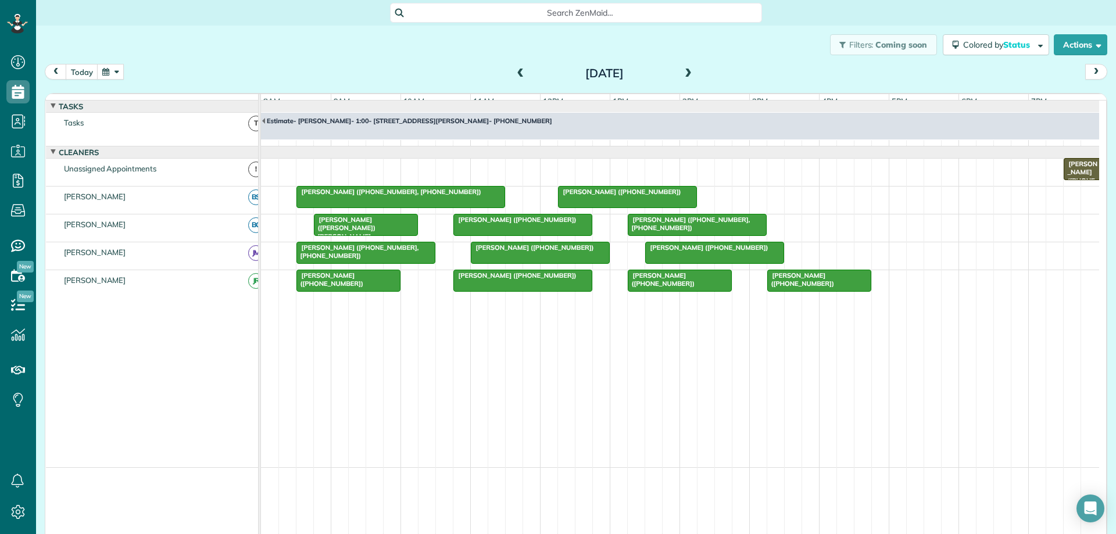
click at [682, 76] on span at bounding box center [688, 74] width 13 height 10
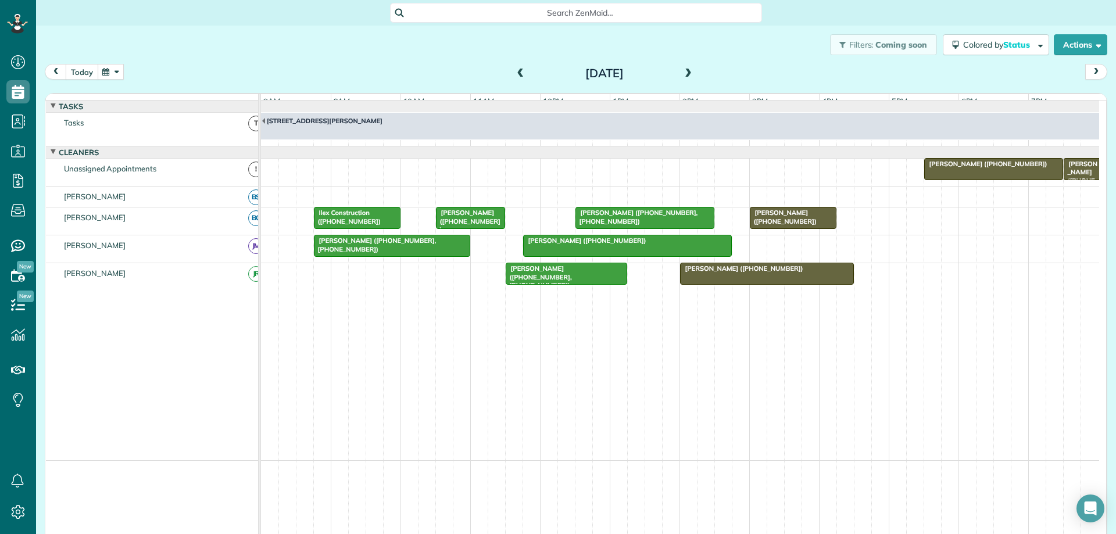
click at [91, 72] on button "today" at bounding box center [82, 72] width 33 height 16
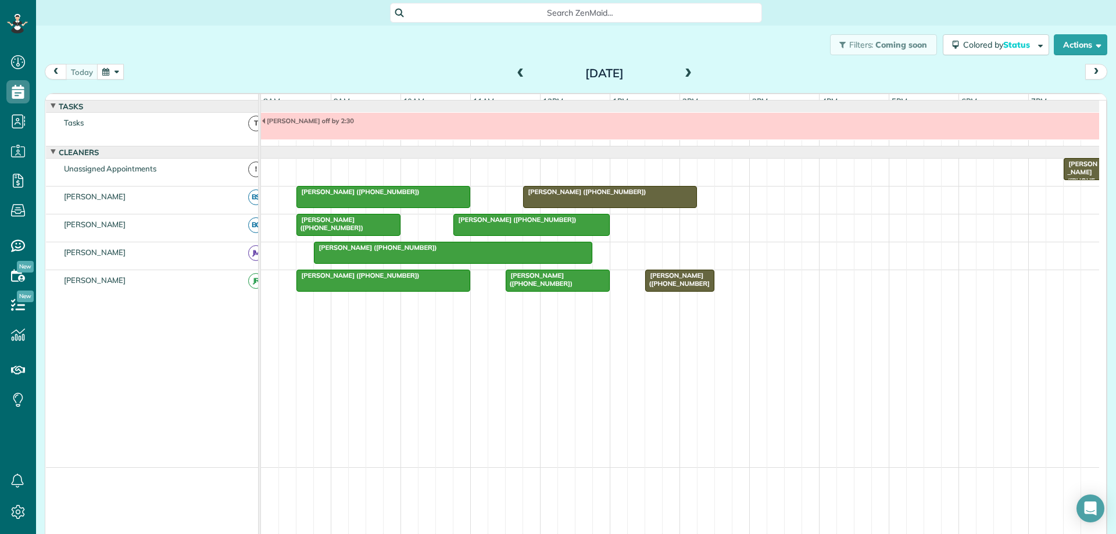
click at [115, 73] on button "button" at bounding box center [110, 72] width 27 height 16
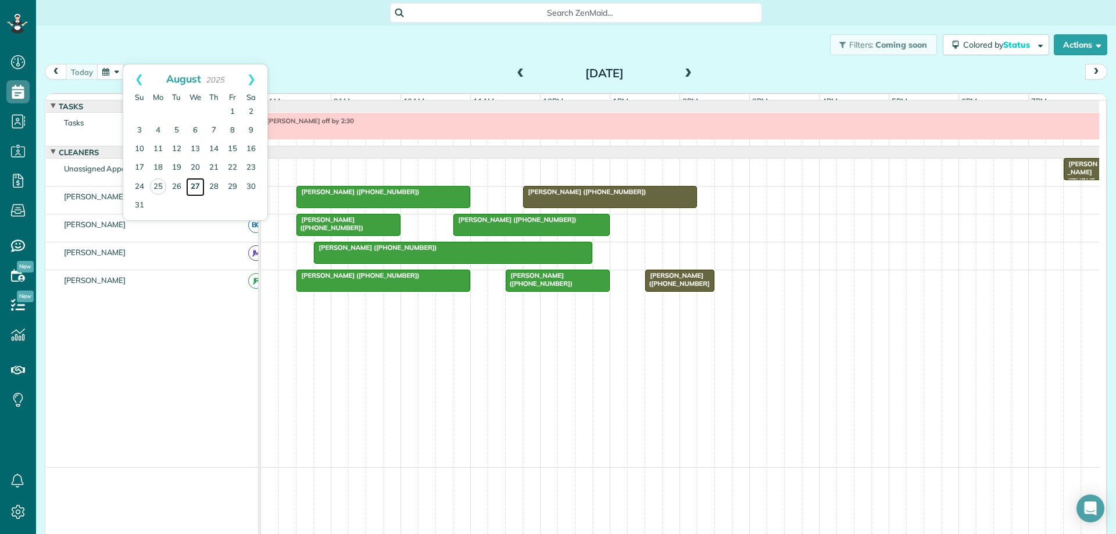
click at [198, 186] on link "27" at bounding box center [195, 187] width 19 height 19
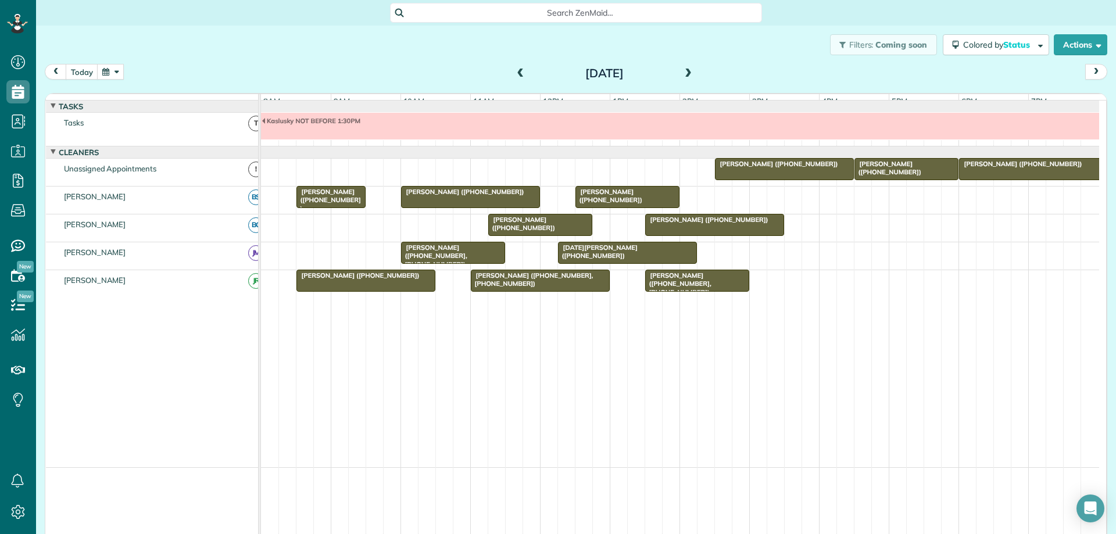
click at [110, 72] on button "button" at bounding box center [110, 72] width 27 height 16
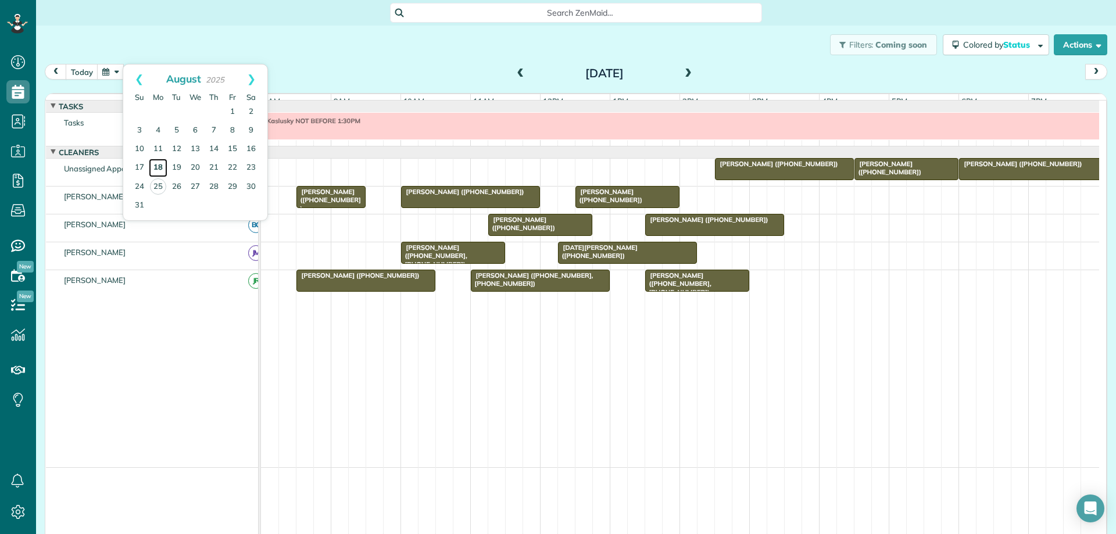
click at [163, 167] on link "18" at bounding box center [158, 168] width 19 height 19
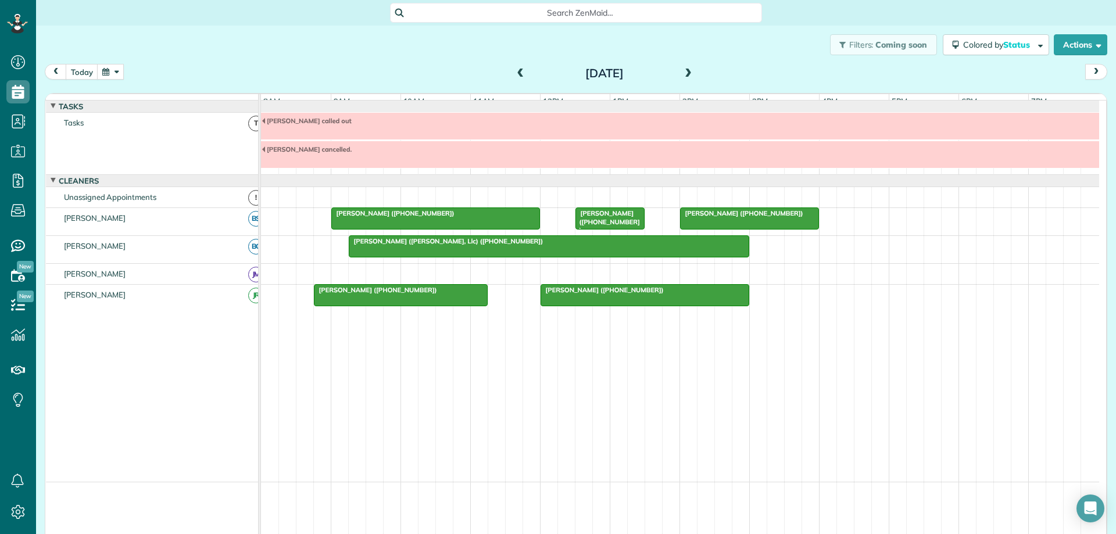
click at [685, 74] on span at bounding box center [688, 74] width 13 height 10
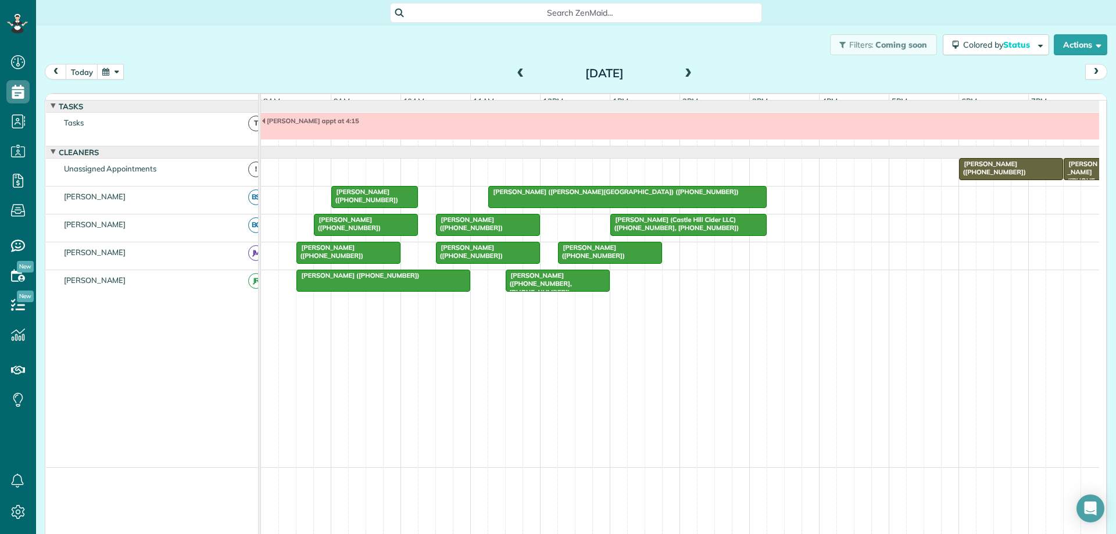
click at [685, 74] on span at bounding box center [688, 74] width 13 height 10
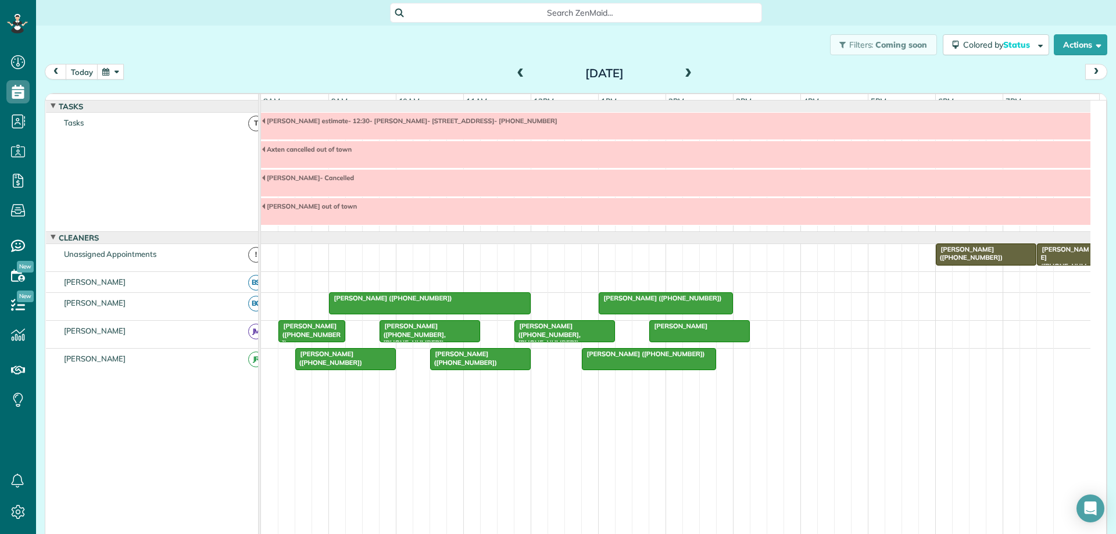
scroll to position [2, 0]
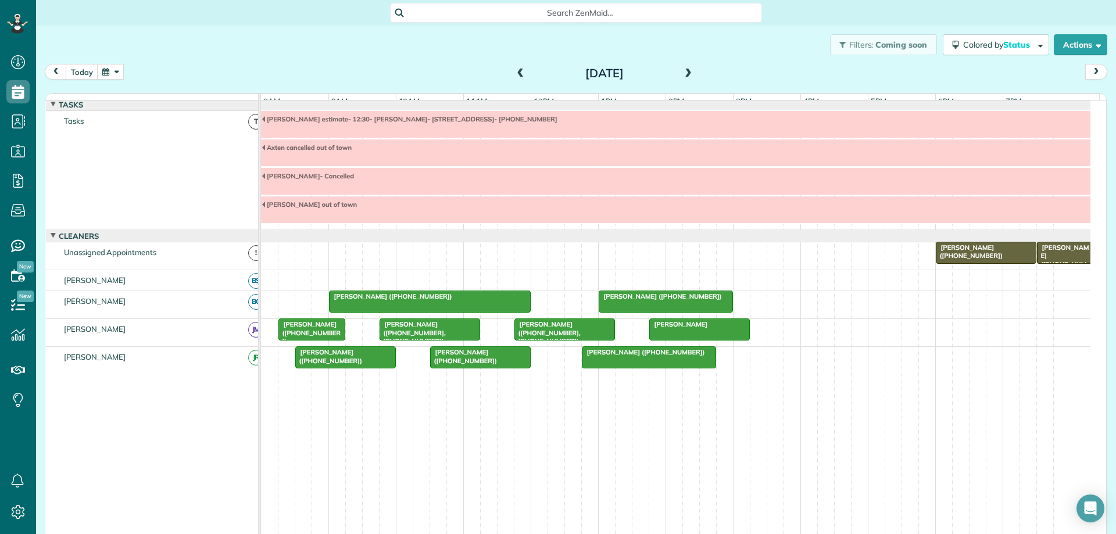
click at [515, 70] on span at bounding box center [521, 74] width 13 height 10
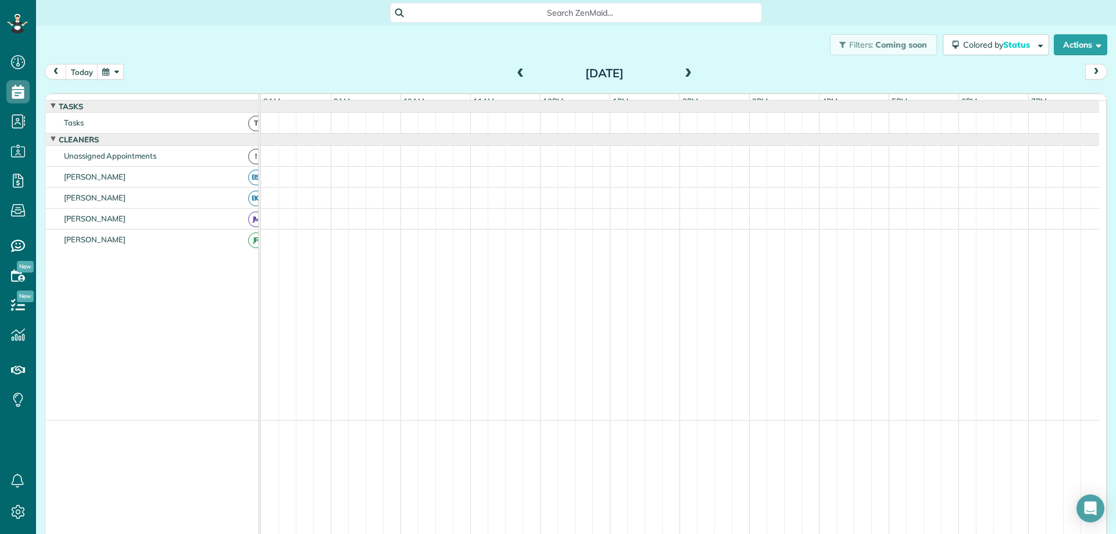
scroll to position [0, 0]
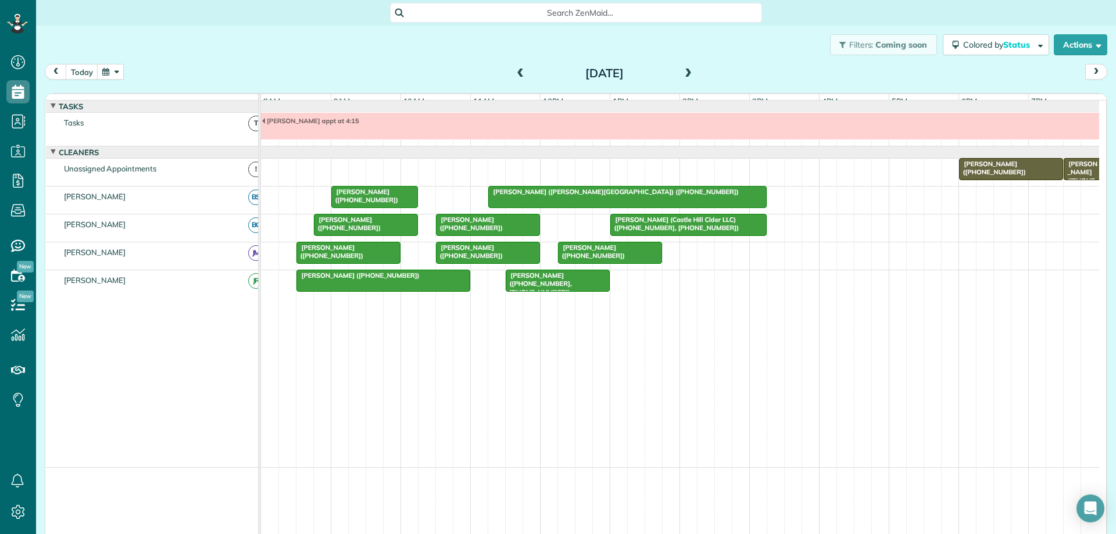
click at [115, 73] on button "button" at bounding box center [110, 72] width 27 height 16
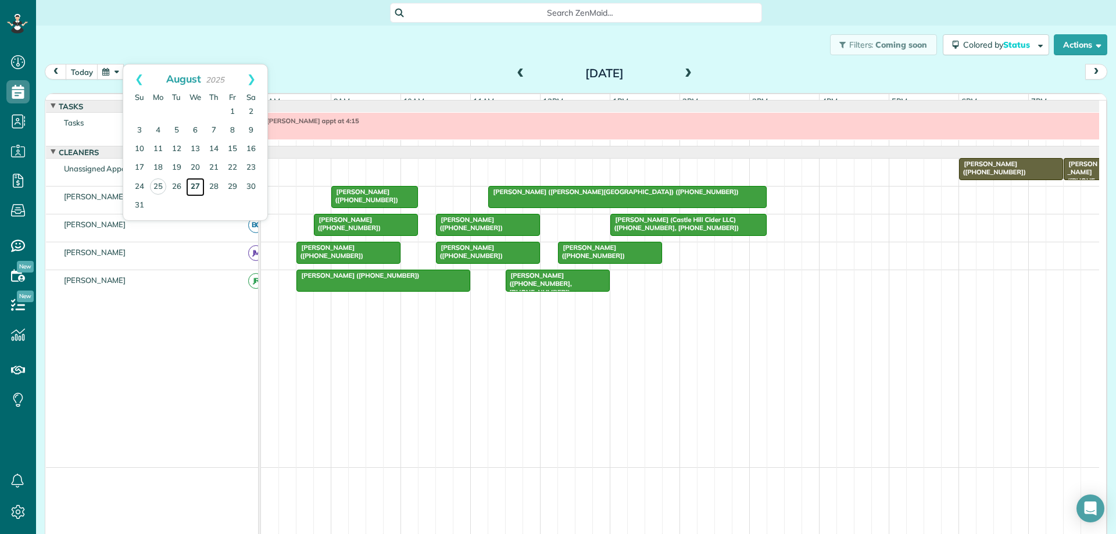
click at [197, 187] on link "27" at bounding box center [195, 187] width 19 height 19
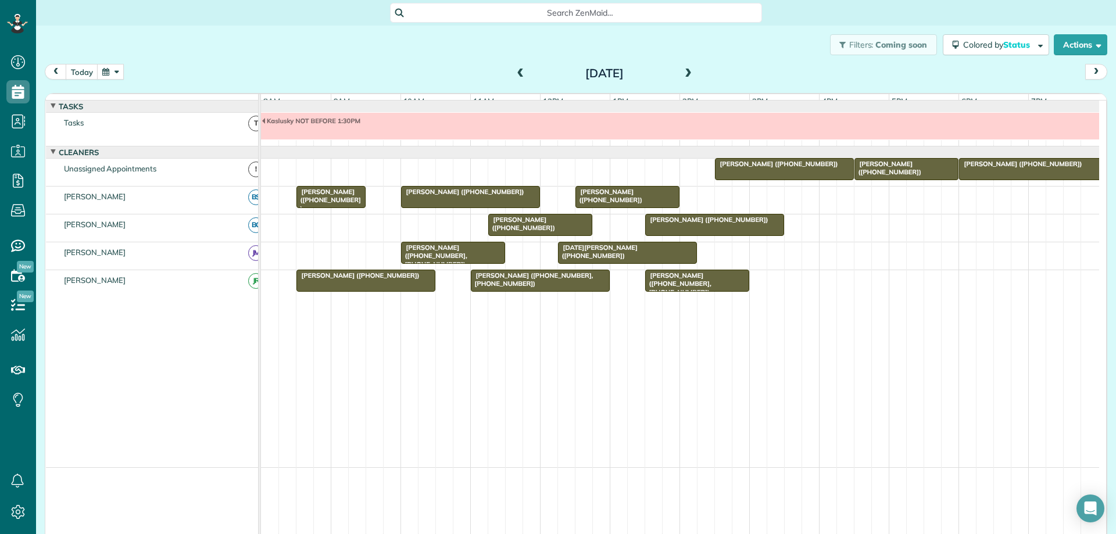
click at [682, 74] on span at bounding box center [688, 74] width 13 height 10
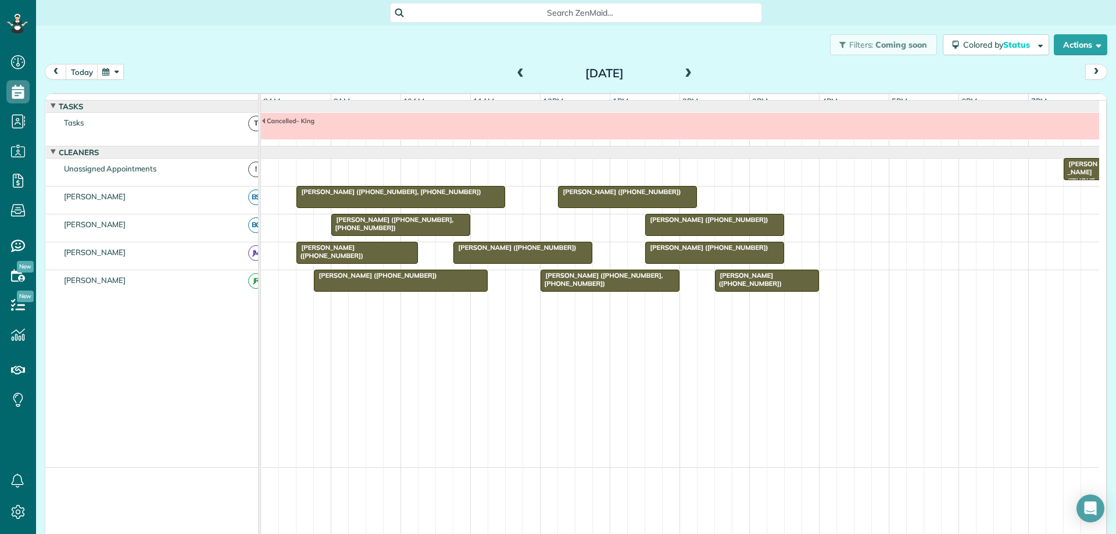
click at [682, 74] on span at bounding box center [688, 74] width 13 height 10
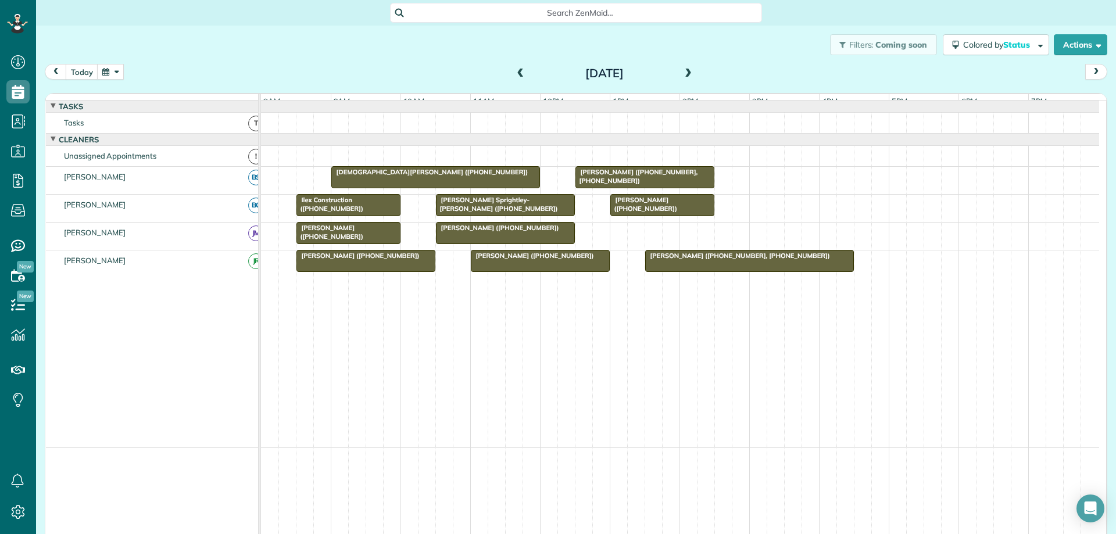
click at [518, 73] on span at bounding box center [521, 74] width 13 height 10
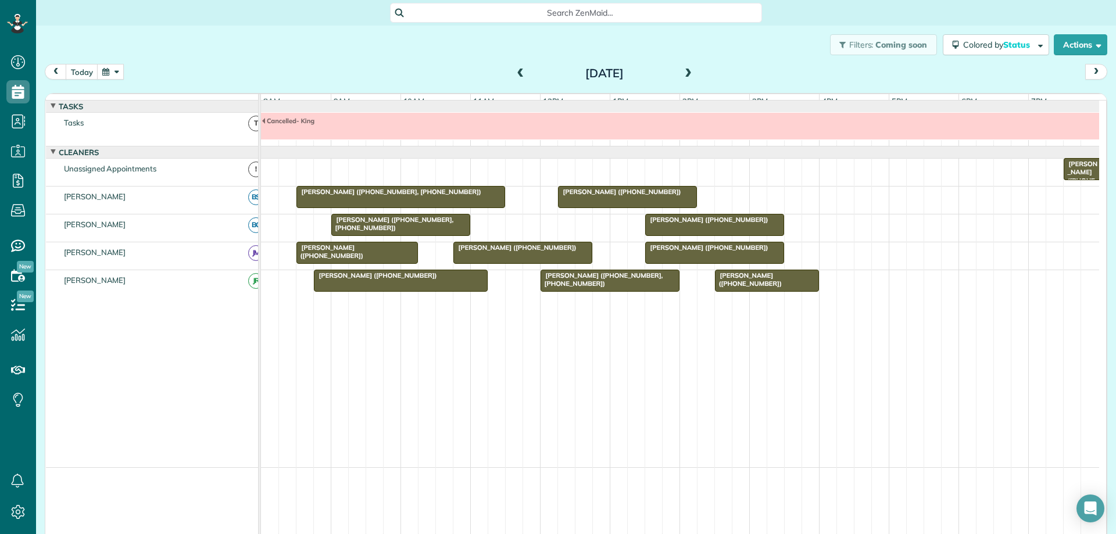
click at [518, 70] on span at bounding box center [521, 74] width 13 height 10
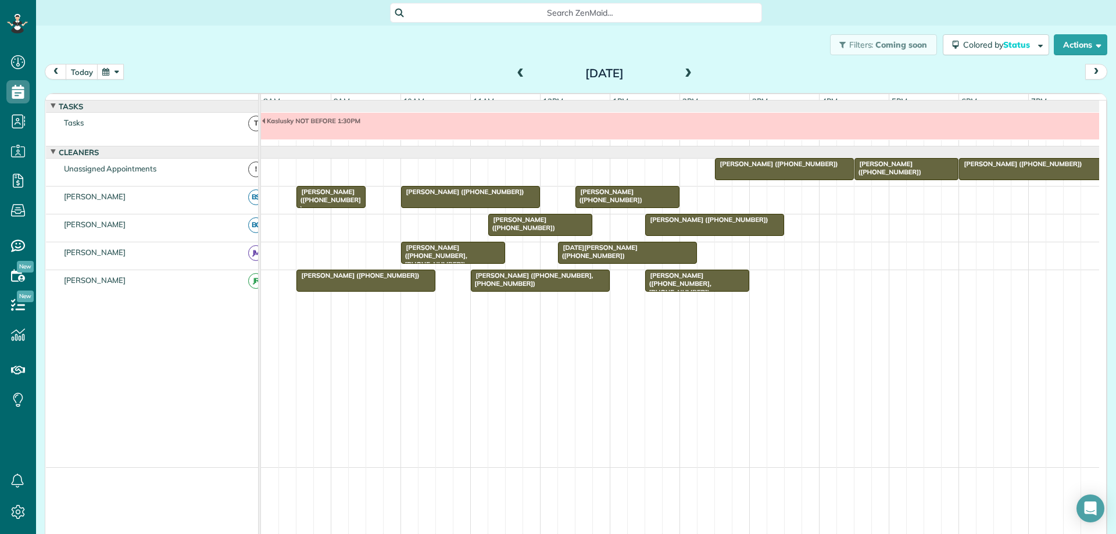
click at [684, 72] on span at bounding box center [688, 74] width 13 height 10
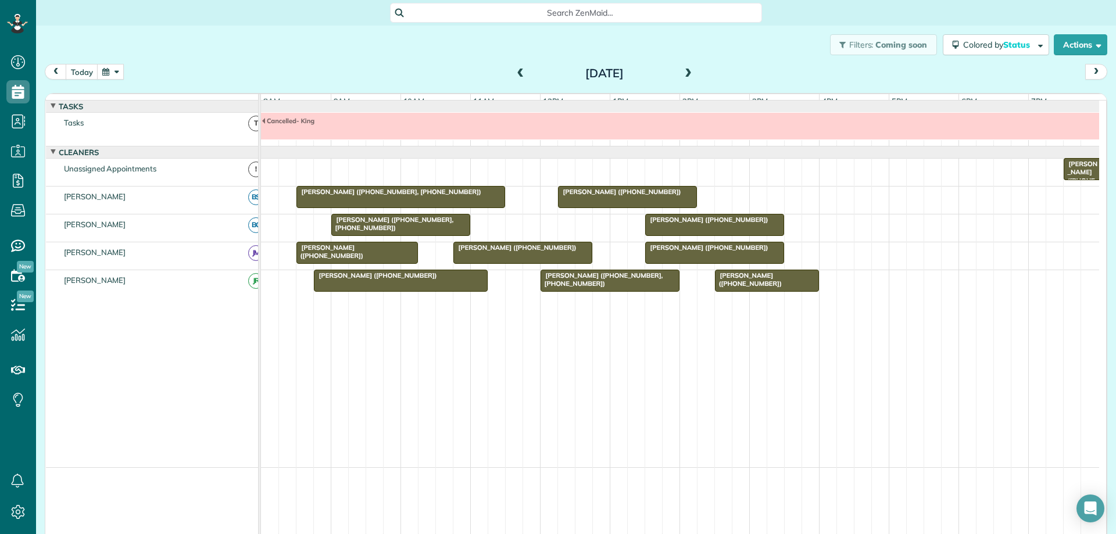
click at [684, 73] on span at bounding box center [688, 74] width 13 height 10
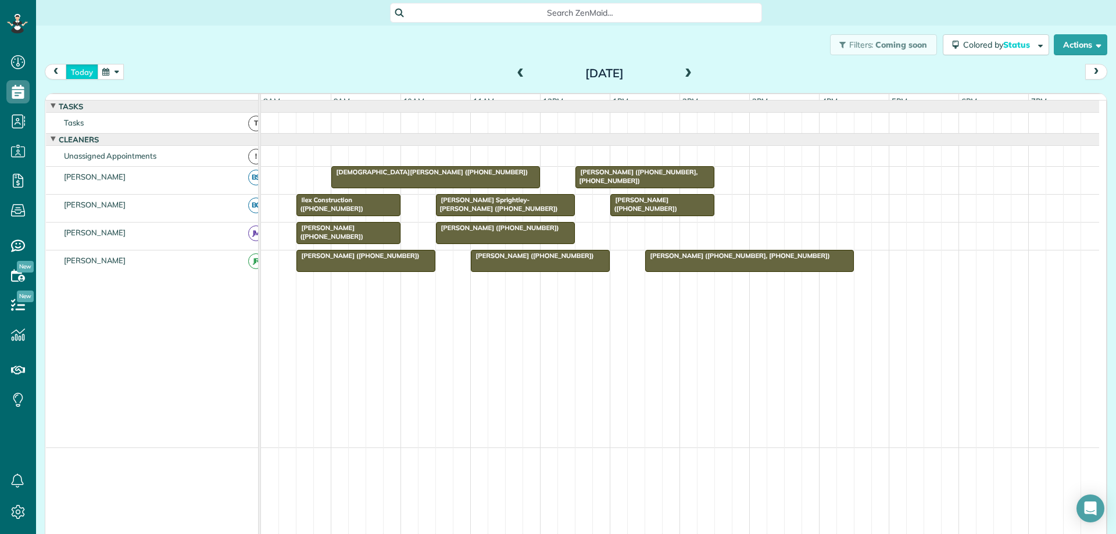
click at [92, 70] on button "today" at bounding box center [82, 72] width 33 height 16
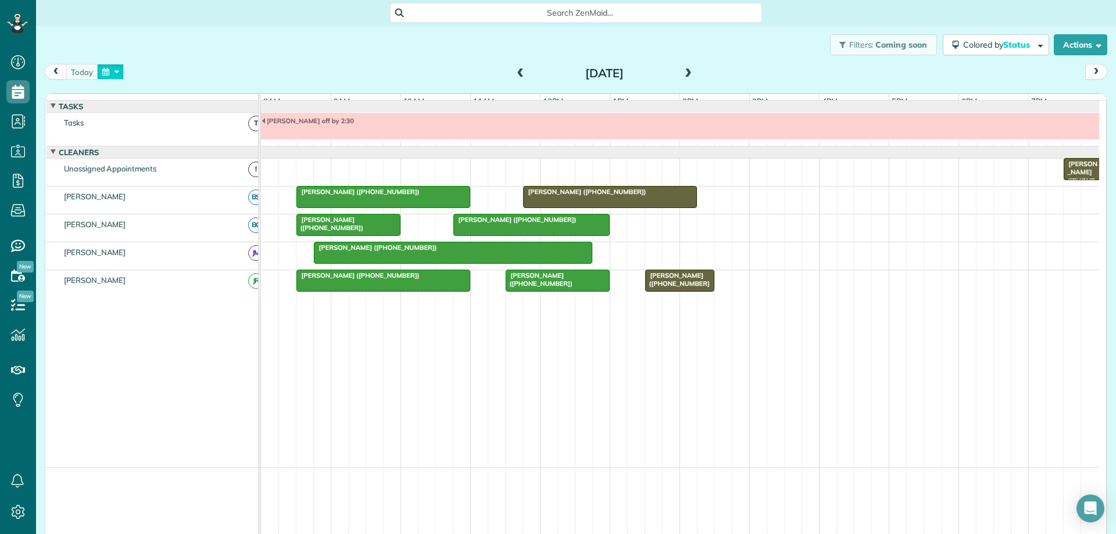
click at [106, 73] on button "button" at bounding box center [110, 72] width 27 height 16
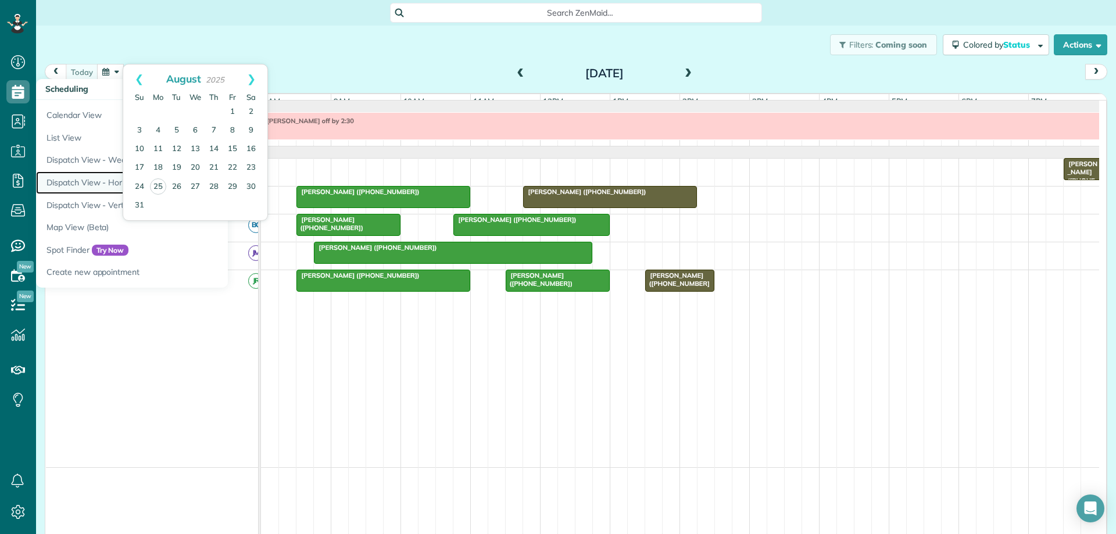
click at [103, 183] on link "Dispatch View - Horizontal" at bounding box center [181, 183] width 291 height 23
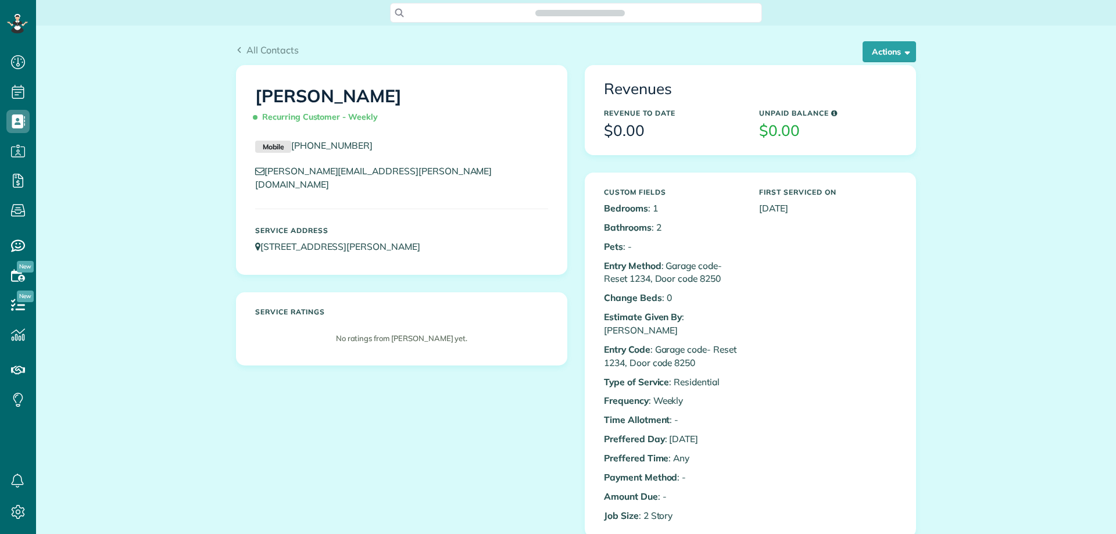
scroll to position [5, 5]
click at [901, 56] on span "button" at bounding box center [905, 51] width 9 height 9
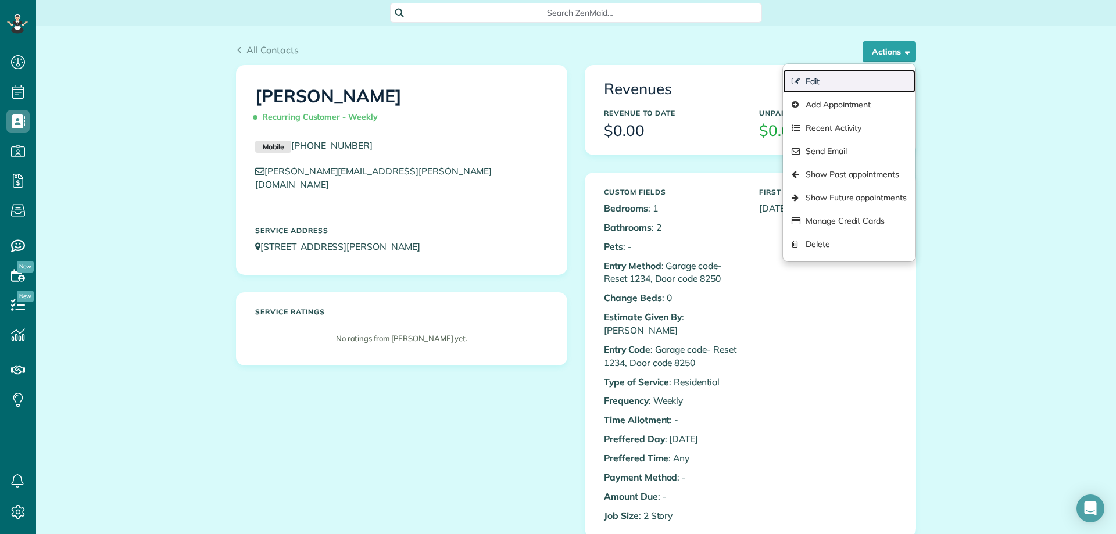
click at [822, 85] on link "Edit" at bounding box center [849, 81] width 133 height 23
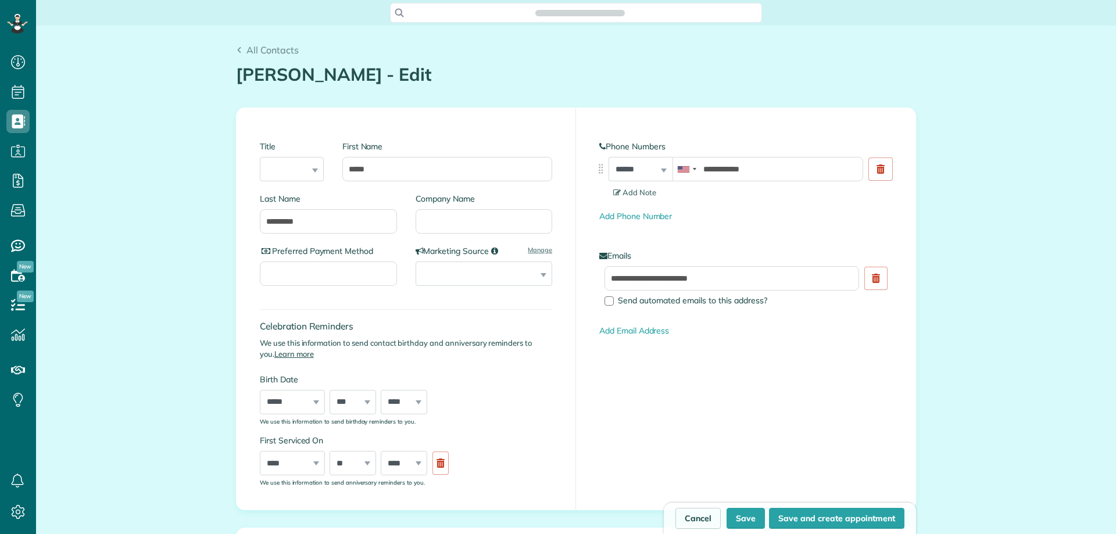
scroll to position [5, 5]
type input "**********"
click at [636, 330] on link "Add Email Address" at bounding box center [634, 331] width 70 height 10
paste input "**********"
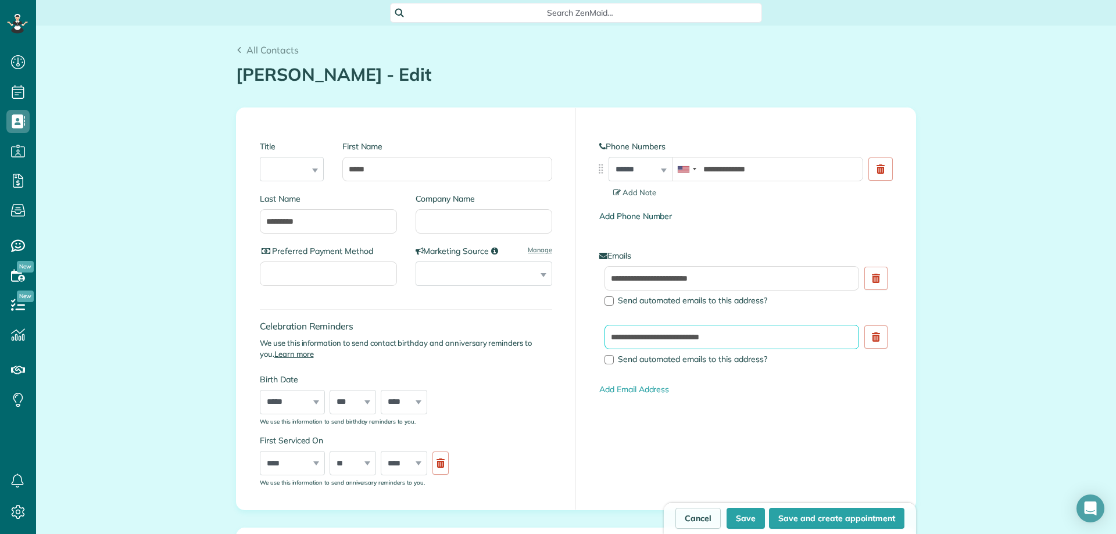
type input "**********"
click at [644, 216] on link "Add Phone Number" at bounding box center [635, 216] width 73 height 10
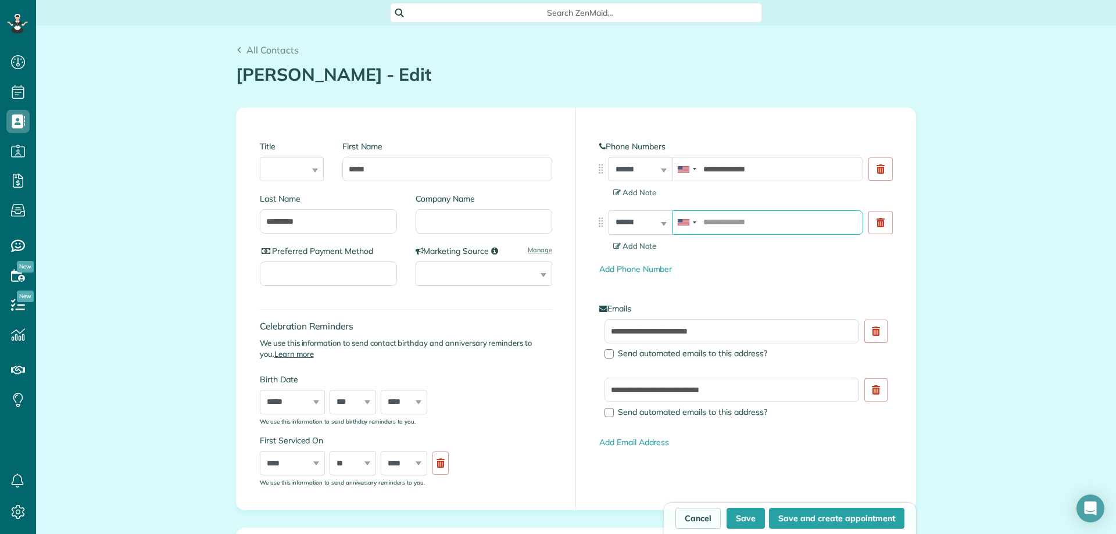
click at [727, 223] on input "tel" at bounding box center [768, 222] width 191 height 24
type input "**********"
click at [646, 244] on span "Add Note" at bounding box center [634, 245] width 43 height 9
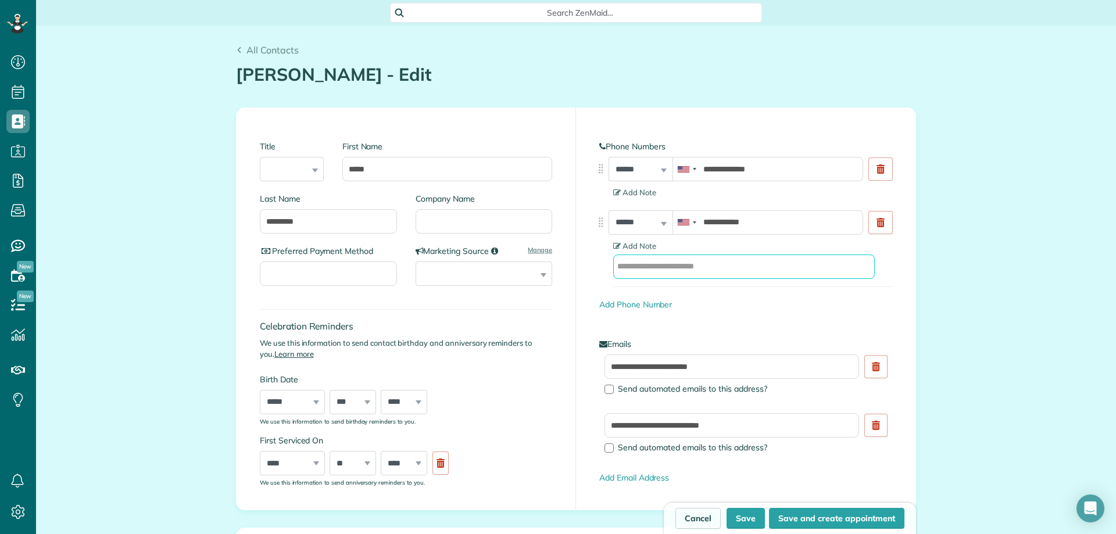
click at [659, 269] on input "text" at bounding box center [744, 267] width 262 height 24
type input "*********"
click at [738, 514] on button "Save" at bounding box center [746, 518] width 38 height 21
type input "**********"
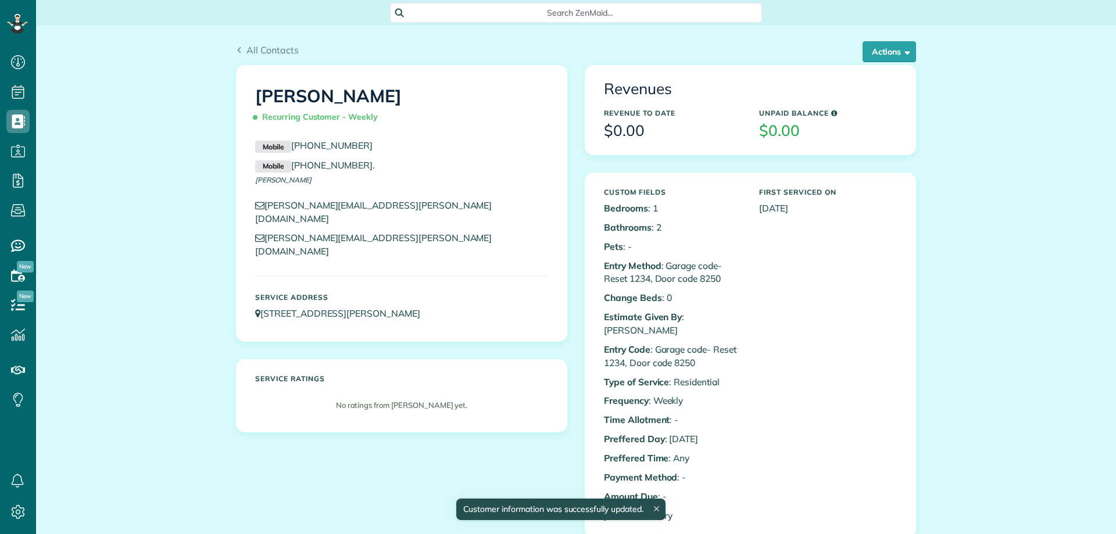
scroll to position [5, 5]
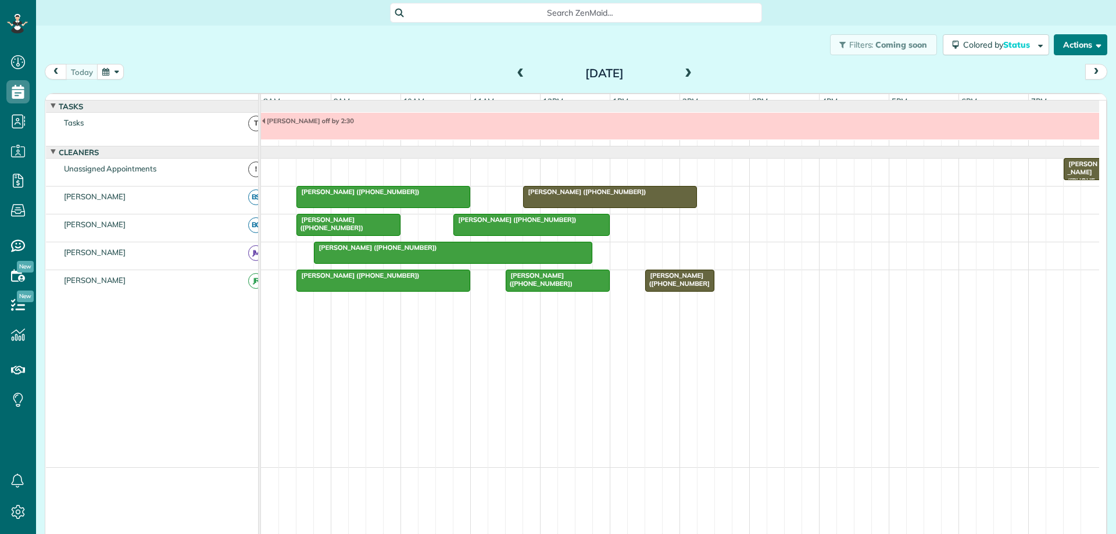
scroll to position [5, 5]
click at [517, 74] on span at bounding box center [521, 74] width 13 height 10
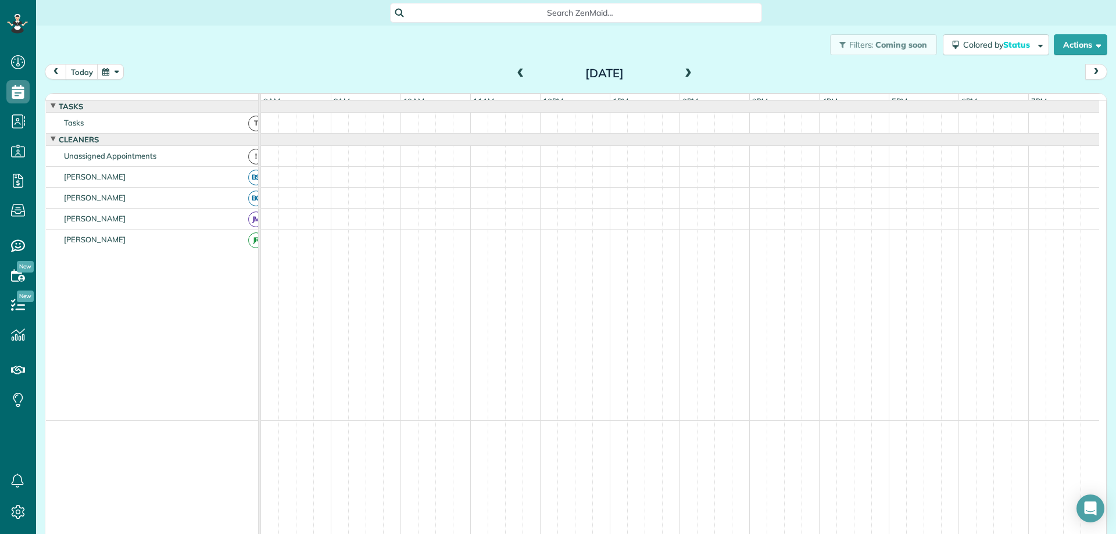
click at [517, 74] on span at bounding box center [521, 74] width 13 height 10
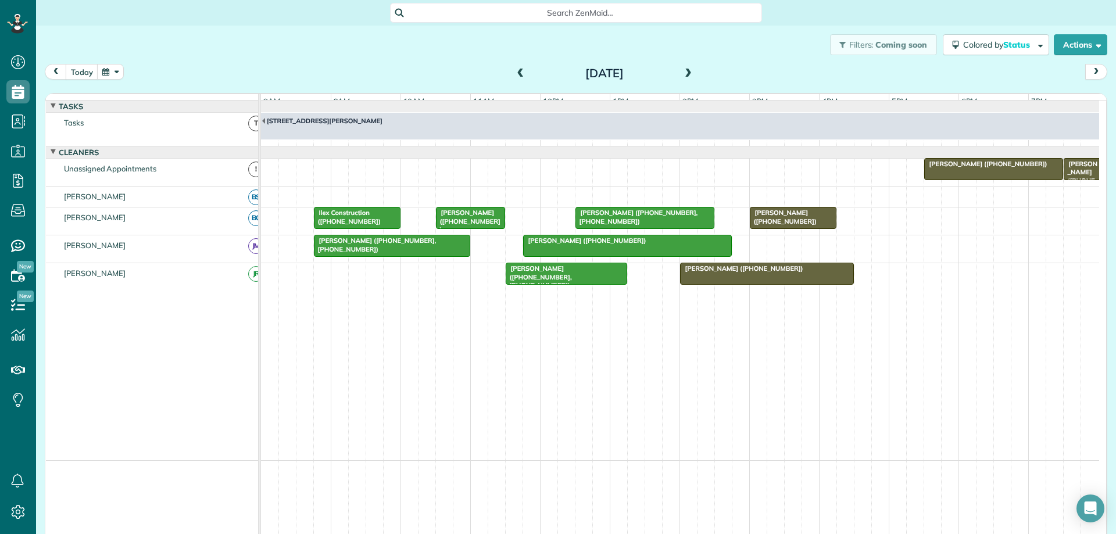
click at [517, 74] on span at bounding box center [521, 74] width 13 height 10
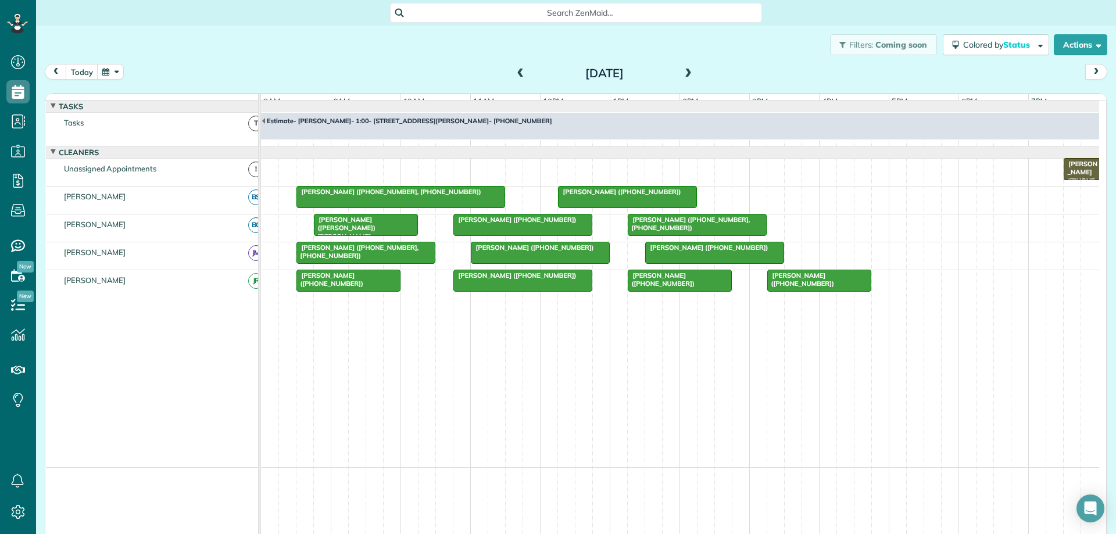
click at [682, 76] on span at bounding box center [688, 74] width 13 height 10
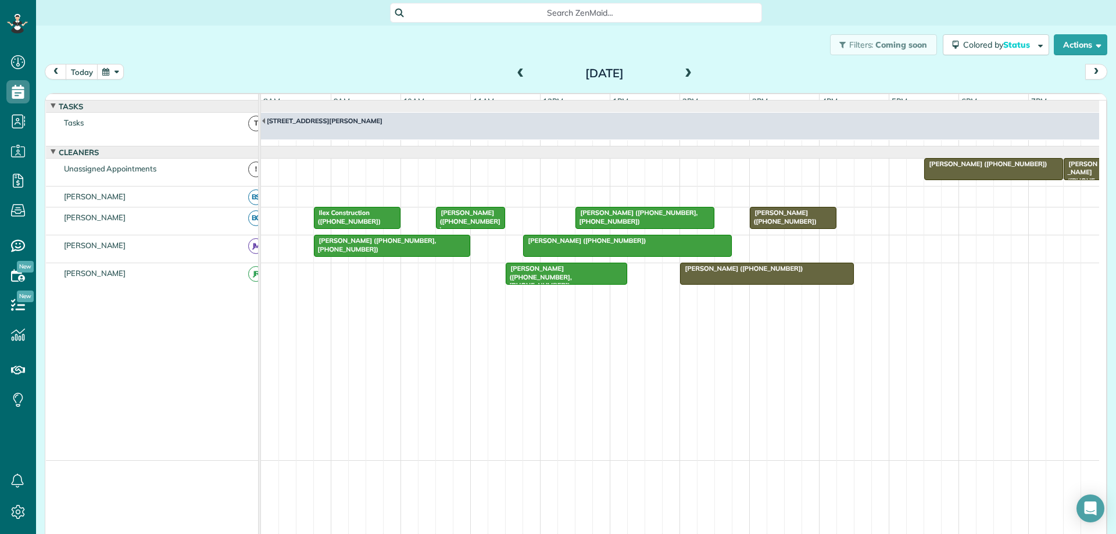
click at [515, 74] on span at bounding box center [521, 74] width 13 height 10
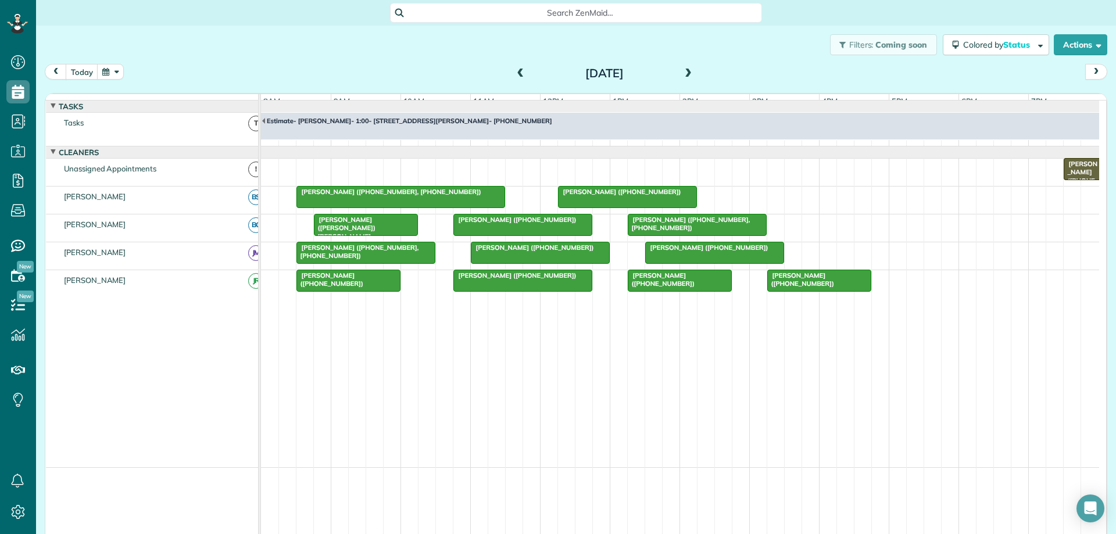
click at [515, 74] on span at bounding box center [521, 74] width 13 height 10
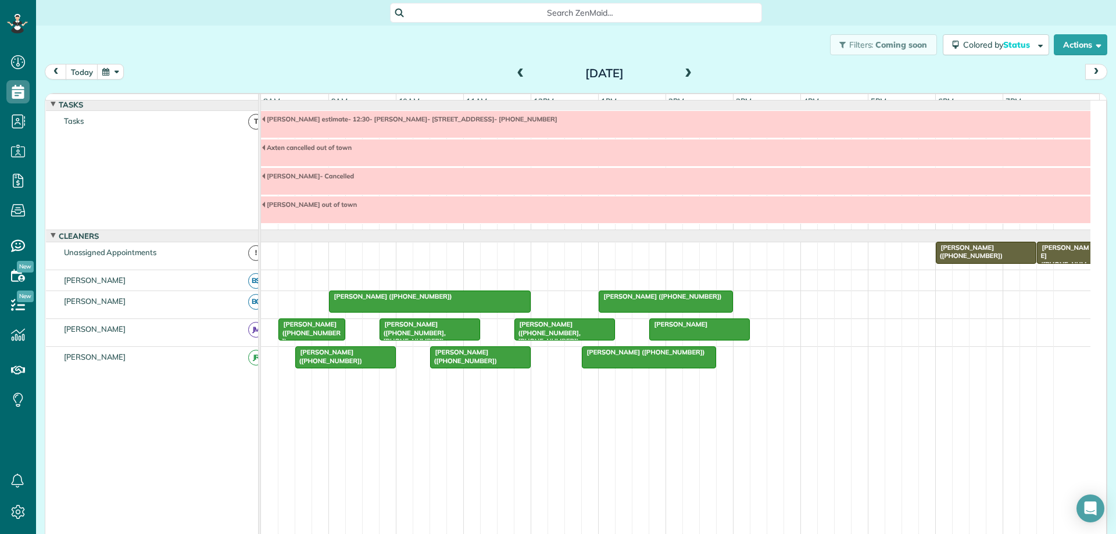
scroll to position [0, 0]
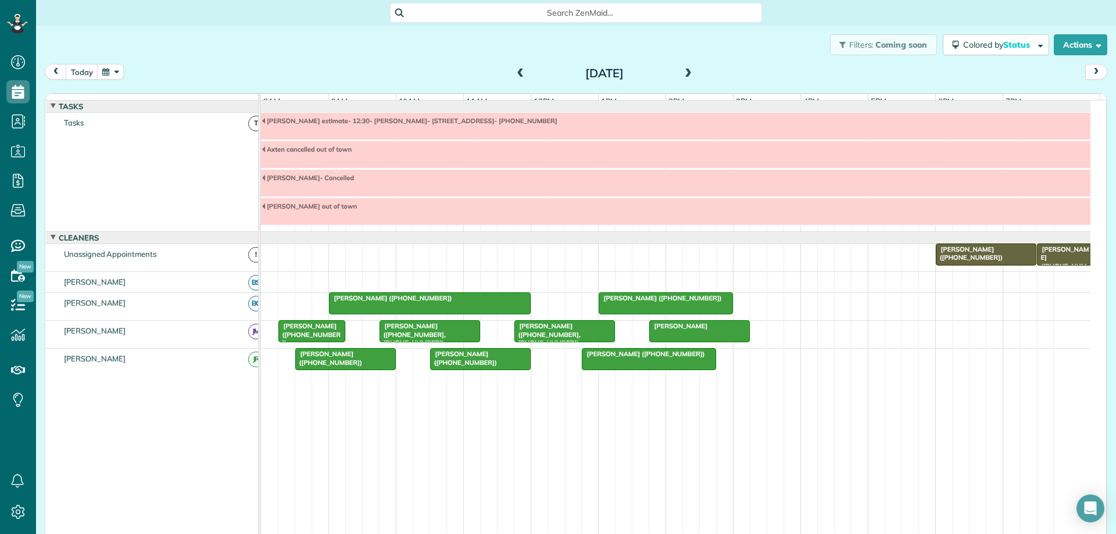
click at [108, 78] on button "button" at bounding box center [110, 72] width 27 height 16
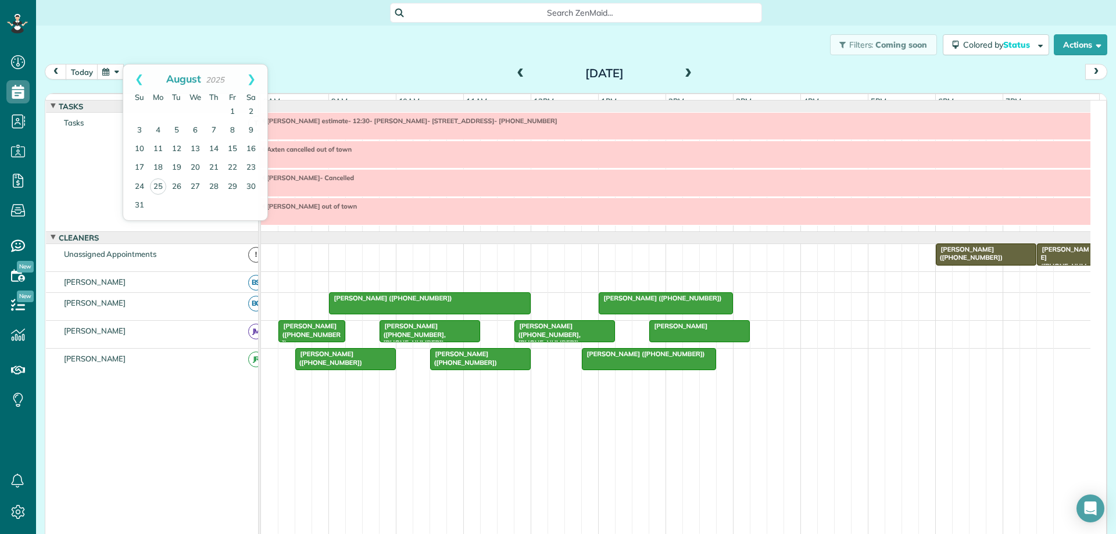
click at [656, 370] on div at bounding box center [649, 359] width 133 height 21
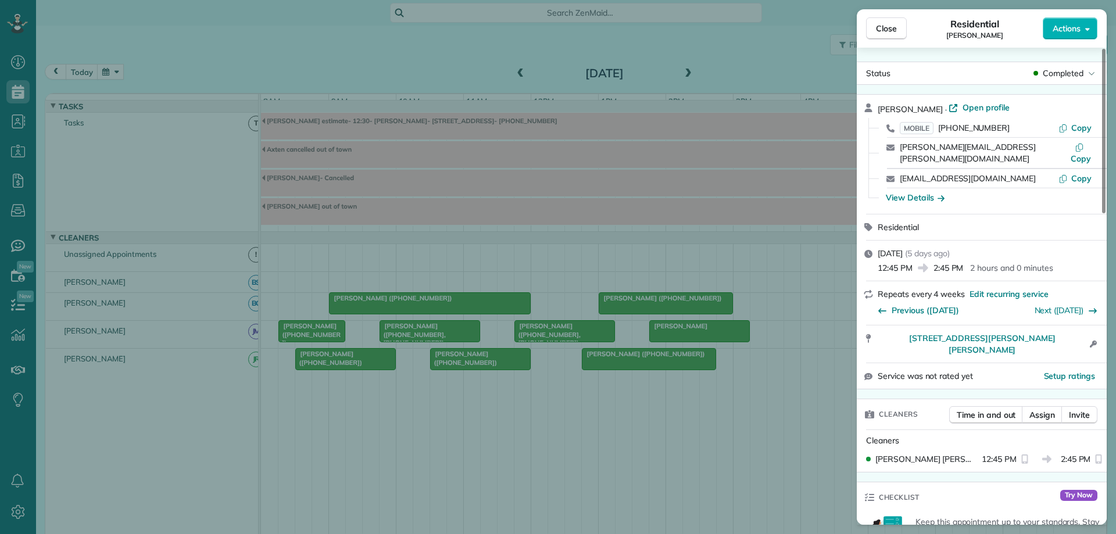
click at [109, 73] on div "Close Residential [PERSON_NAME] Actions Status Completed [PERSON_NAME] · Open p…" at bounding box center [558, 267] width 1116 height 534
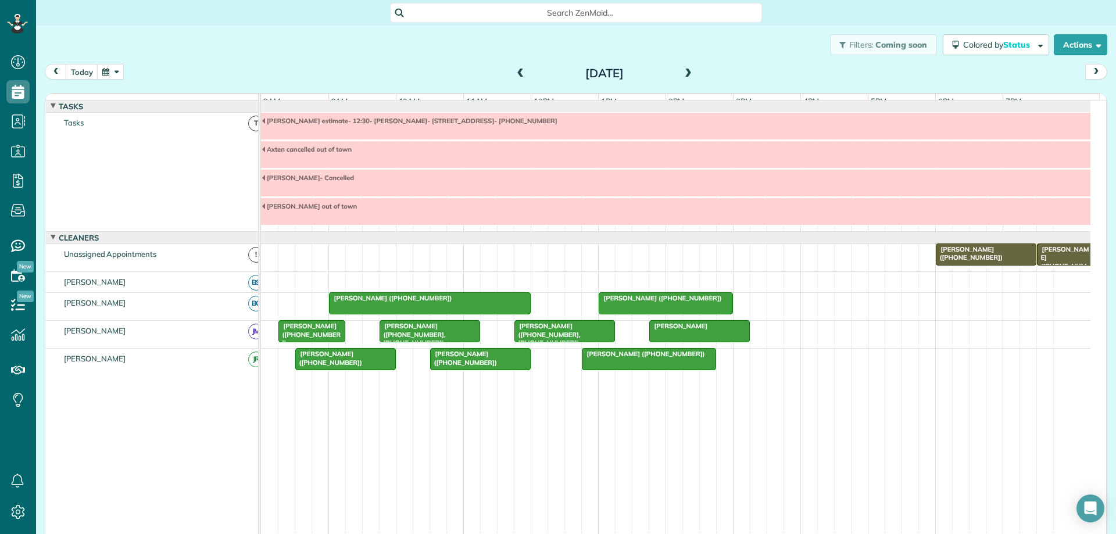
click at [109, 73] on button "button" at bounding box center [110, 72] width 27 height 16
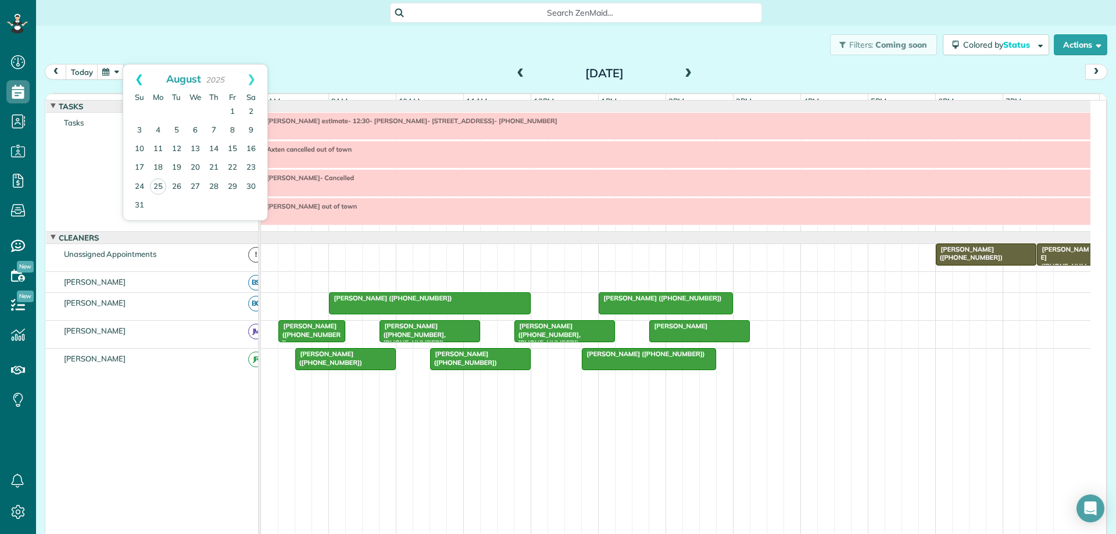
click at [138, 77] on link "Prev" at bounding box center [139, 79] width 32 height 29
click at [195, 167] on link "23" at bounding box center [195, 168] width 19 height 19
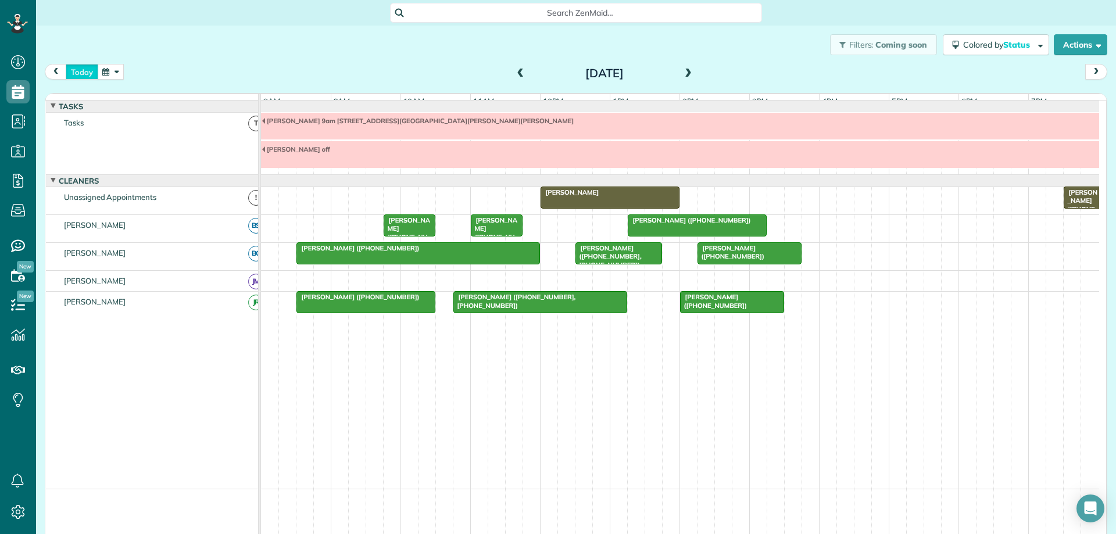
click at [87, 70] on button "today" at bounding box center [82, 72] width 33 height 16
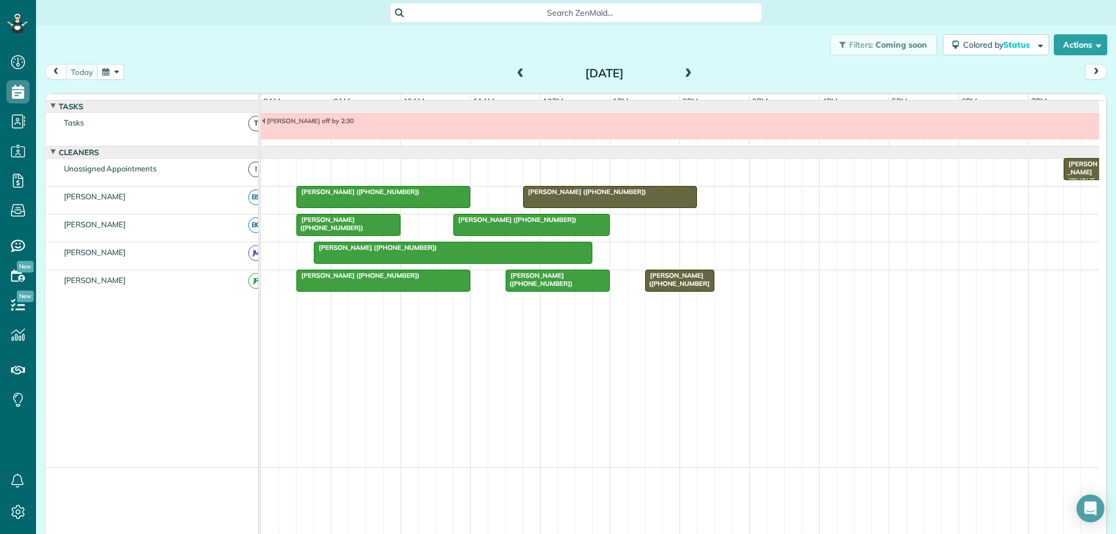
click at [113, 69] on button "button" at bounding box center [110, 72] width 27 height 16
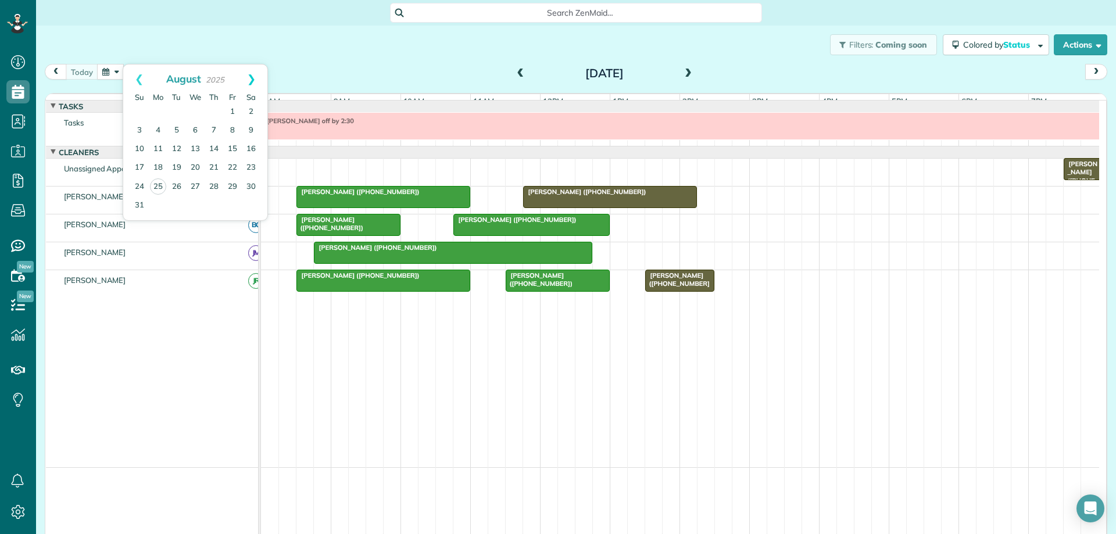
click at [255, 78] on link "Next" at bounding box center [251, 79] width 32 height 29
click at [174, 131] on link "9" at bounding box center [176, 131] width 19 height 19
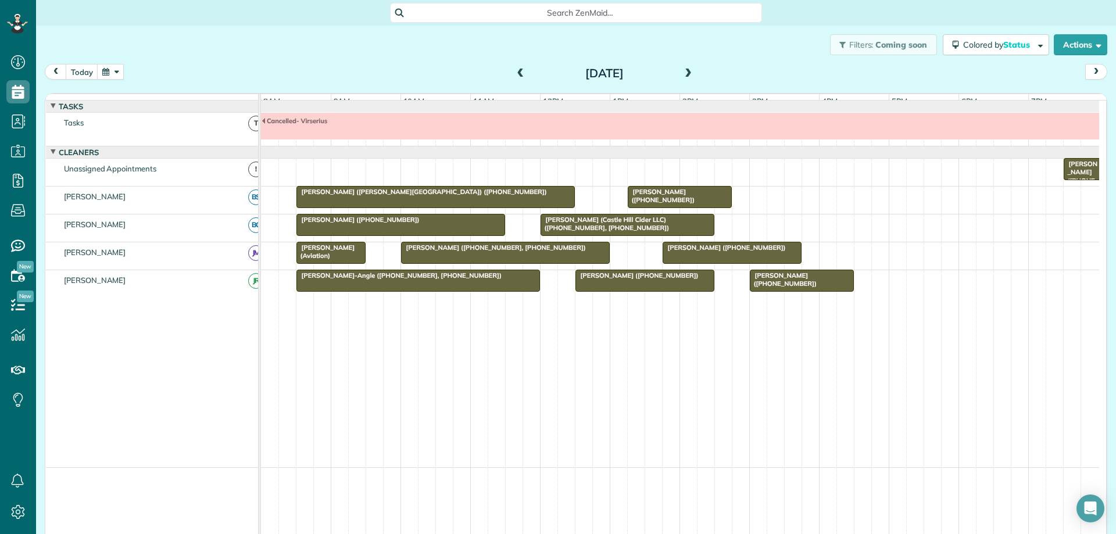
click at [114, 72] on button "button" at bounding box center [110, 72] width 27 height 16
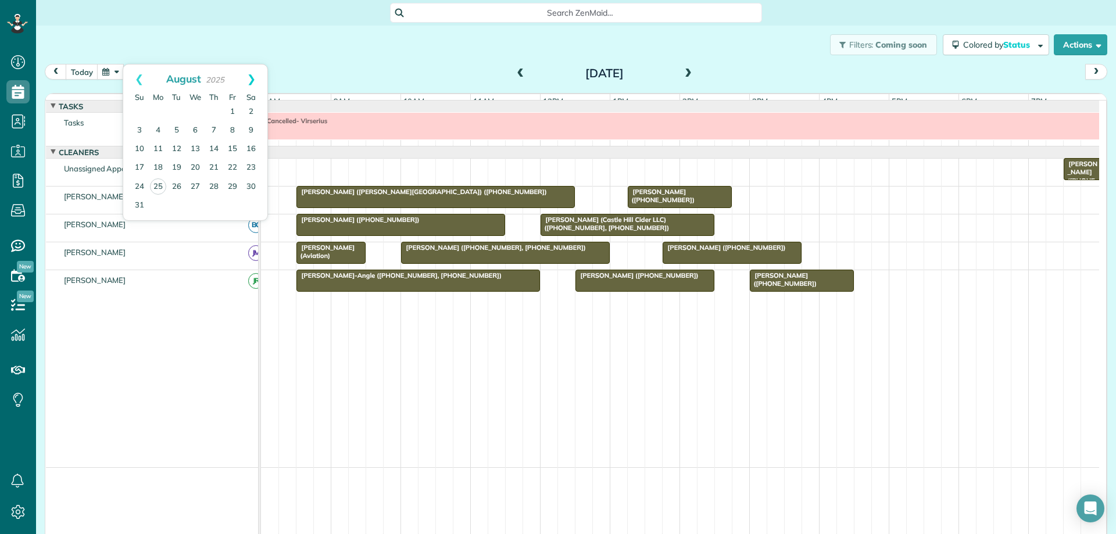
click at [253, 81] on link "Next" at bounding box center [251, 79] width 32 height 29
click at [253, 76] on link "Next" at bounding box center [251, 79] width 32 height 29
click at [682, 262] on div at bounding box center [732, 252] width 138 height 21
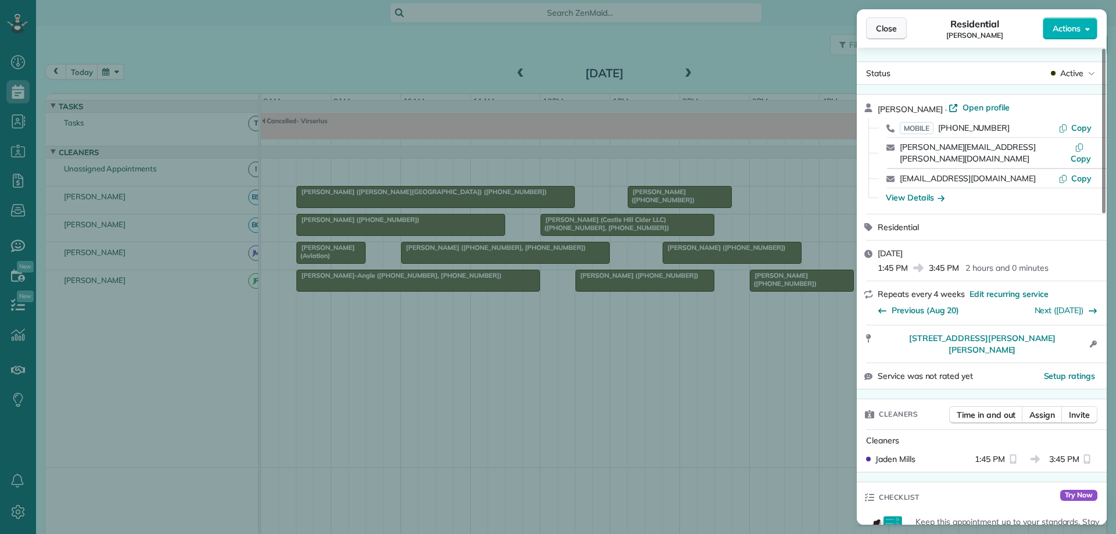
click at [896, 30] on span "Close" at bounding box center [886, 29] width 21 height 12
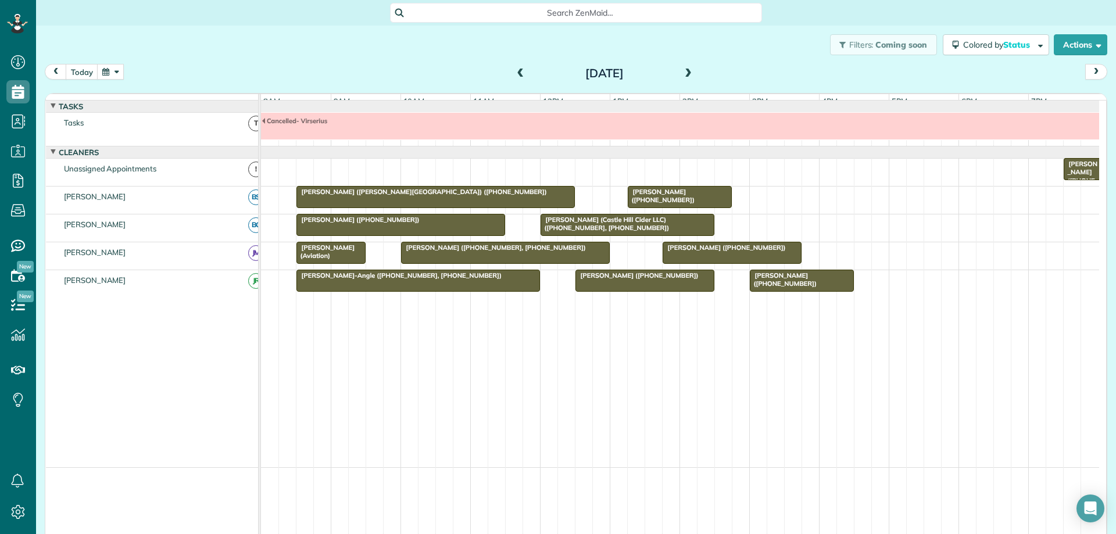
click at [106, 67] on button "button" at bounding box center [110, 72] width 27 height 16
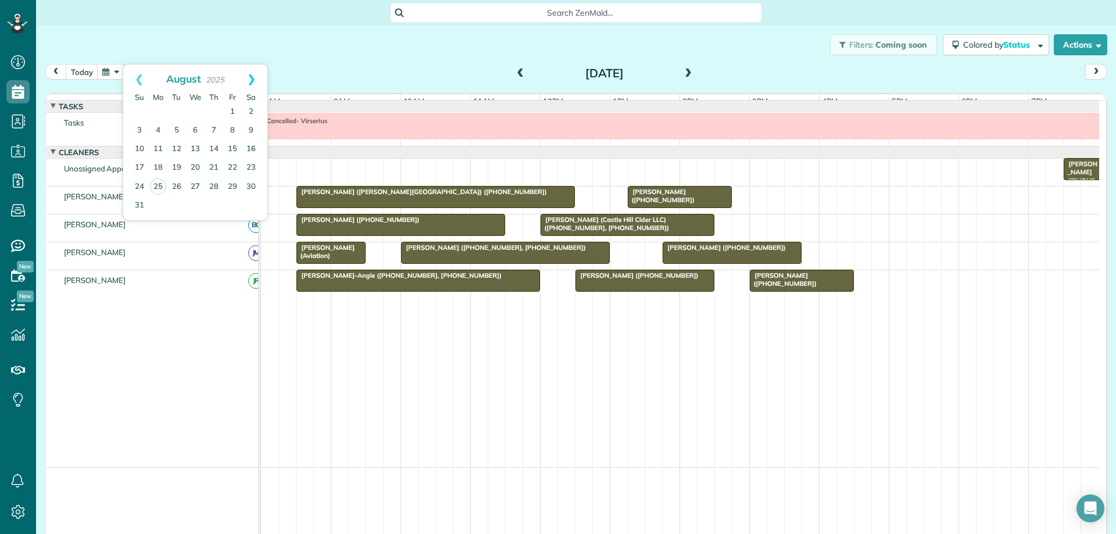
click at [256, 77] on link "Next" at bounding box center [251, 79] width 32 height 29
click at [198, 148] on link "15" at bounding box center [195, 149] width 19 height 19
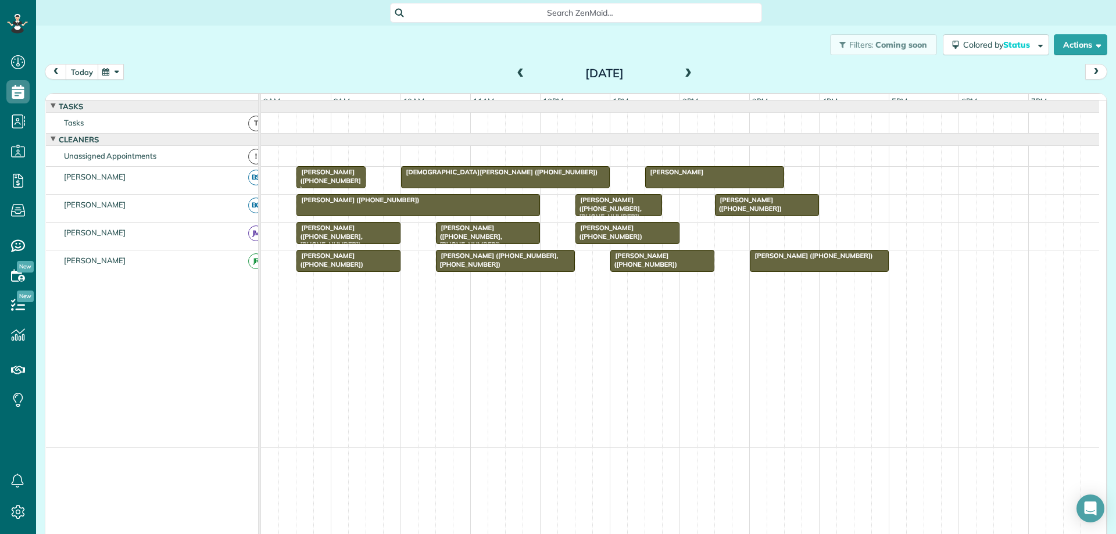
click at [84, 74] on button "today" at bounding box center [82, 72] width 33 height 16
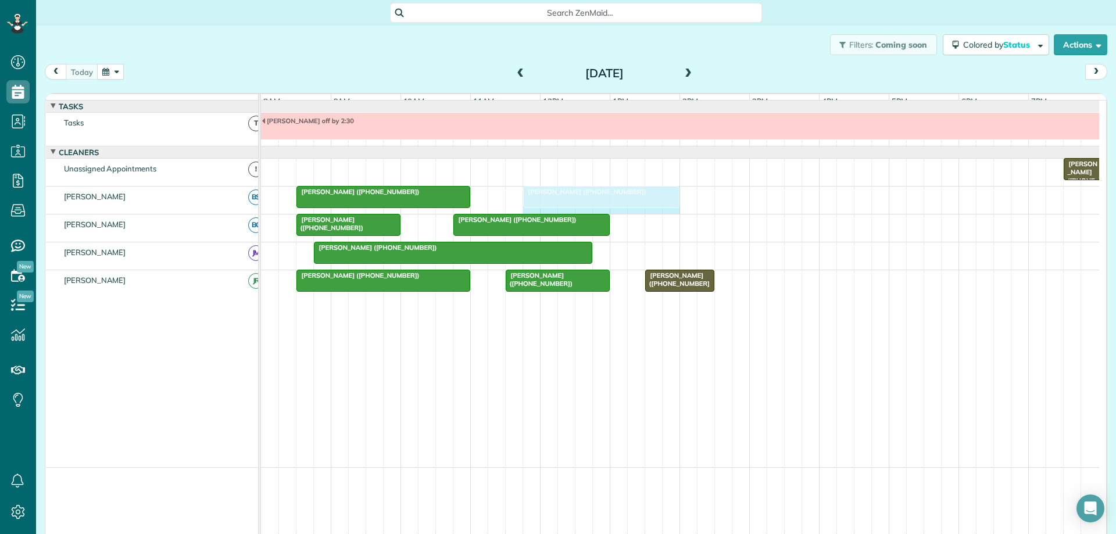
drag, startPoint x: 694, startPoint y: 206, endPoint x: 677, endPoint y: 203, distance: 17.7
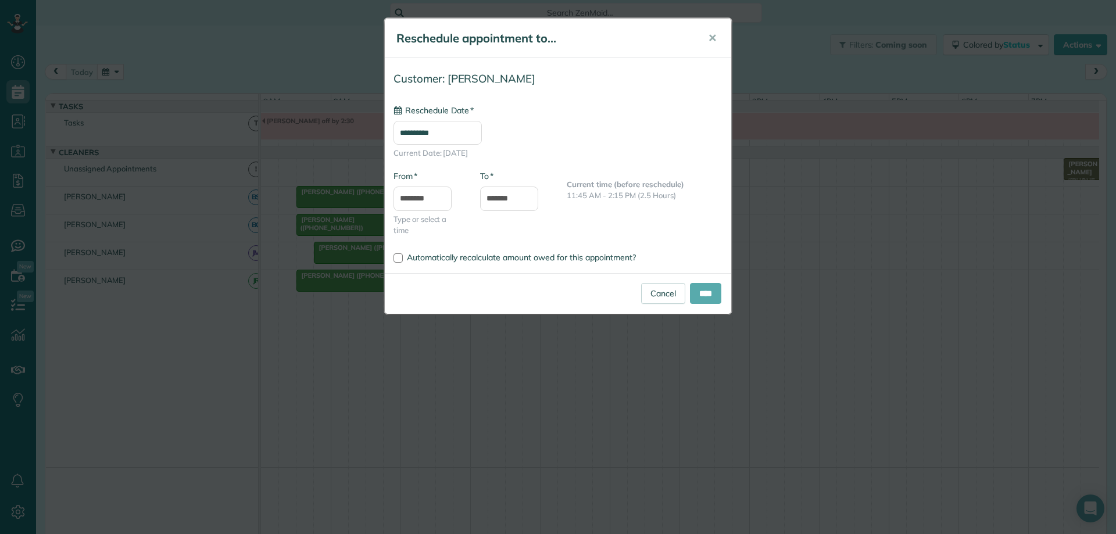
type input "**********"
click at [701, 292] on input "****" at bounding box center [705, 293] width 31 height 21
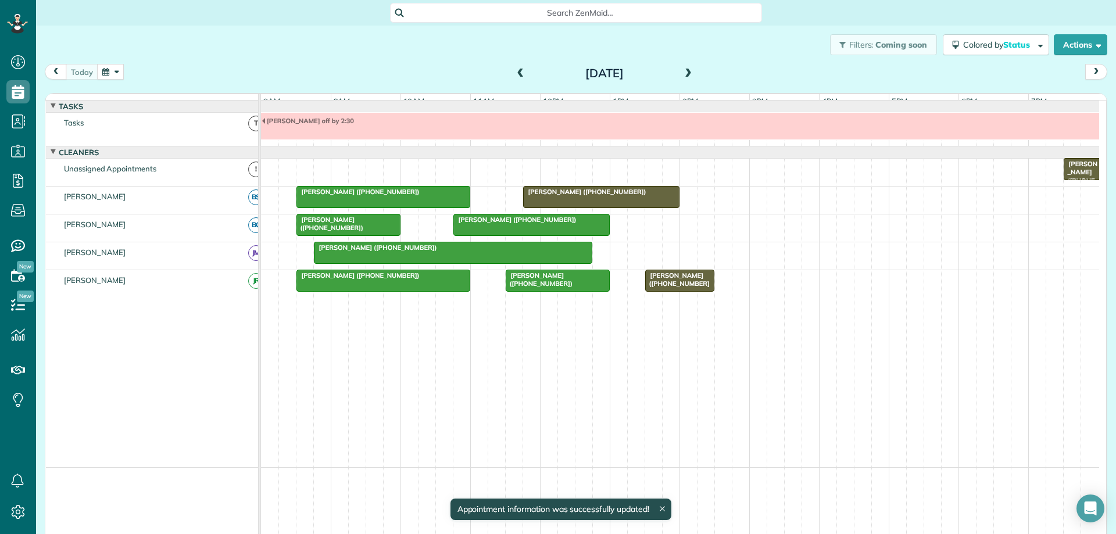
click at [626, 208] on div at bounding box center [601, 197] width 155 height 21
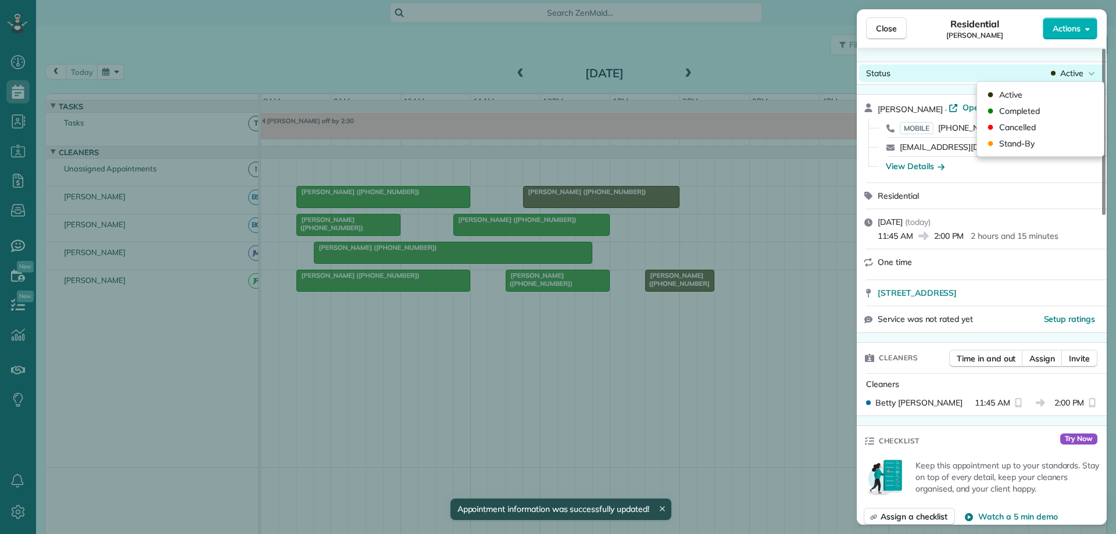
click at [1065, 73] on span "Active" at bounding box center [1072, 73] width 23 height 12
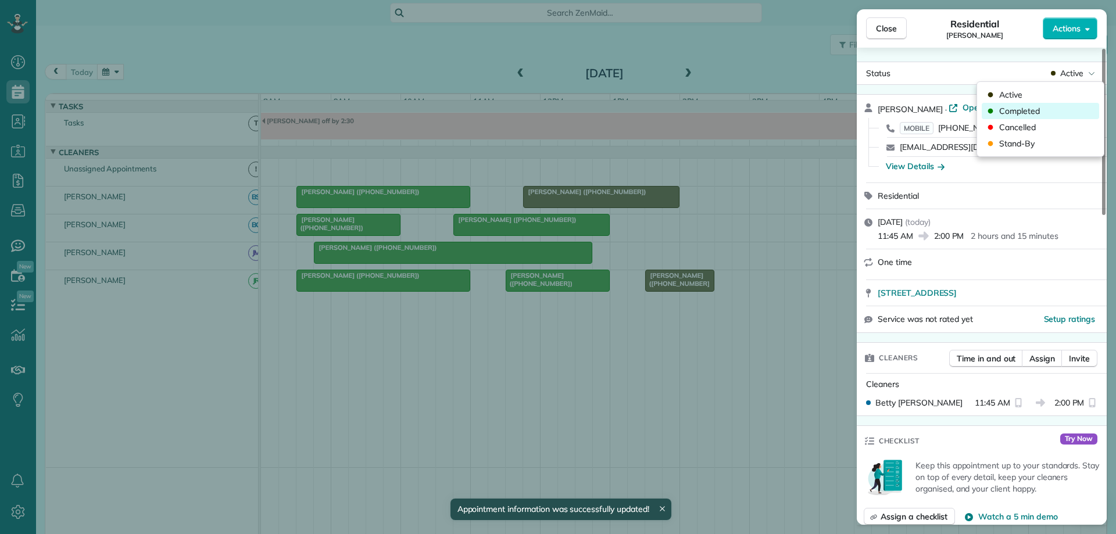
click at [1059, 113] on div "Completed" at bounding box center [1040, 111] width 117 height 16
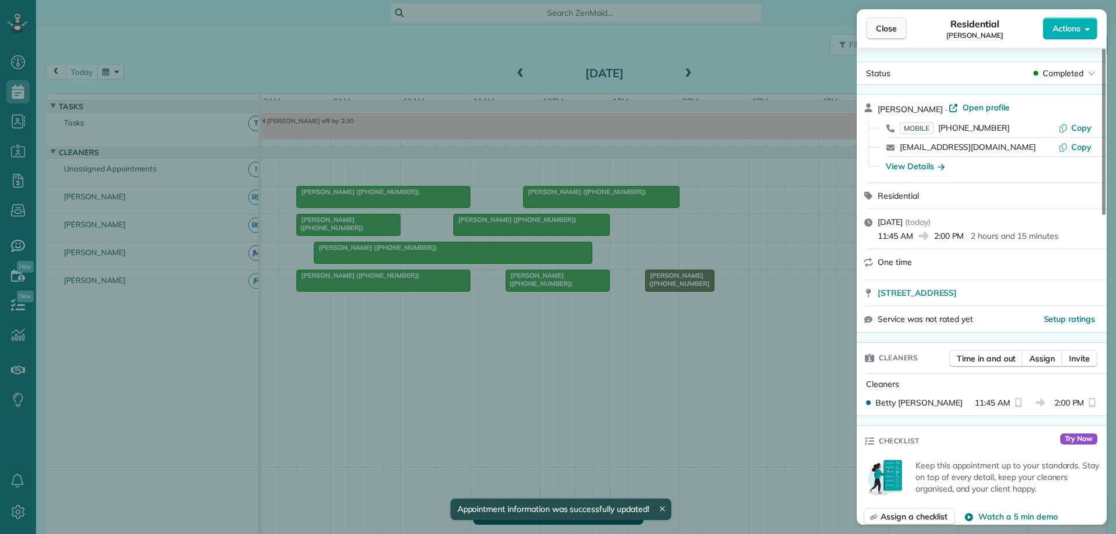
click at [892, 29] on span "Close" at bounding box center [886, 29] width 21 height 12
